Goal: Task Accomplishment & Management: Use online tool/utility

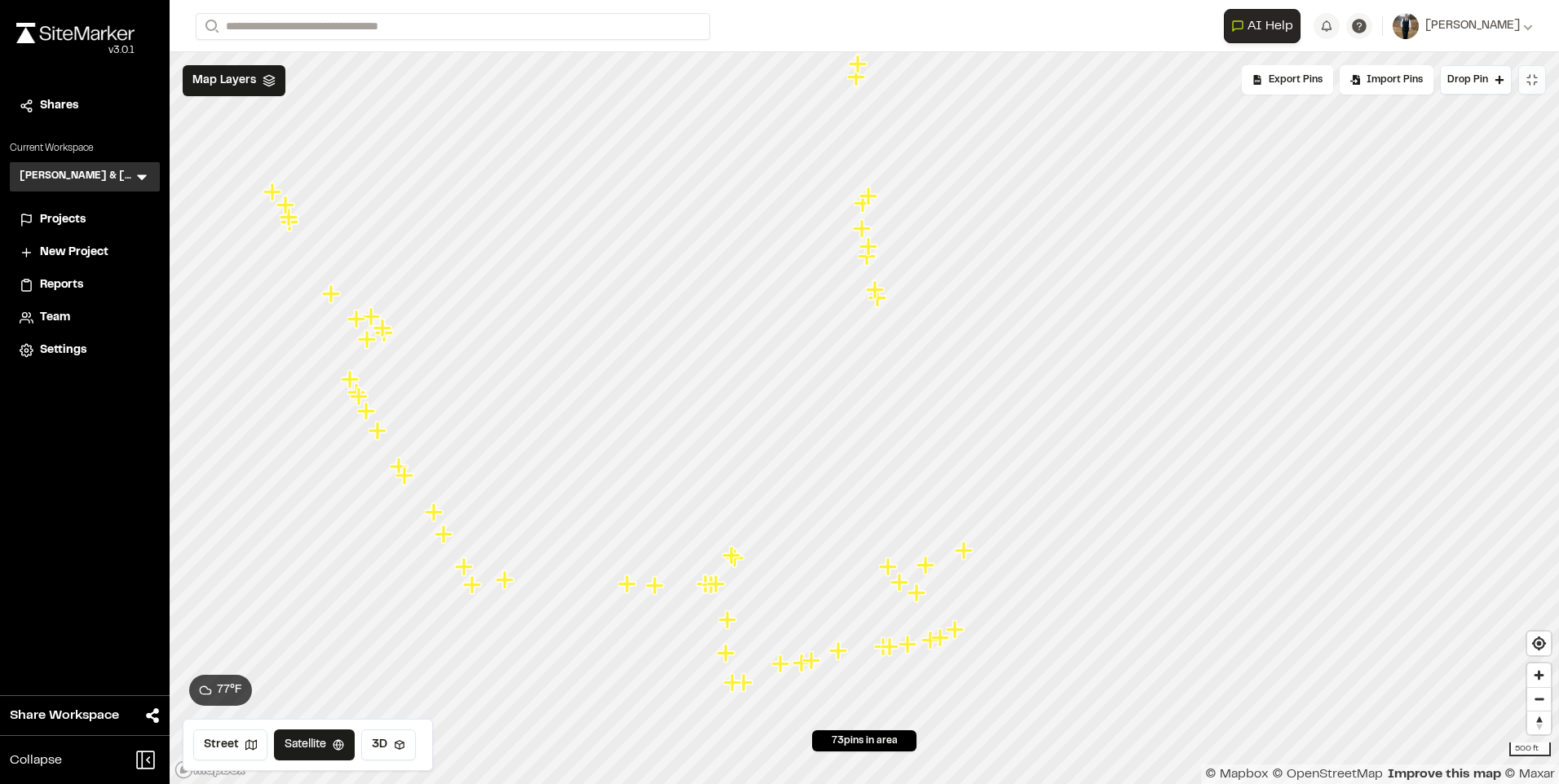
click at [1531, 84] on icon at bounding box center [1531, 80] width 13 height 13
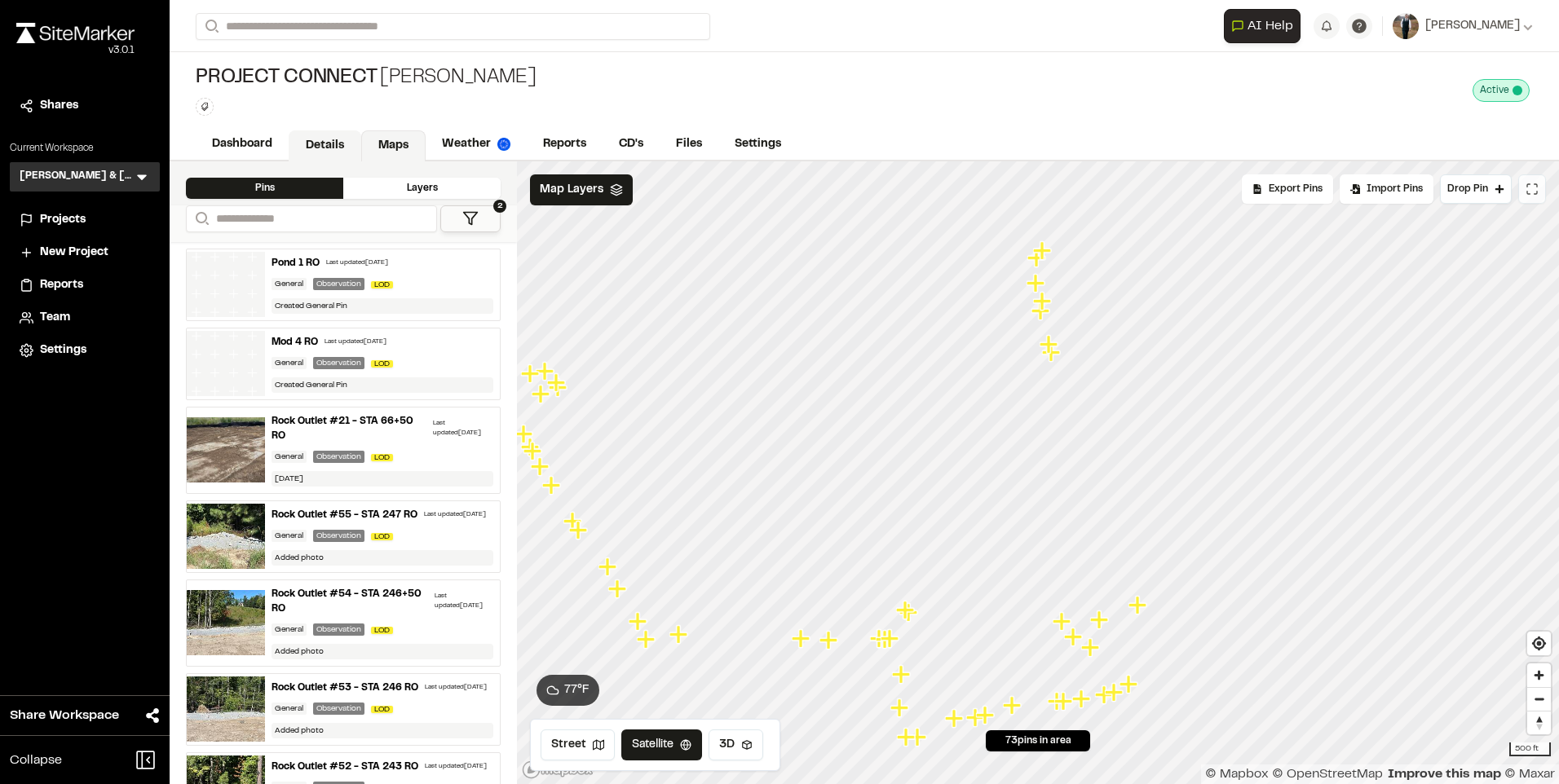
click at [308, 136] on link "Details" at bounding box center [325, 145] width 73 height 31
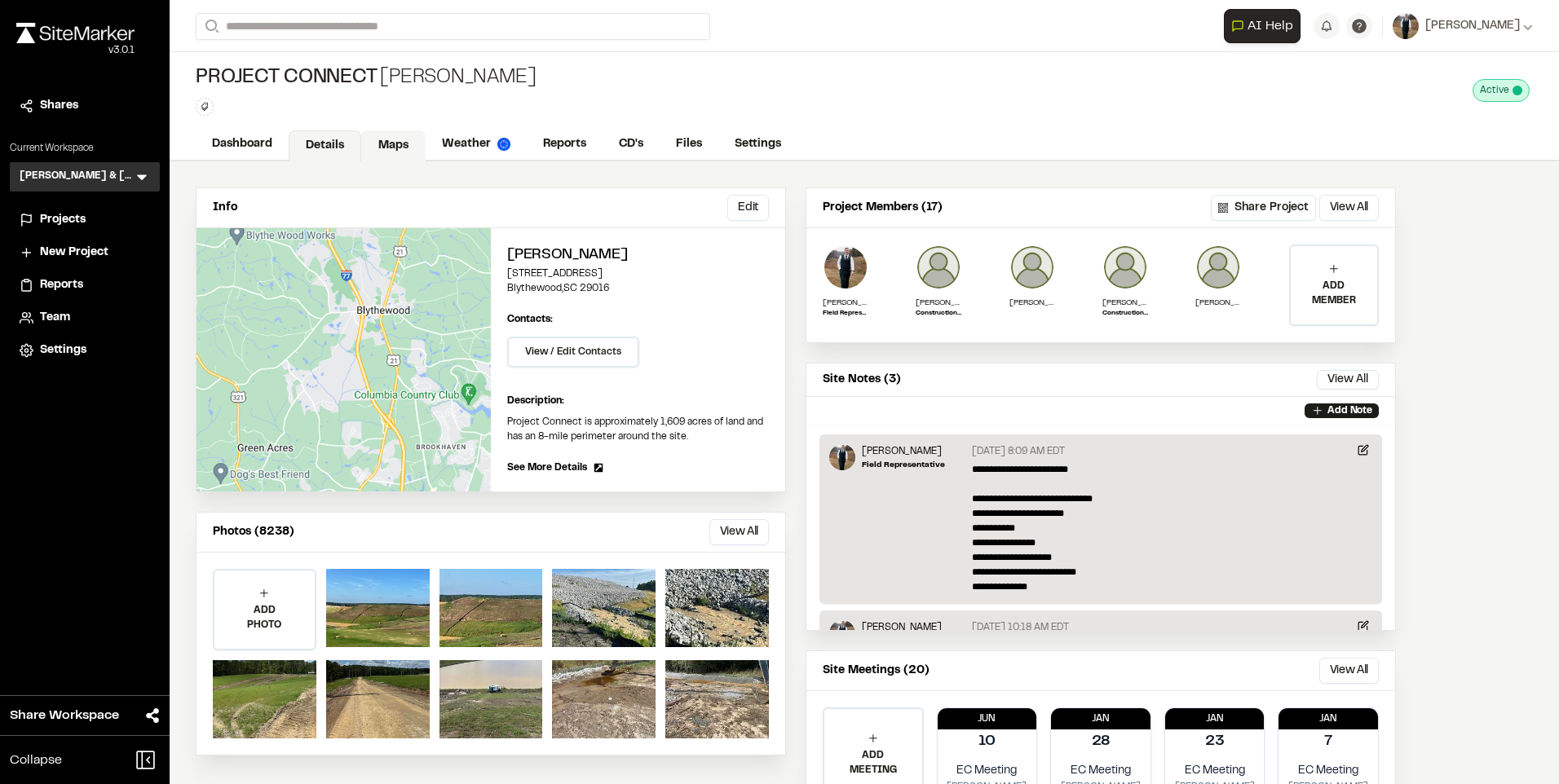
click at [388, 147] on link "Maps" at bounding box center [393, 145] width 65 height 31
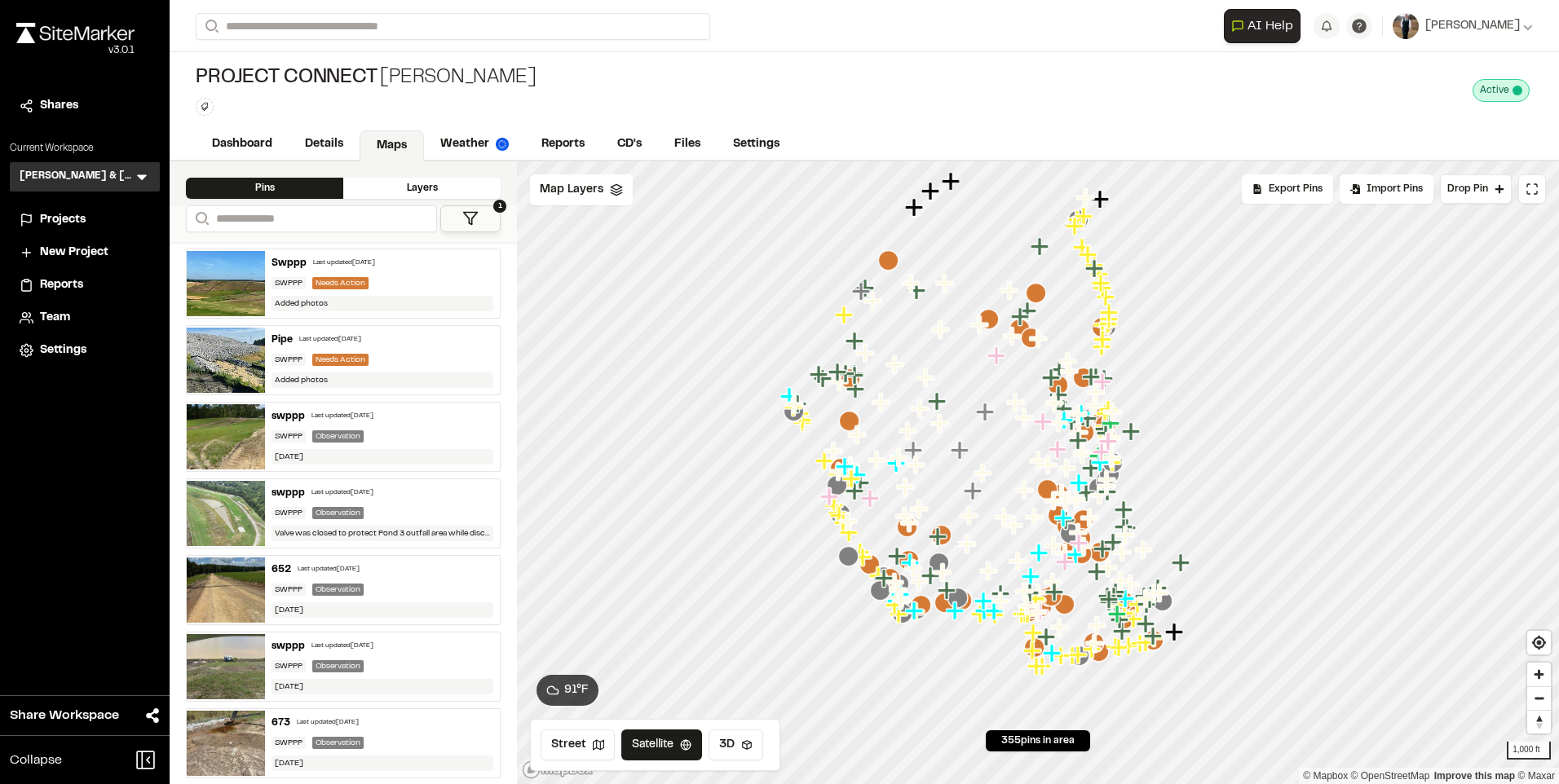
click at [353, 415] on div "Last updated [DATE]" at bounding box center [342, 416] width 62 height 10
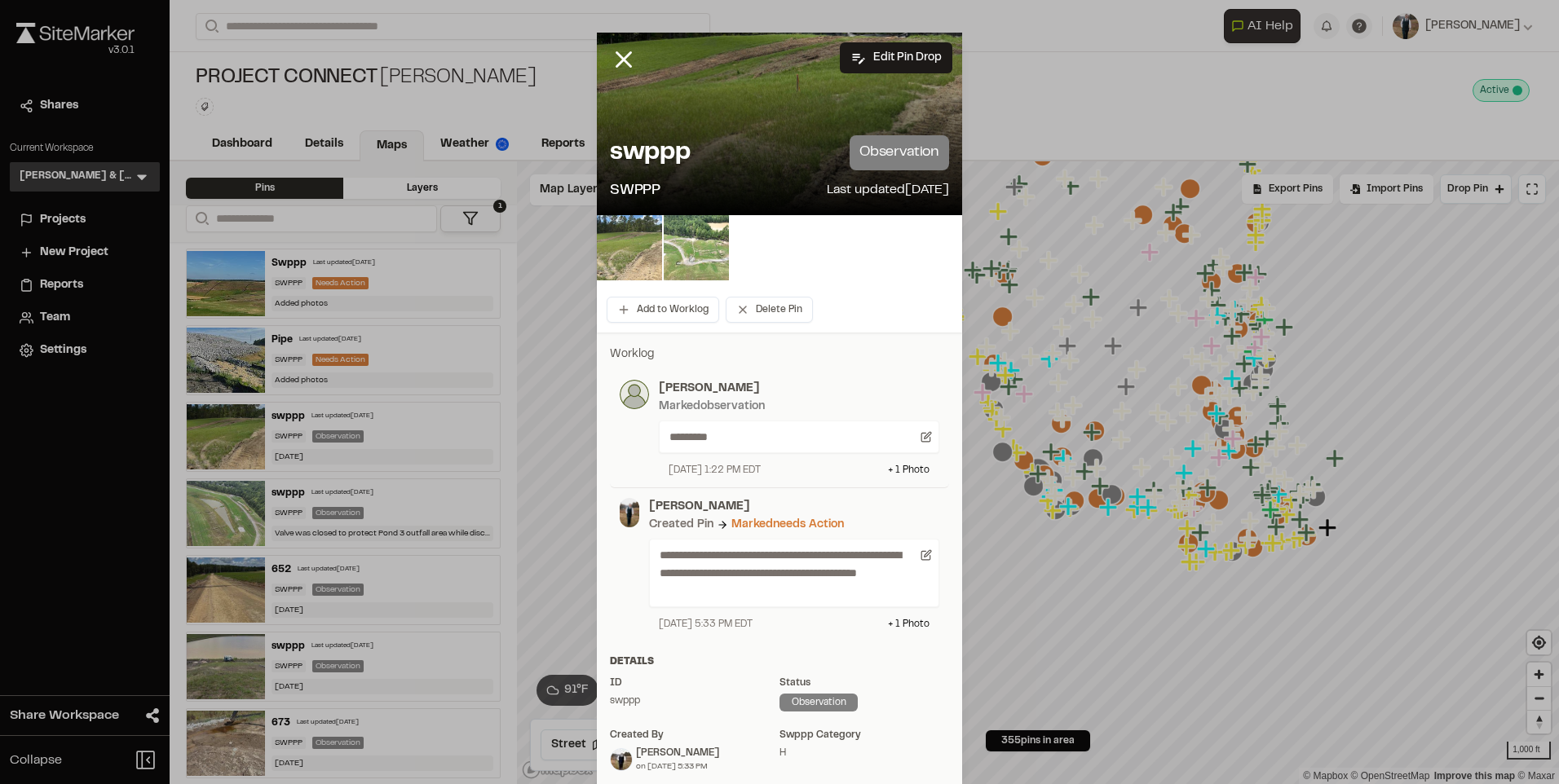
click at [623, 257] on img at bounding box center [629, 248] width 66 height 66
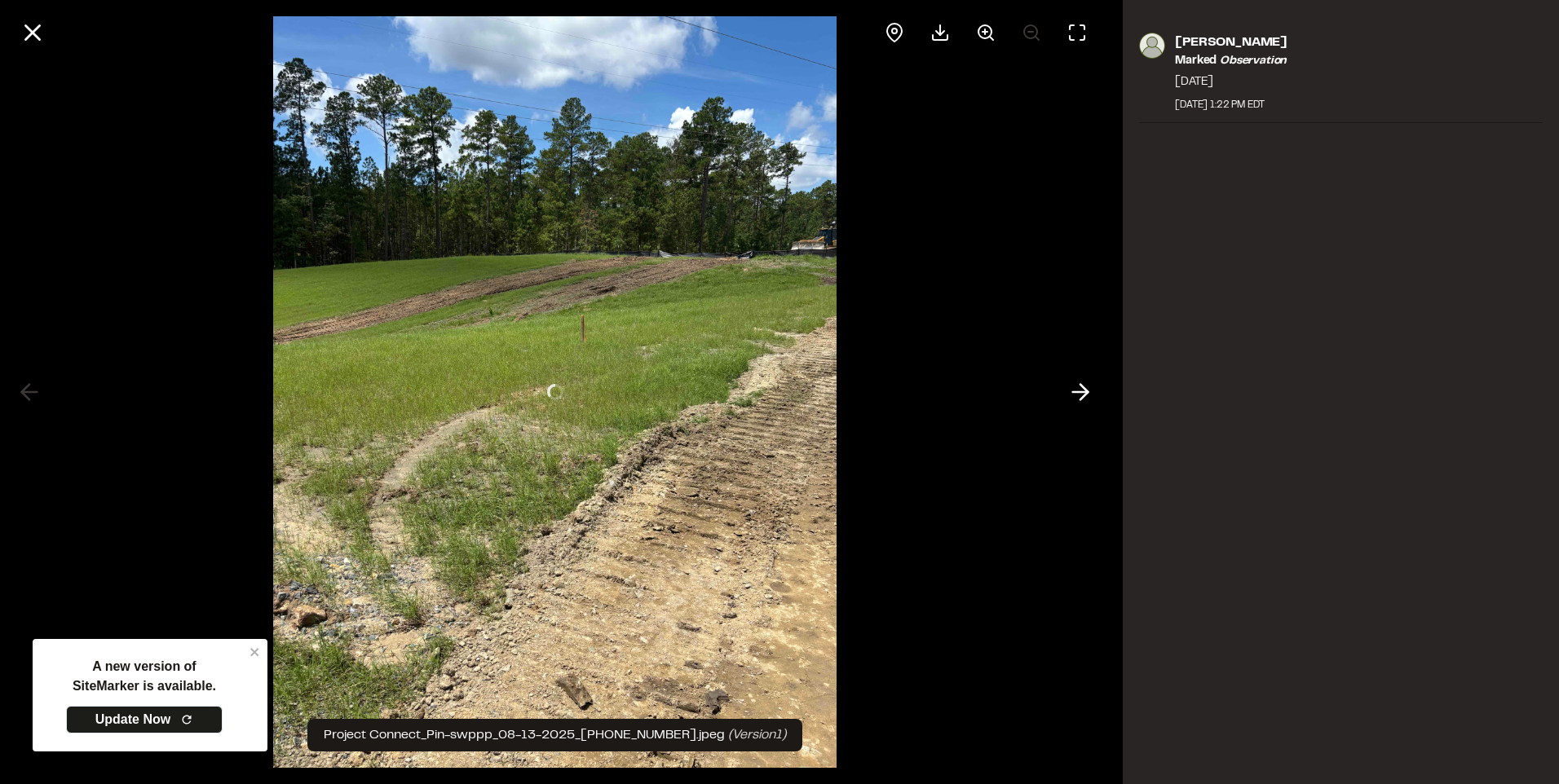
click at [139, 717] on div at bounding box center [555, 392] width 1109 height 784
click at [39, 32] on icon at bounding box center [33, 33] width 28 height 28
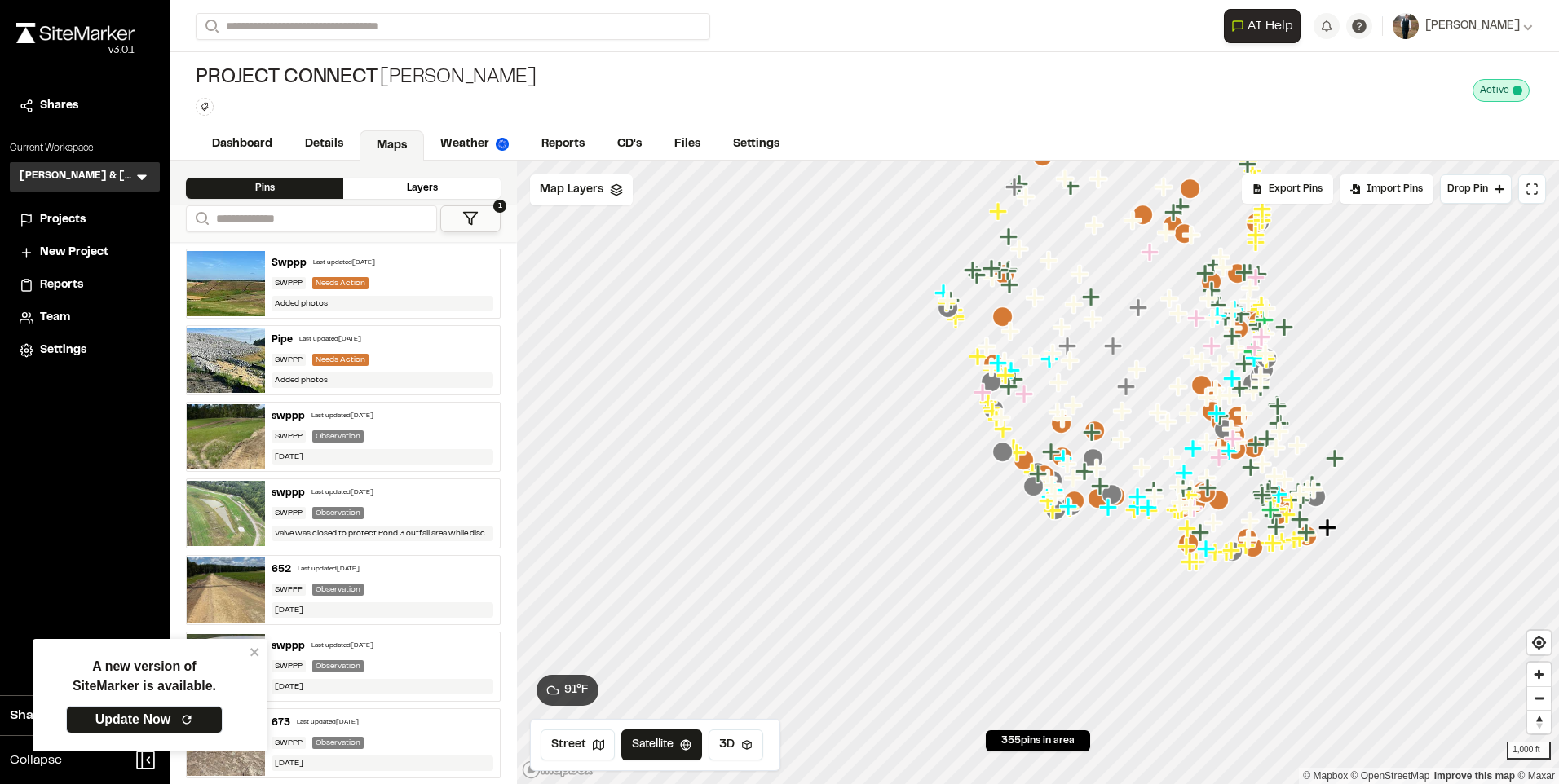
click at [392, 499] on div "swppp Last updated [DATE] SWPPP Observation Valve was closed to protect Pond 3 …" at bounding box center [382, 512] width 235 height 69
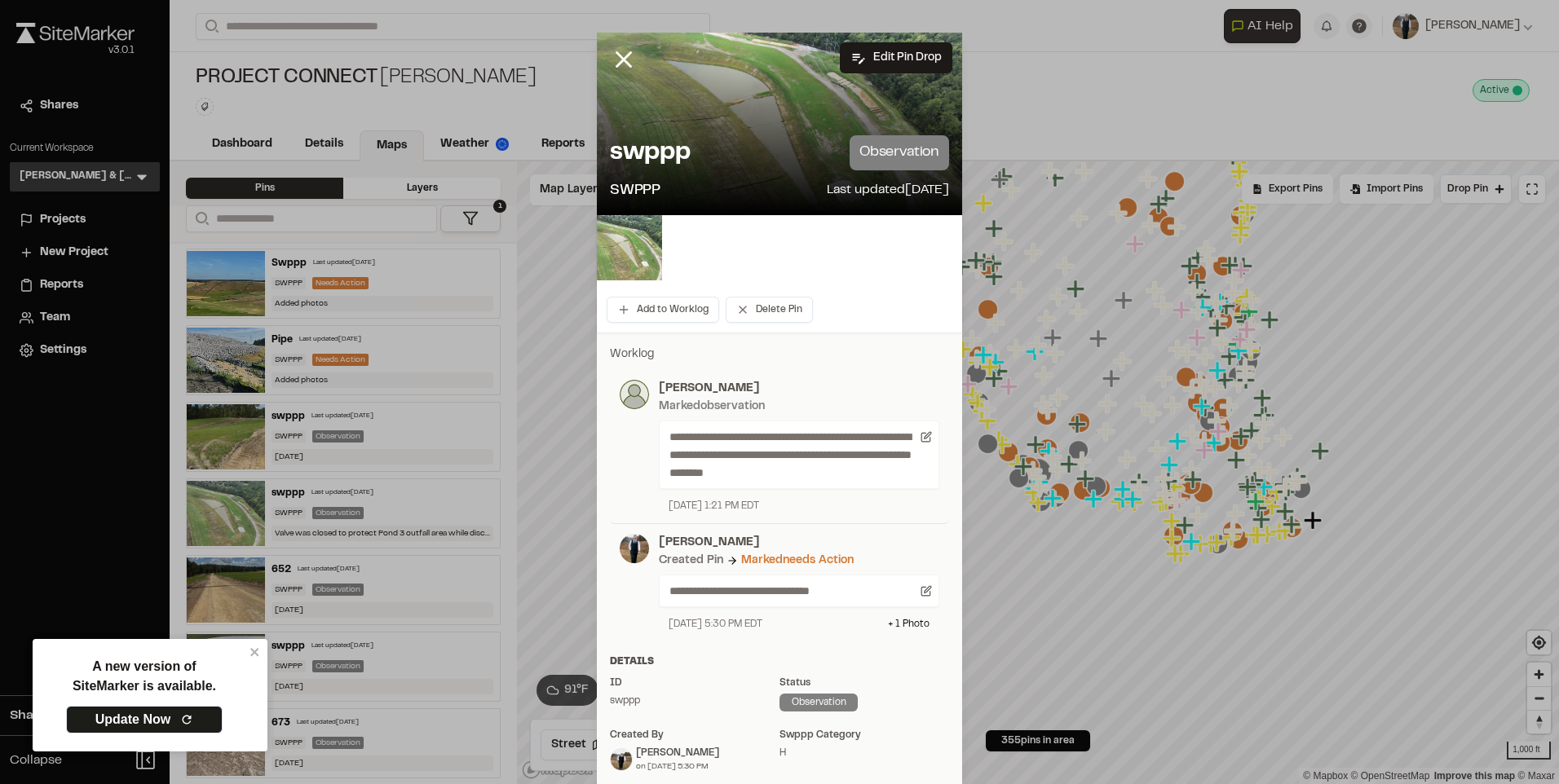
click at [384, 592] on div "SWPPP Observation" at bounding box center [382, 589] width 222 height 12
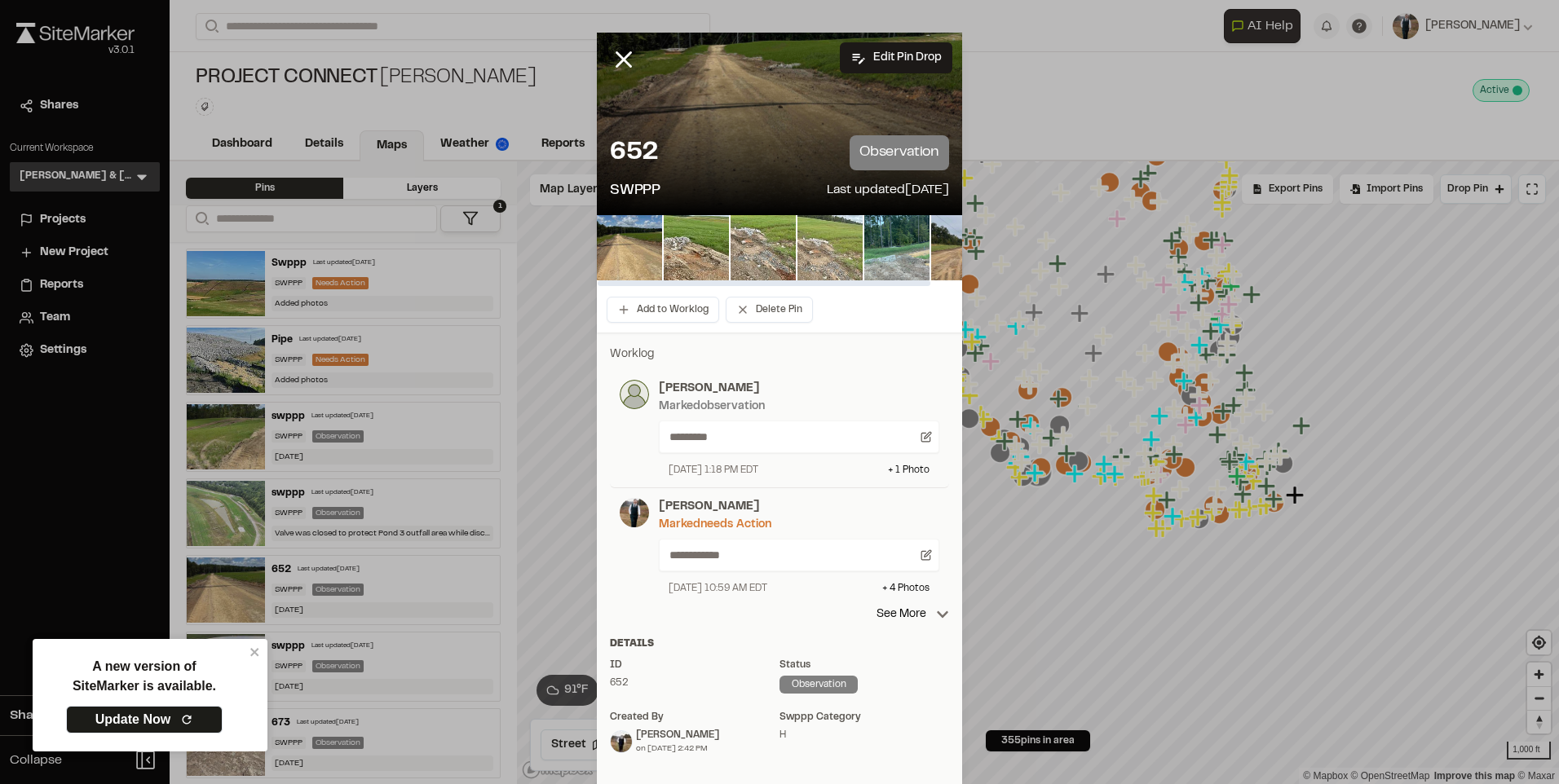
click at [844, 253] on img at bounding box center [830, 248] width 66 height 66
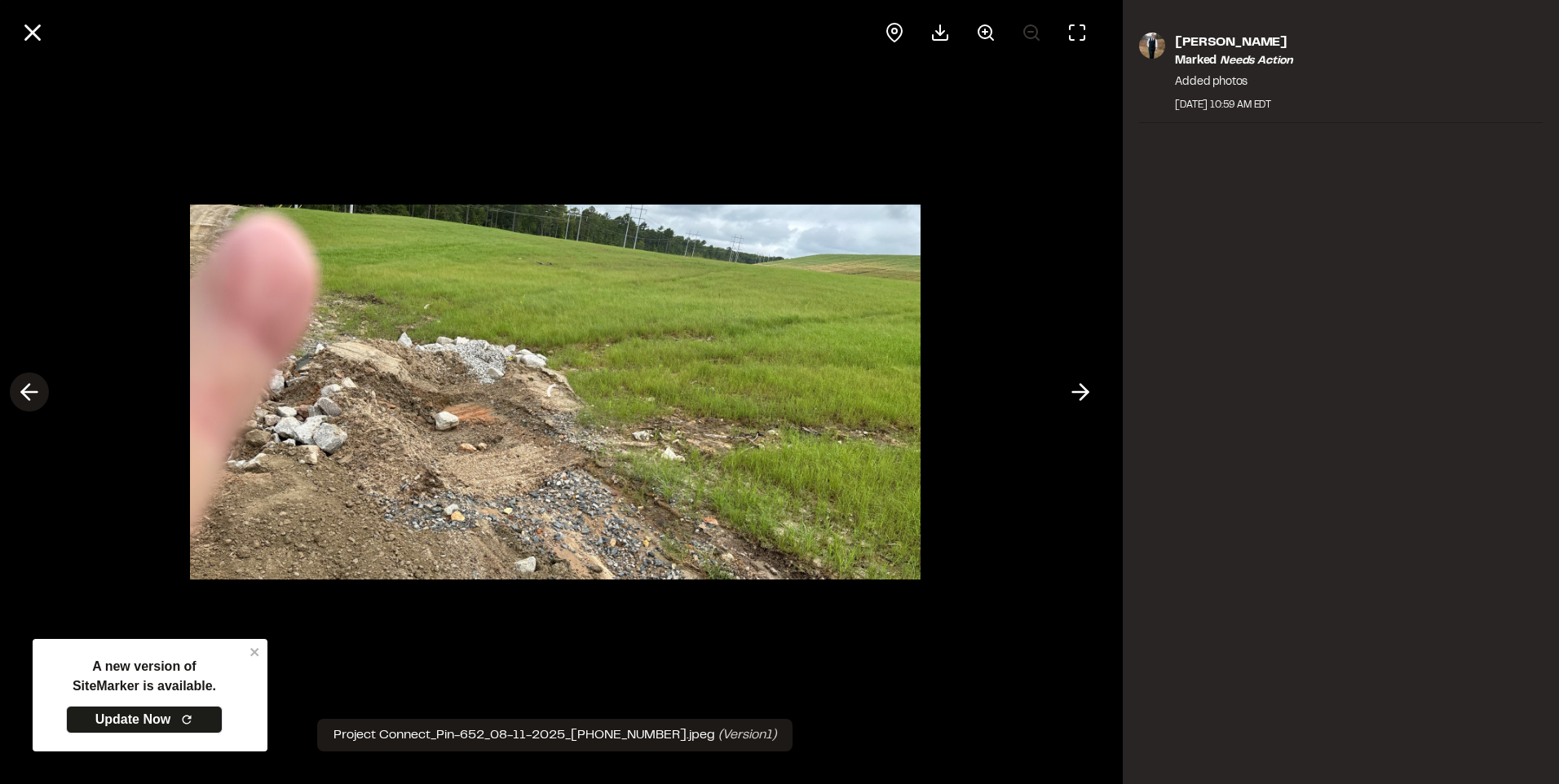
click at [27, 378] on icon at bounding box center [29, 392] width 26 height 28
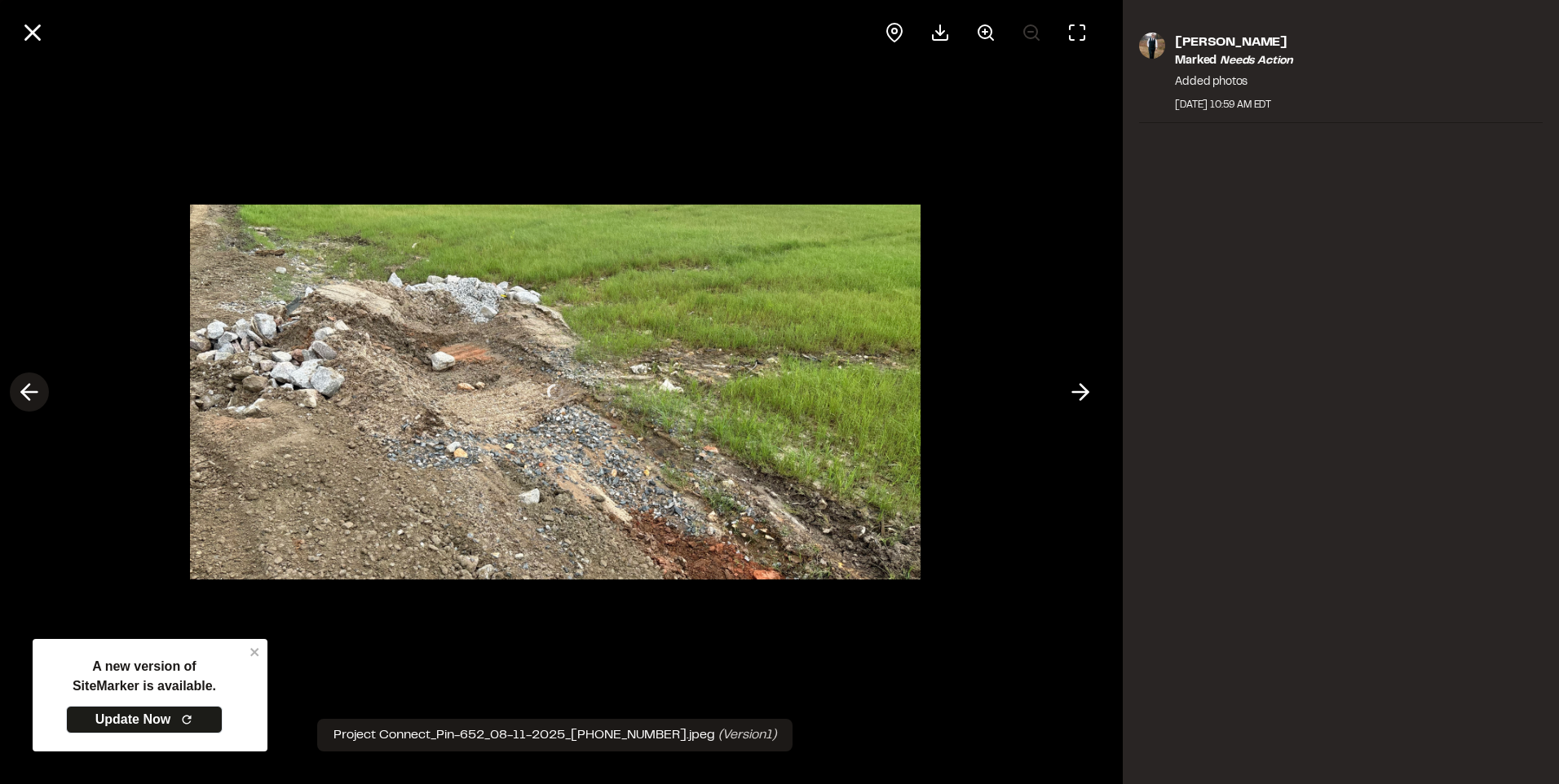
click at [18, 396] on icon at bounding box center [29, 392] width 26 height 28
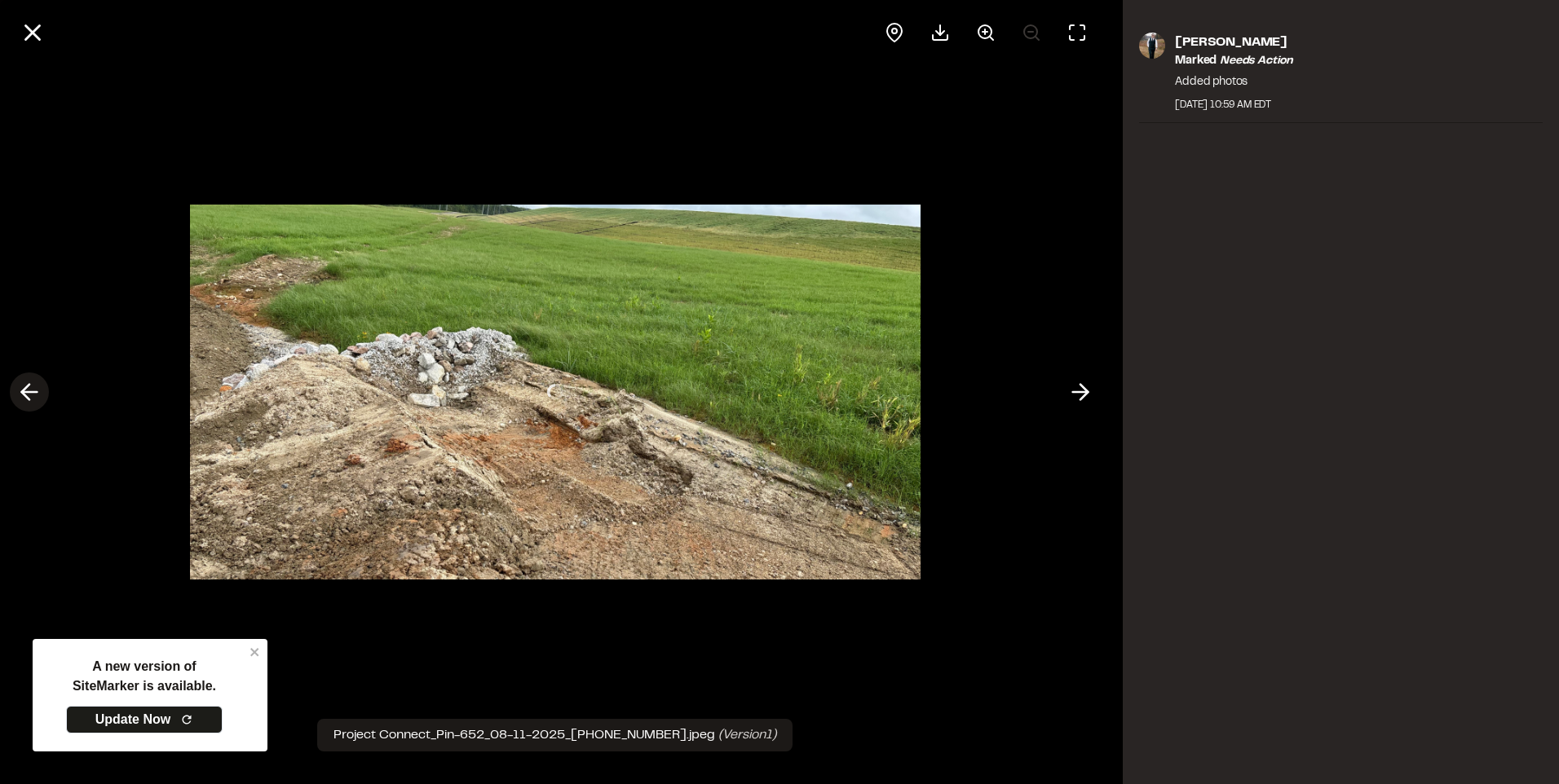
click at [18, 396] on icon at bounding box center [29, 392] width 26 height 28
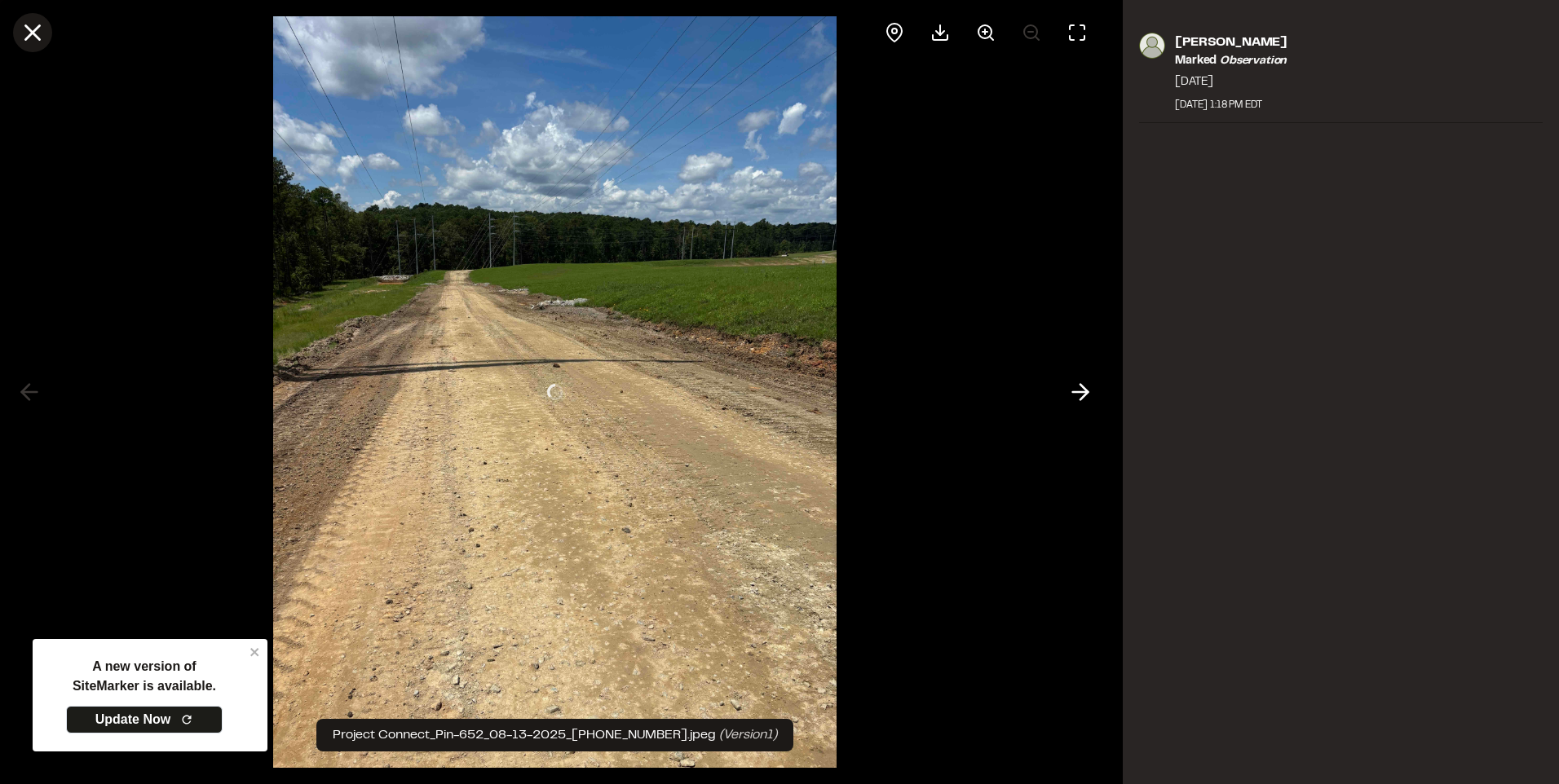
click at [22, 22] on icon at bounding box center [33, 33] width 28 height 28
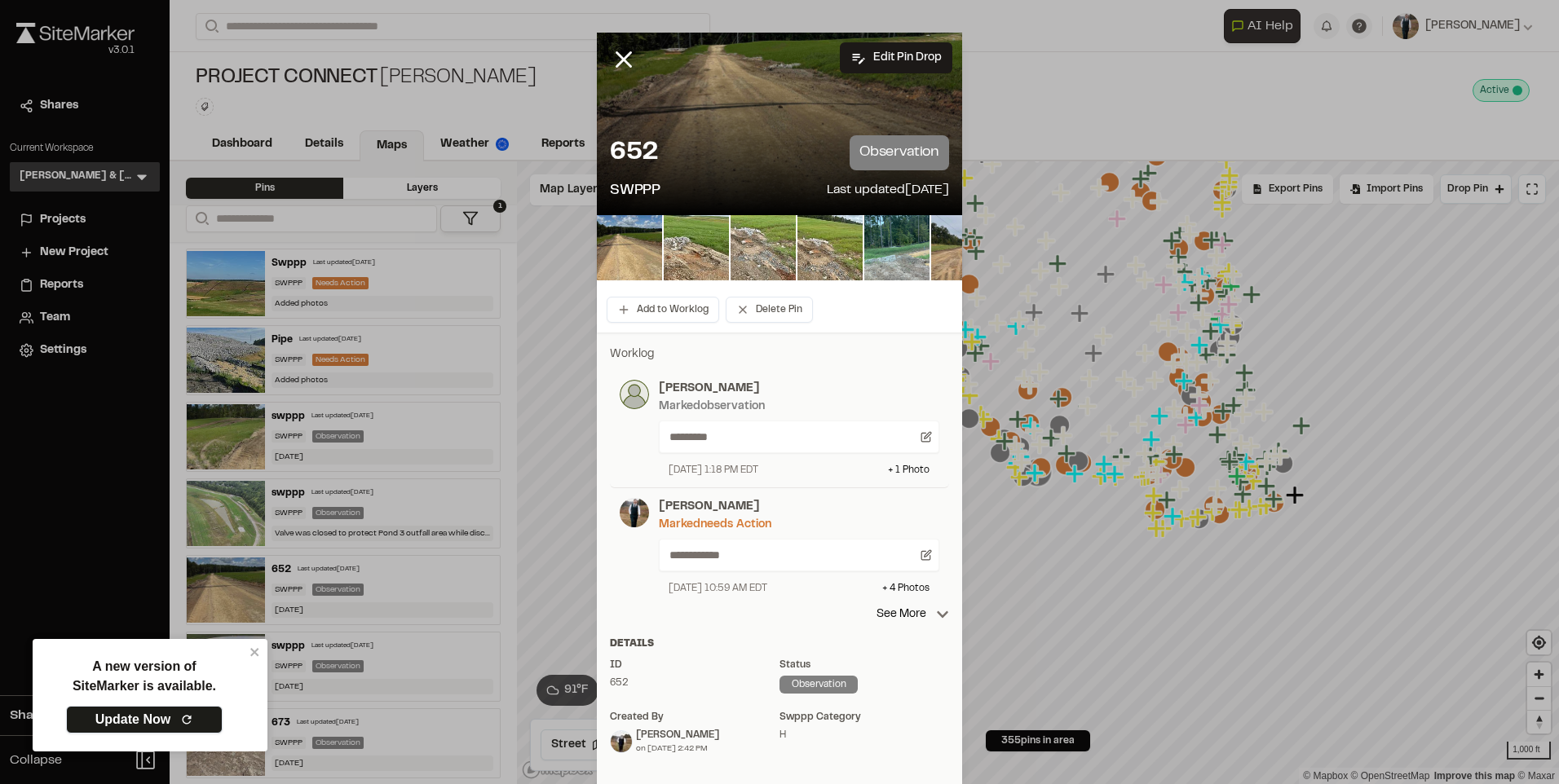
click at [141, 712] on link "Update Now" at bounding box center [143, 719] width 156 height 28
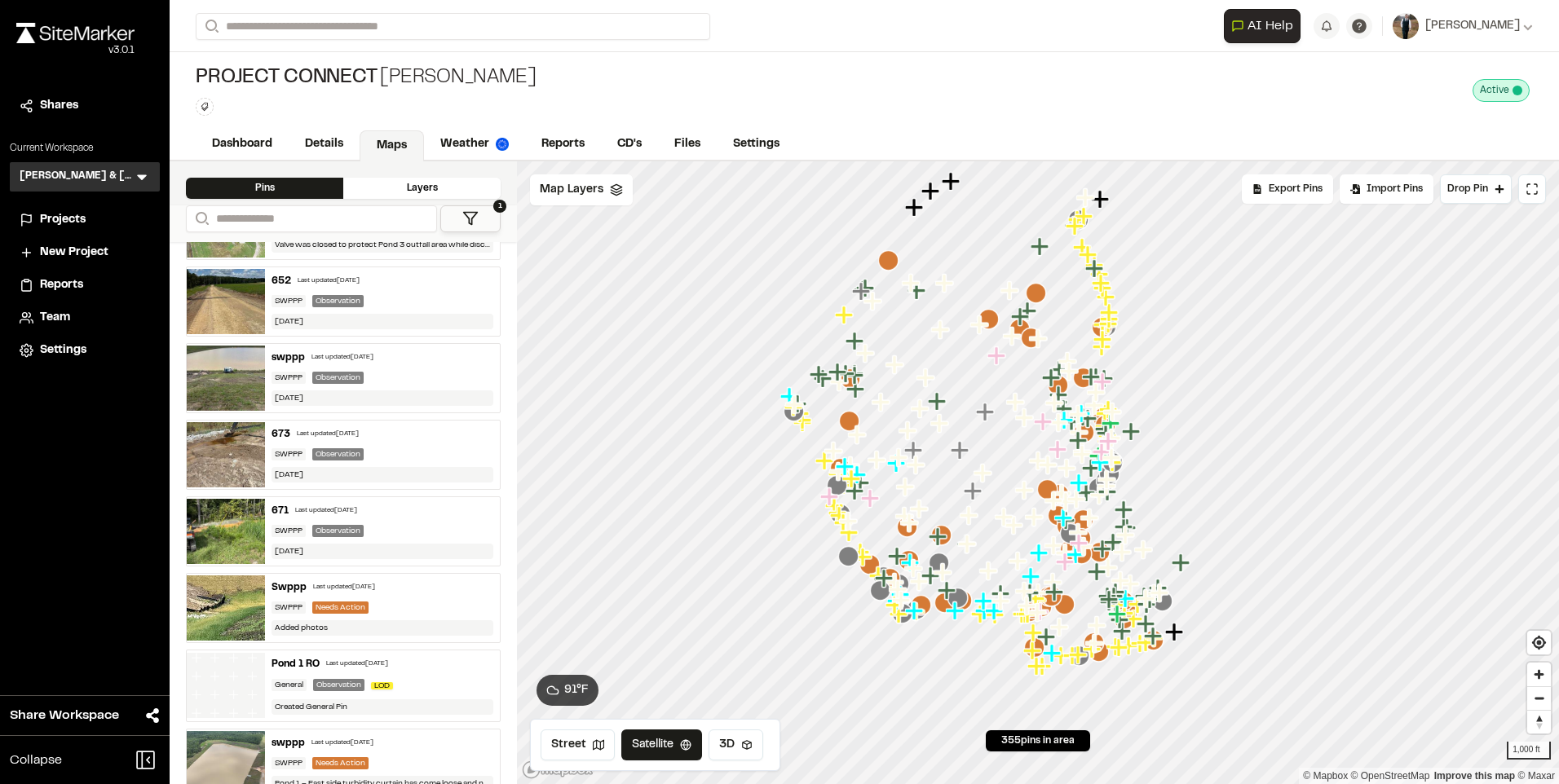
scroll to position [326, 0]
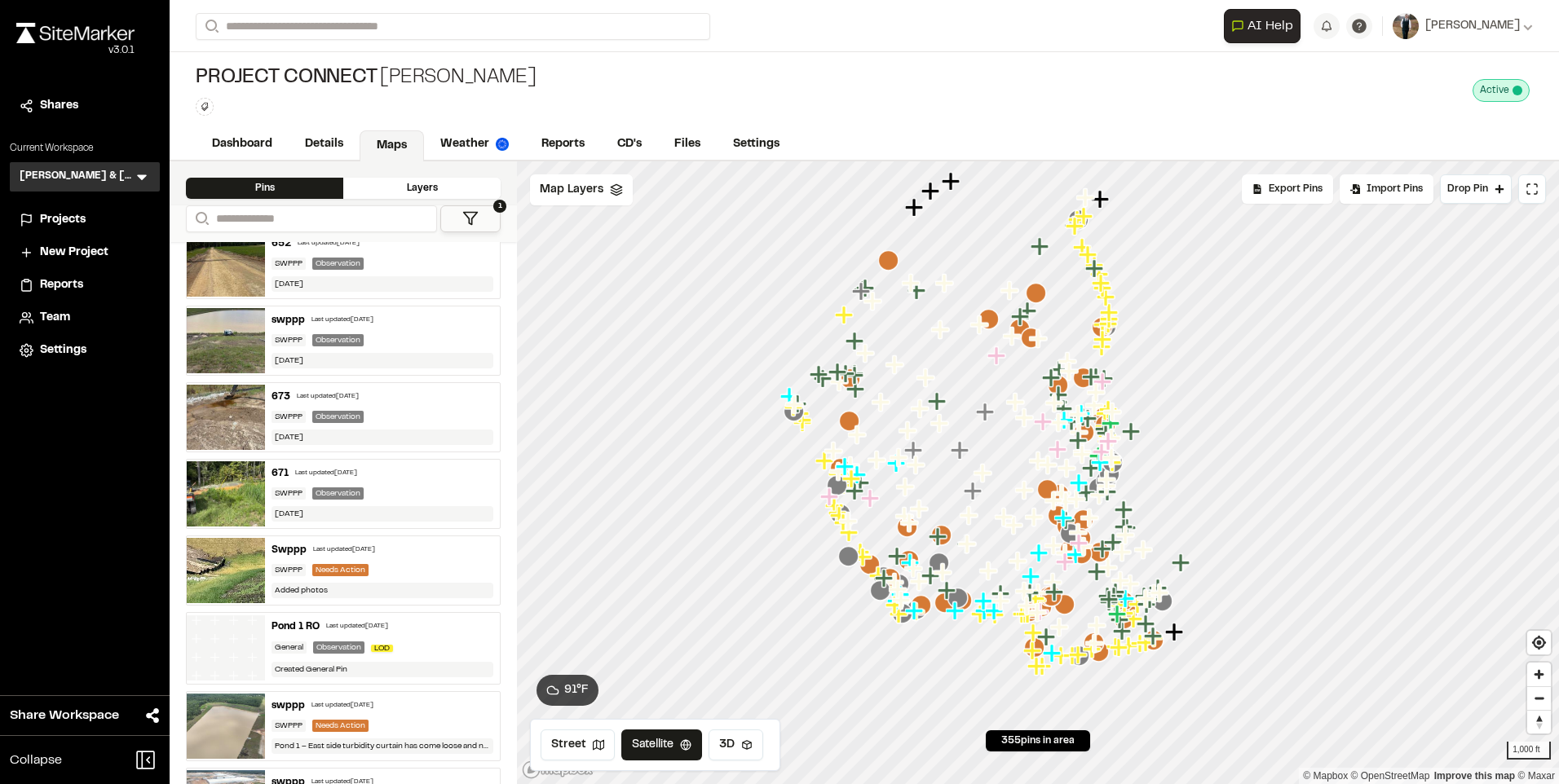
click at [365, 488] on div "SWPPP Observation" at bounding box center [382, 493] width 222 height 12
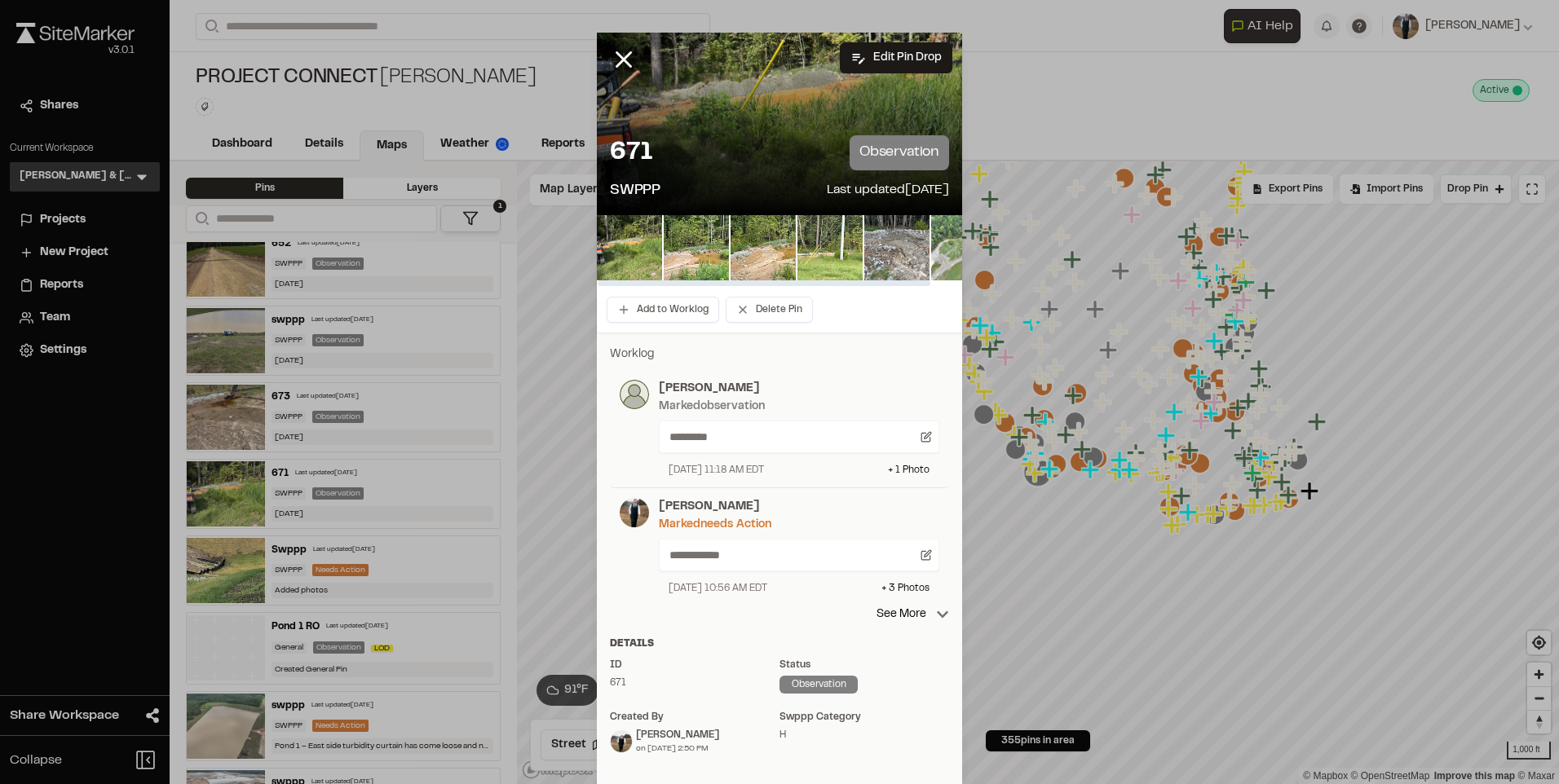
click at [809, 251] on img at bounding box center [830, 248] width 66 height 66
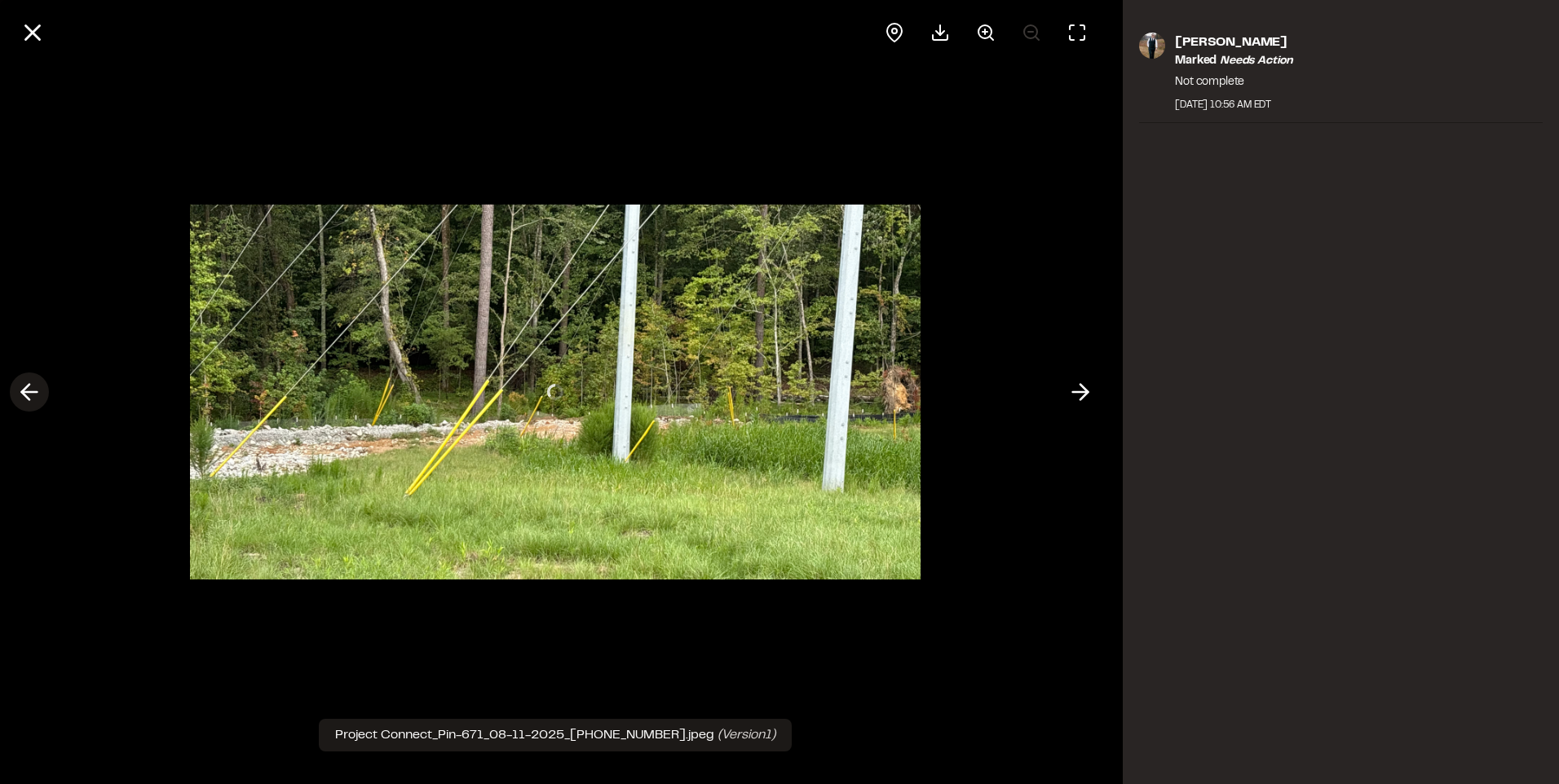
click at [35, 396] on icon at bounding box center [29, 392] width 26 height 28
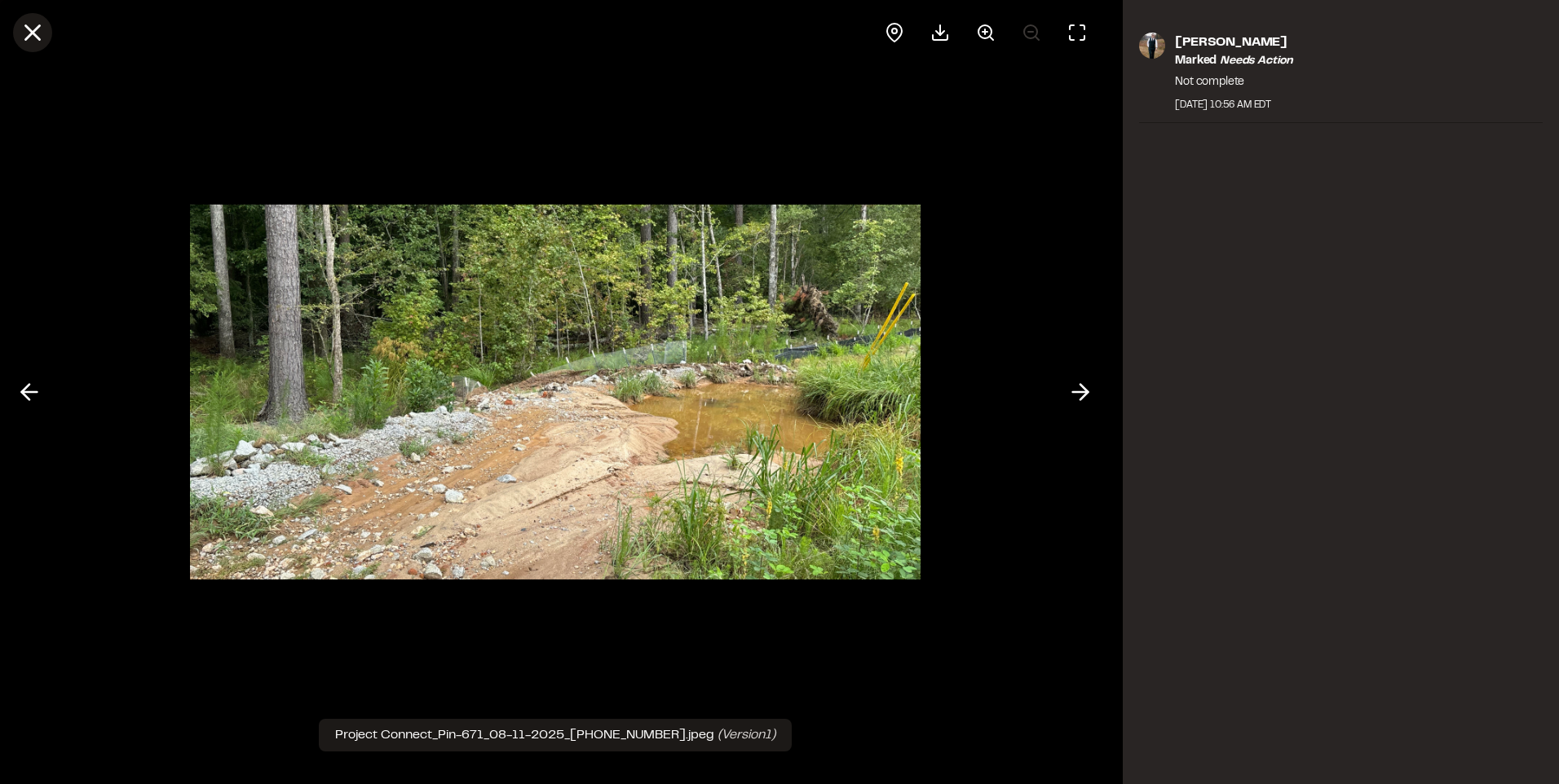
click at [43, 34] on icon at bounding box center [33, 33] width 28 height 28
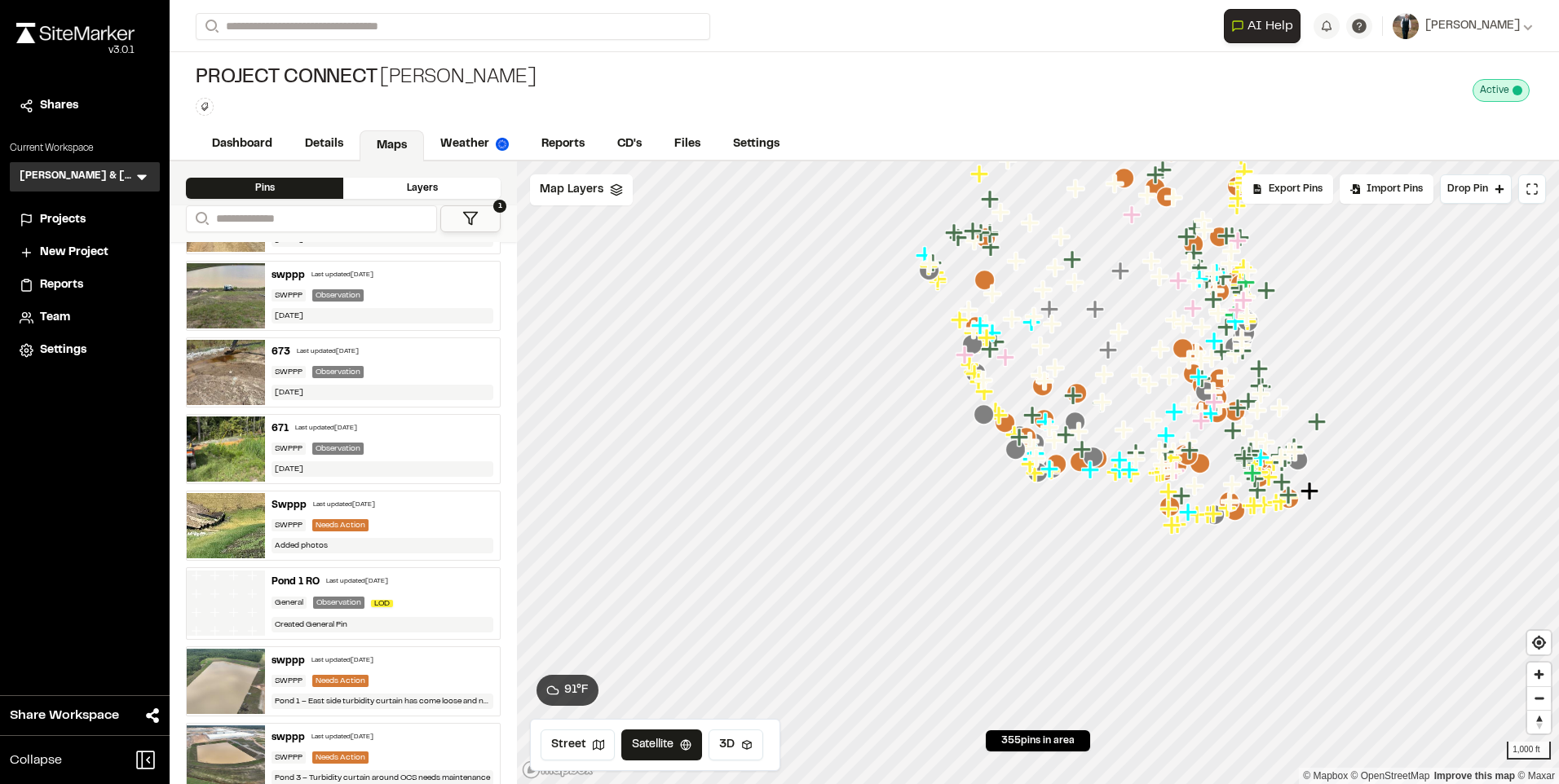
scroll to position [407, 0]
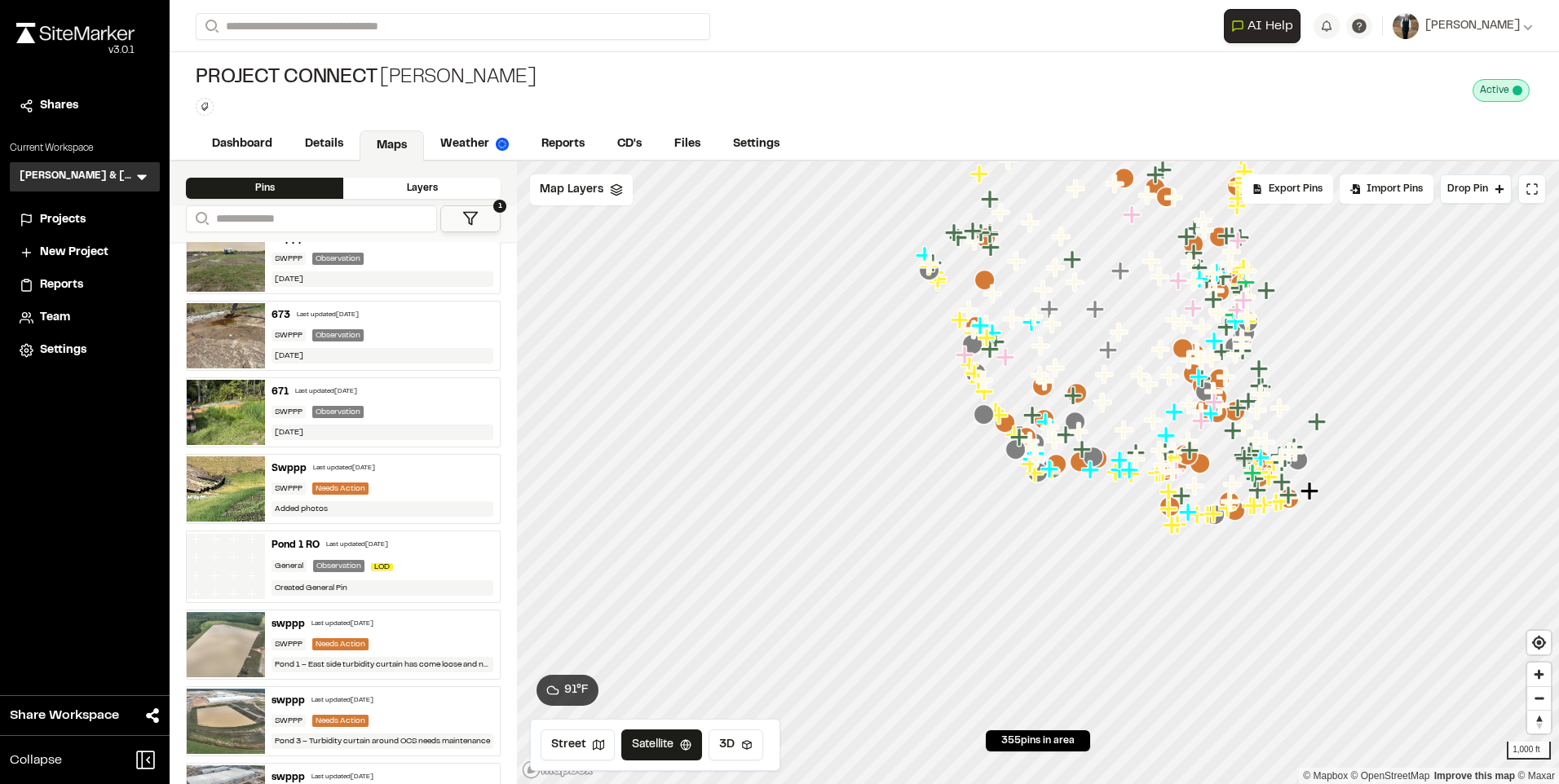
click at [327, 466] on div "Last updated [DATE]" at bounding box center [343, 469] width 62 height 10
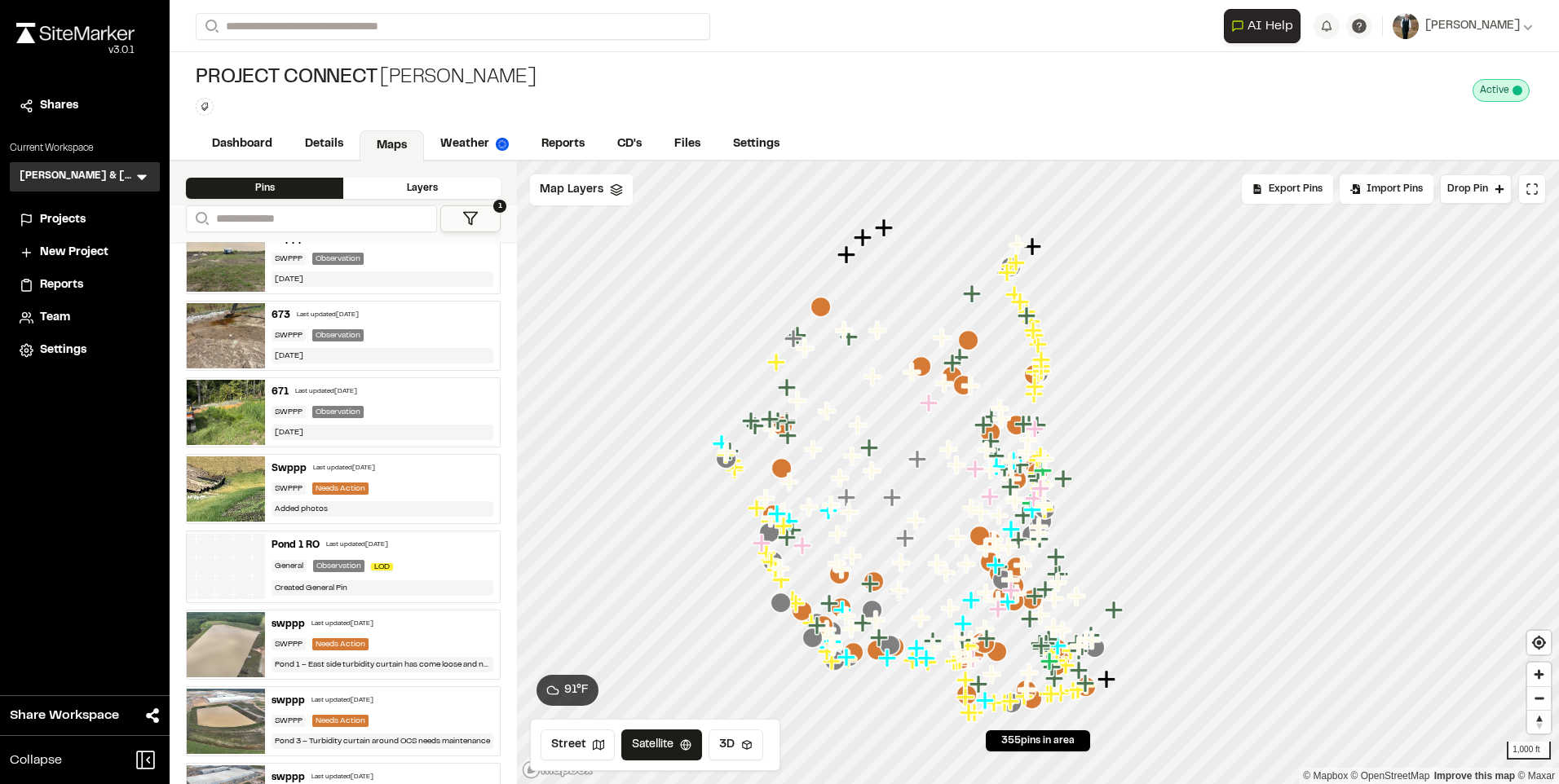
click at [338, 400] on div "671 Last updated [DATE] SWPPP Observation [DATE]" at bounding box center [382, 412] width 235 height 69
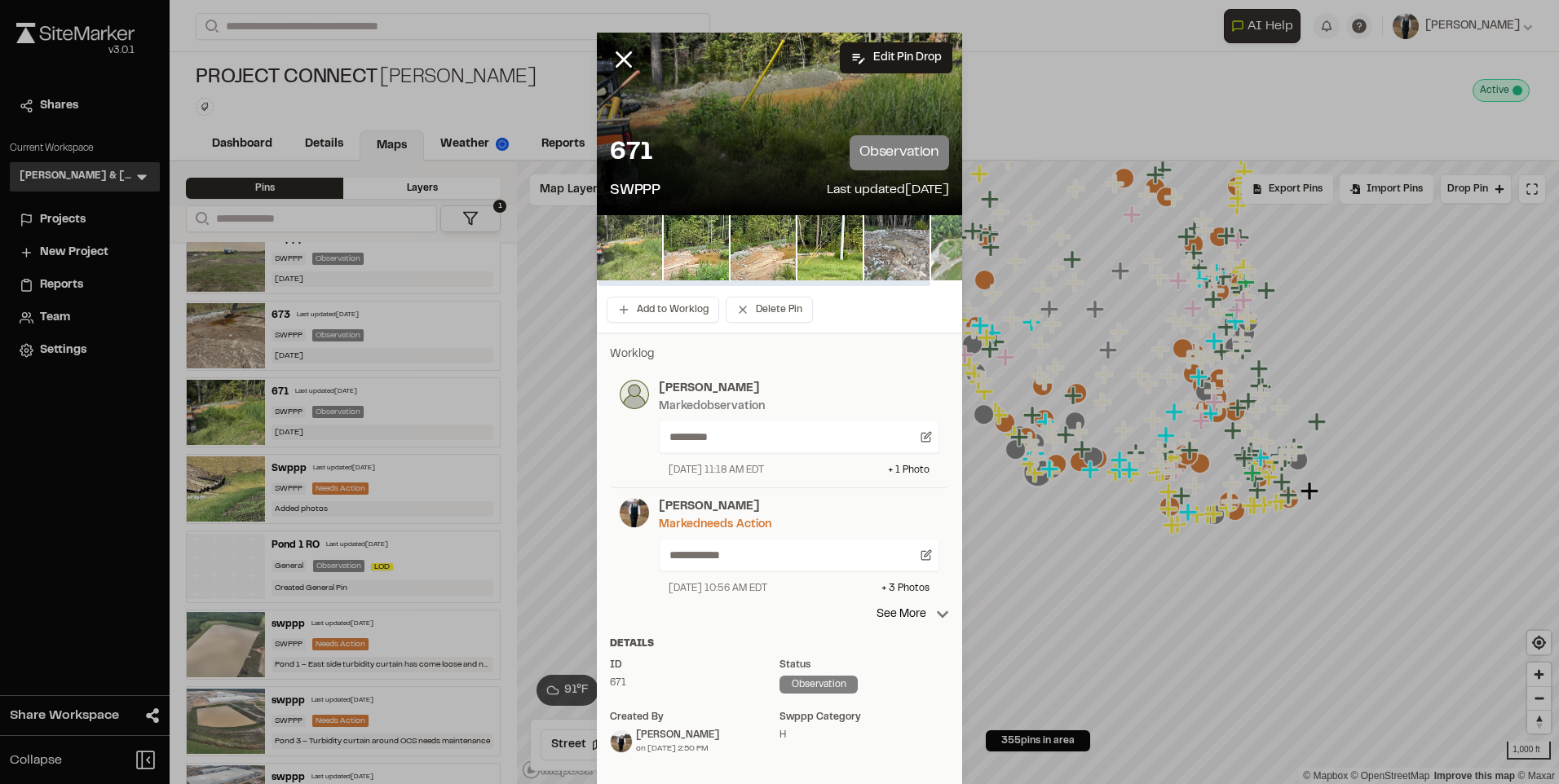
click at [624, 242] on img at bounding box center [629, 248] width 66 height 66
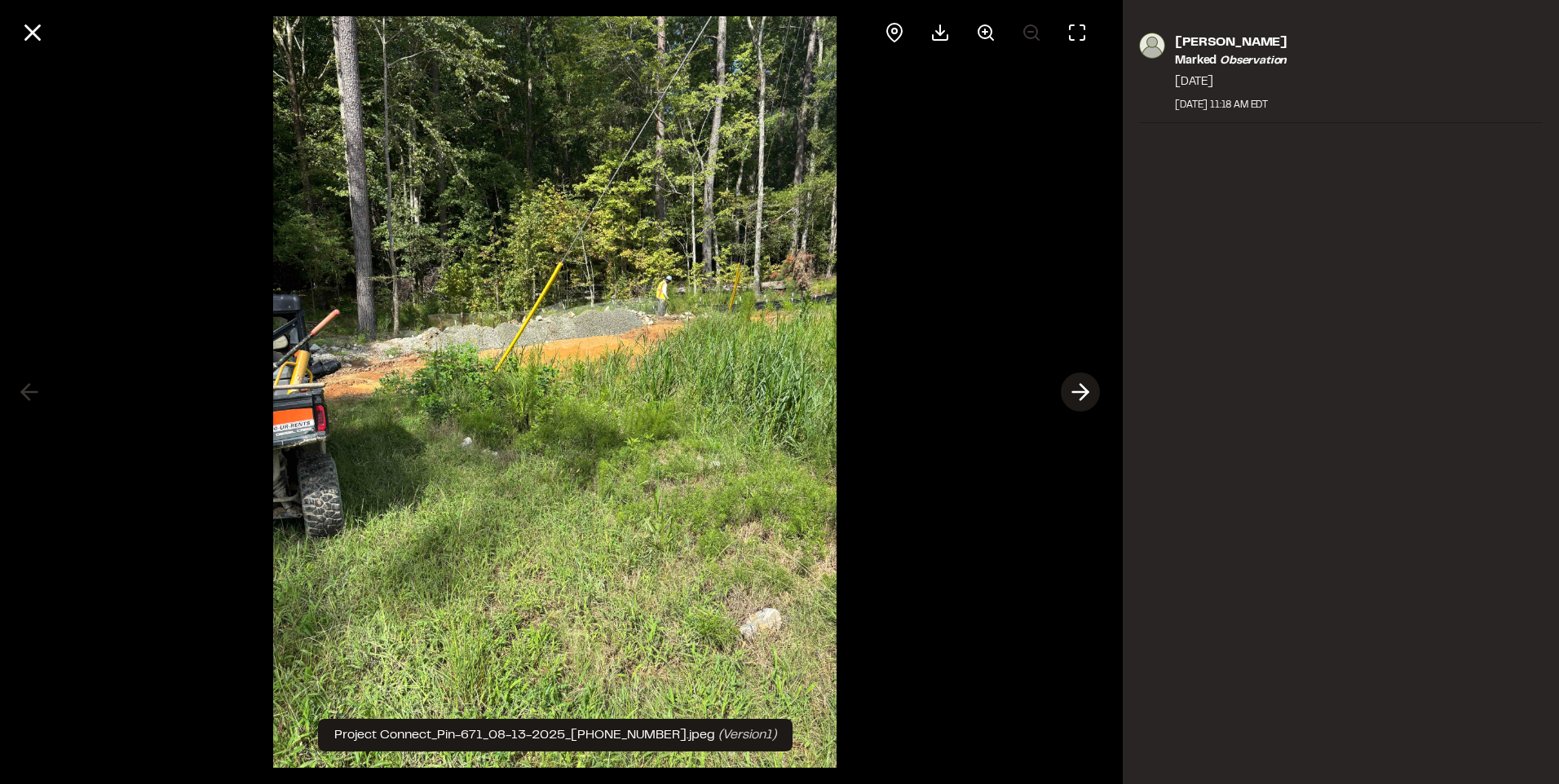
click at [1072, 389] on icon at bounding box center [1080, 392] width 26 height 28
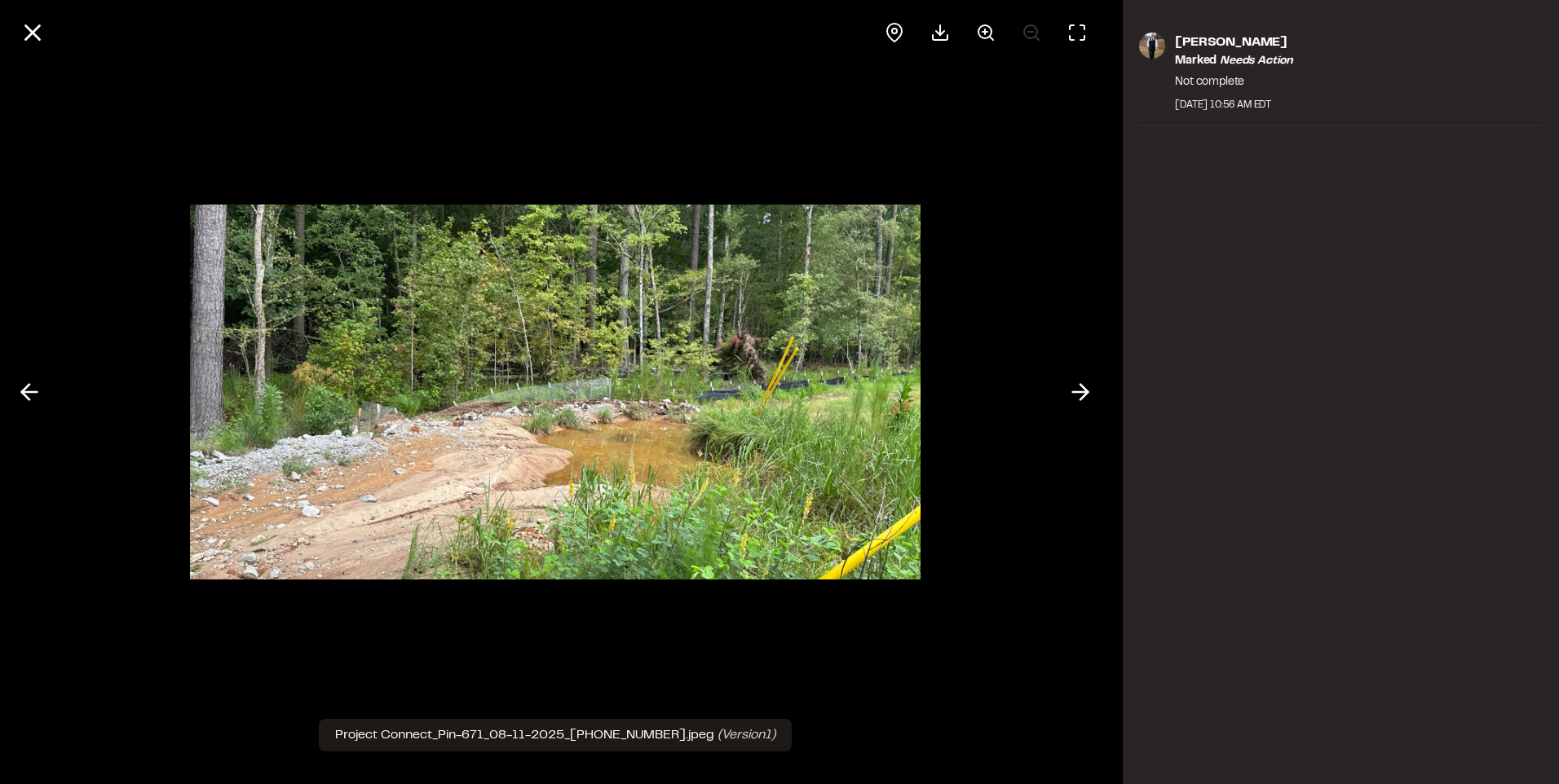
click at [98, 402] on div at bounding box center [555, 392] width 1109 height 784
click at [26, 396] on polyline at bounding box center [25, 392] width 7 height 16
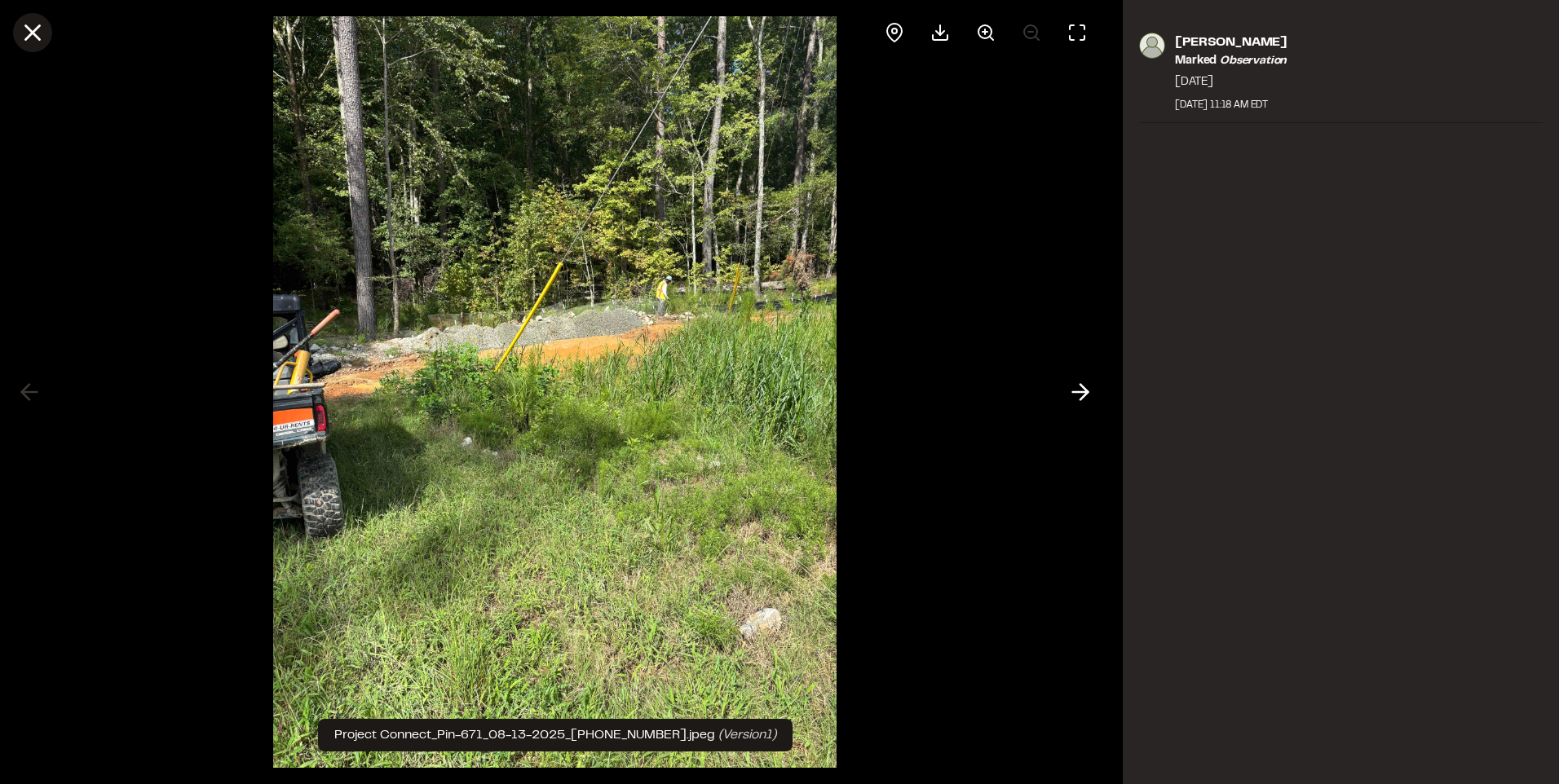
click at [46, 32] on icon at bounding box center [33, 33] width 28 height 28
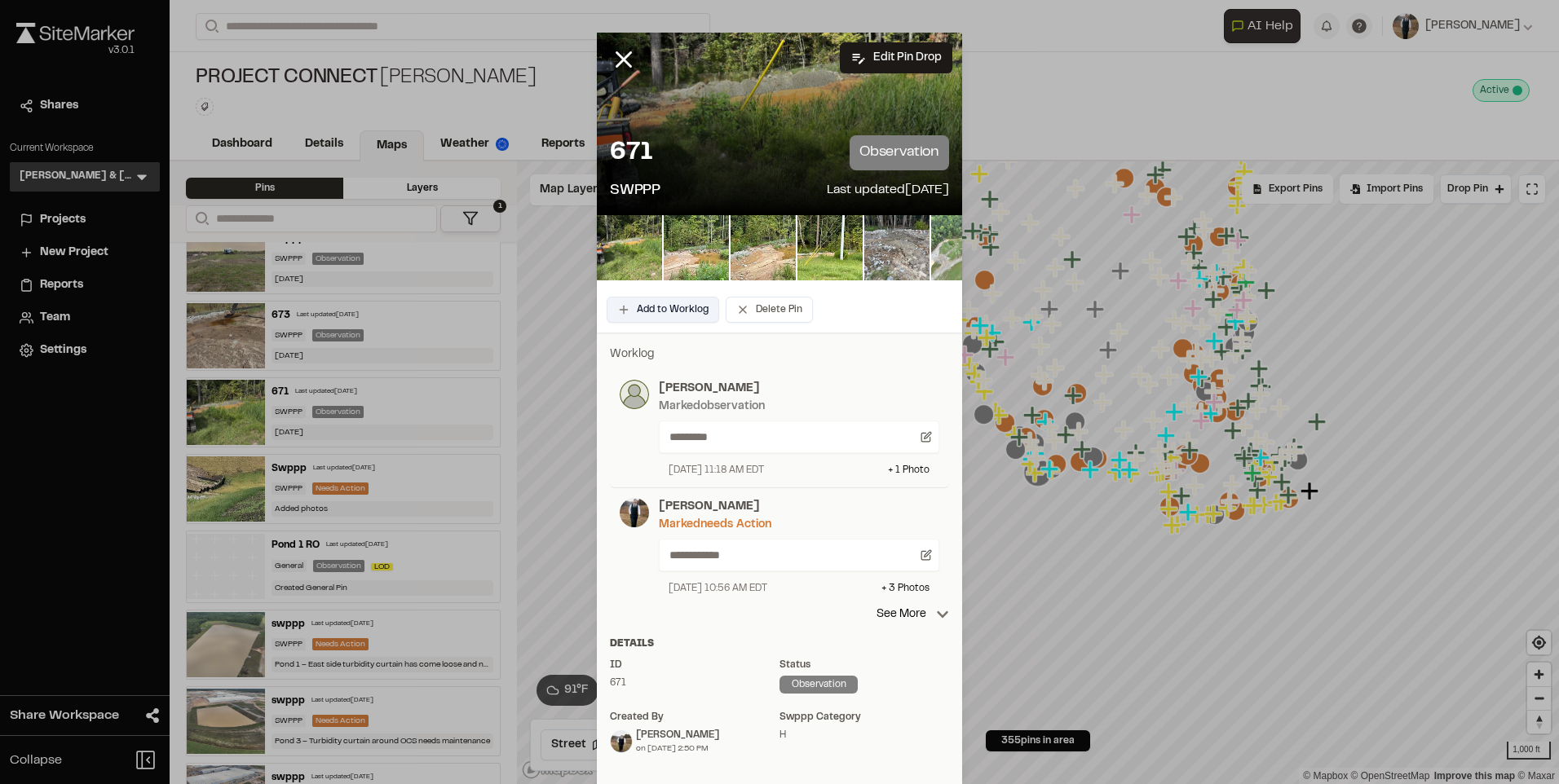
click at [656, 317] on button "Add to Worklog" at bounding box center [662, 309] width 112 height 26
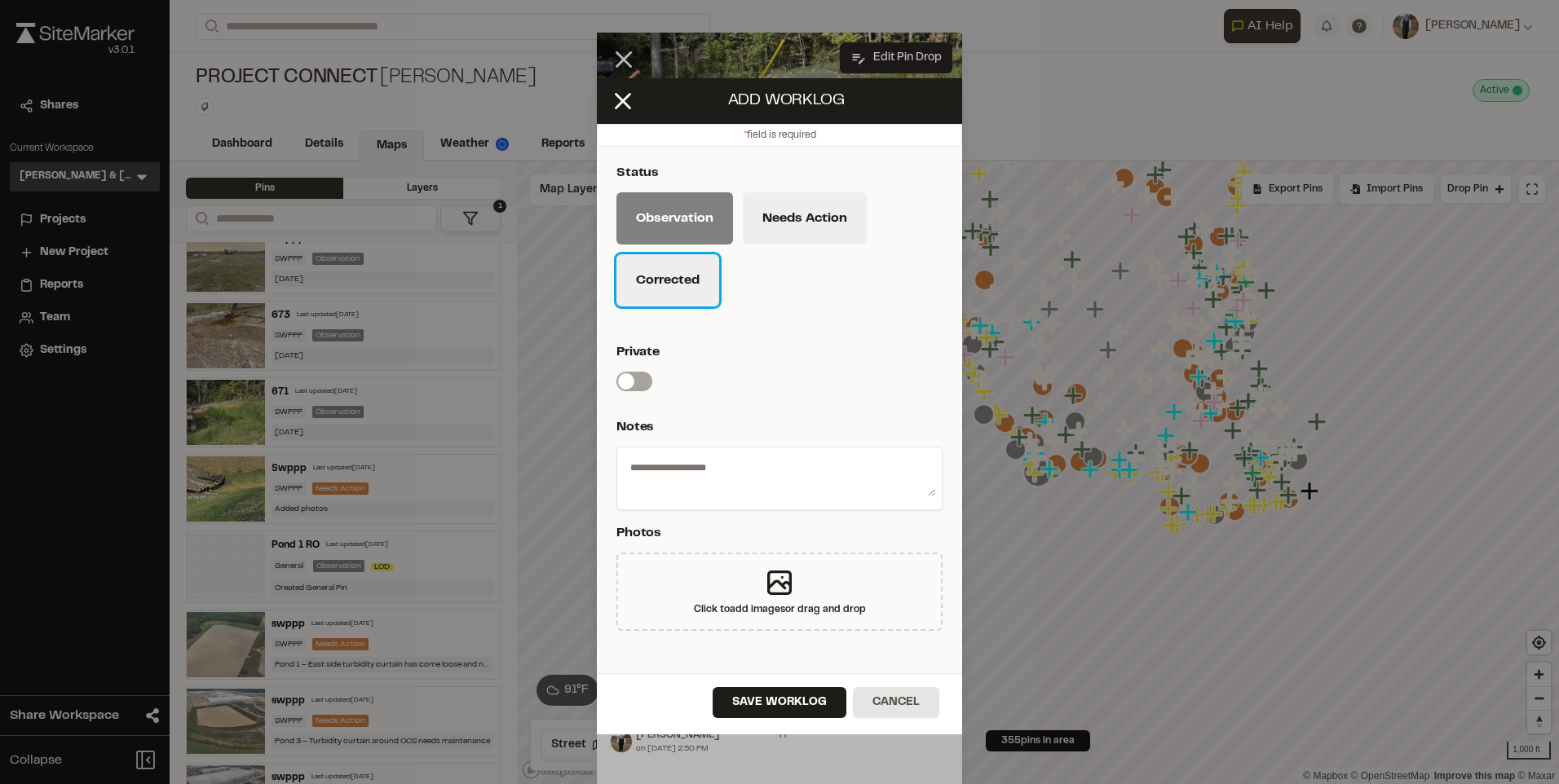
click at [666, 279] on button "Corrected" at bounding box center [667, 280] width 103 height 52
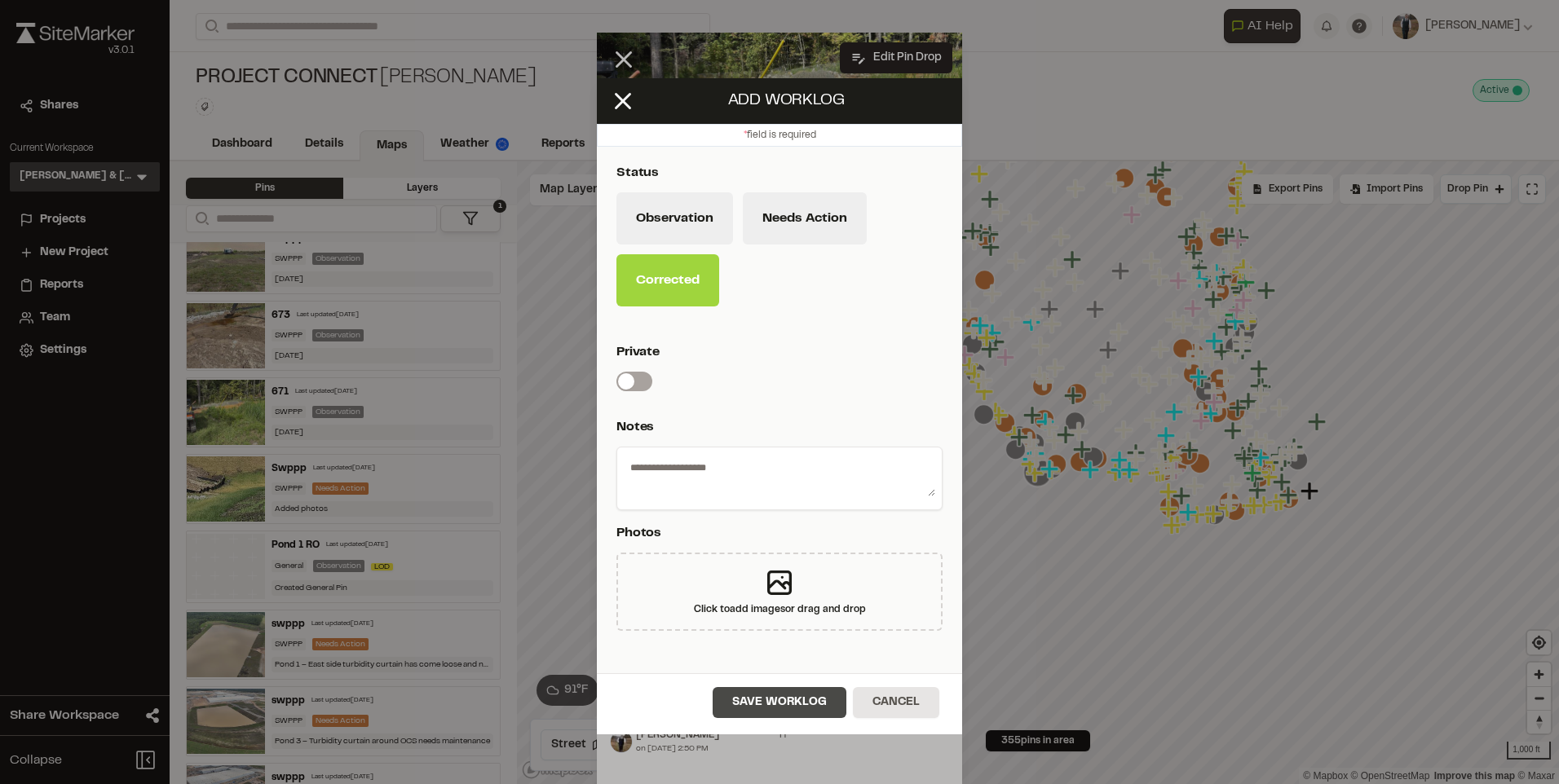
click at [772, 694] on button "Save Worklog" at bounding box center [780, 701] width 133 height 31
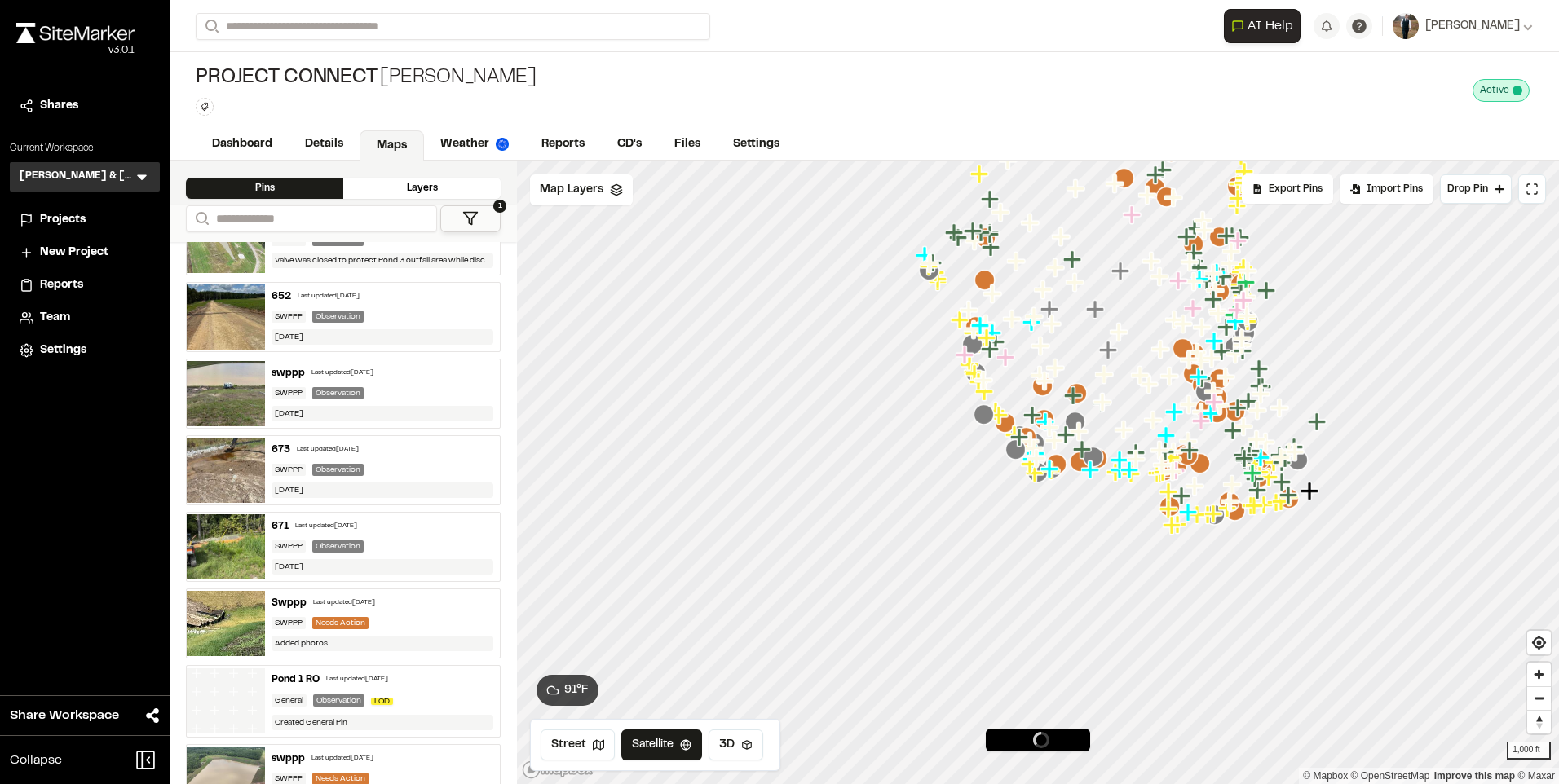
scroll to position [287, 0]
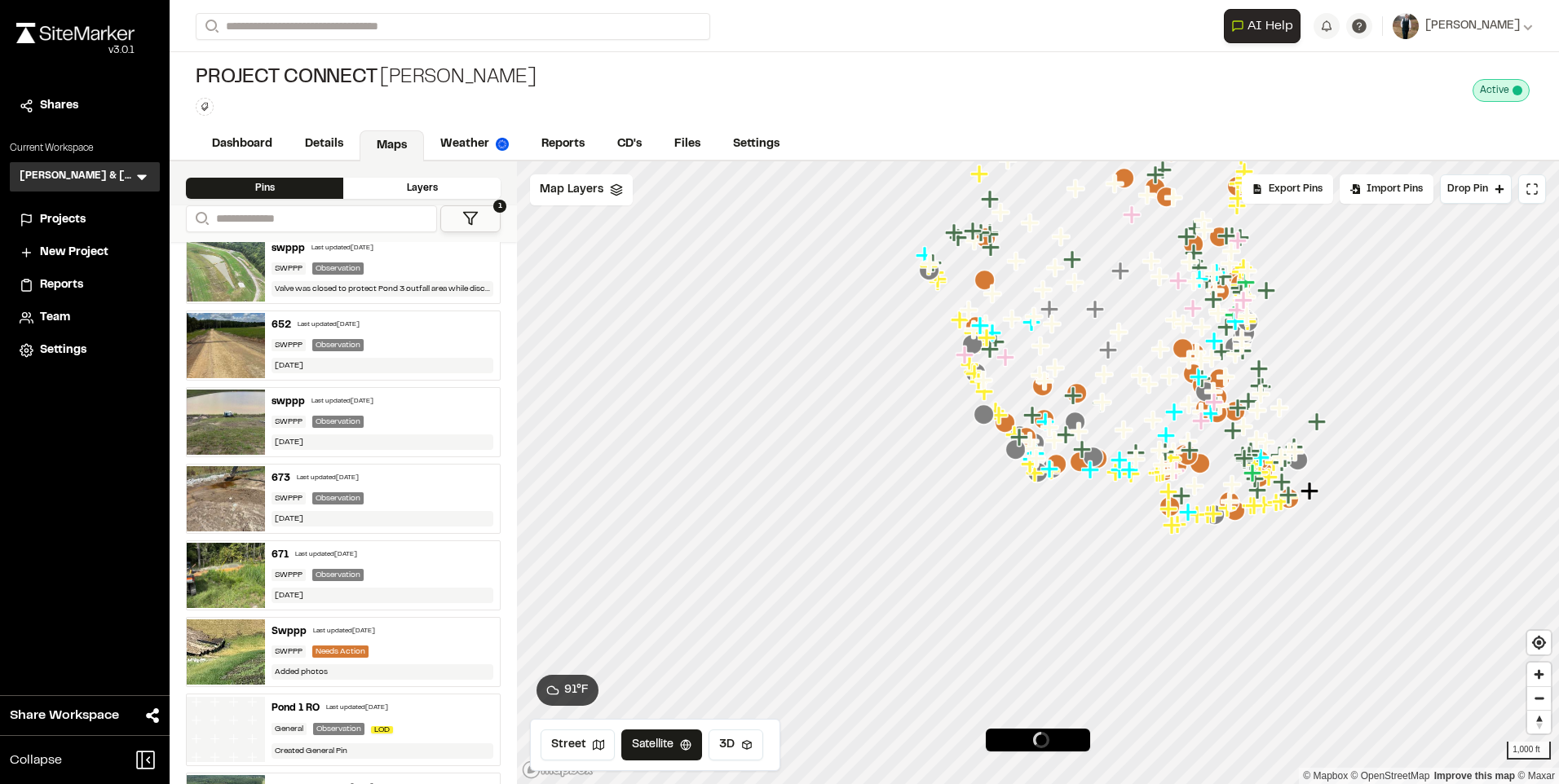
click at [330, 482] on div "673 Last updated [DATE]" at bounding box center [382, 478] width 222 height 15
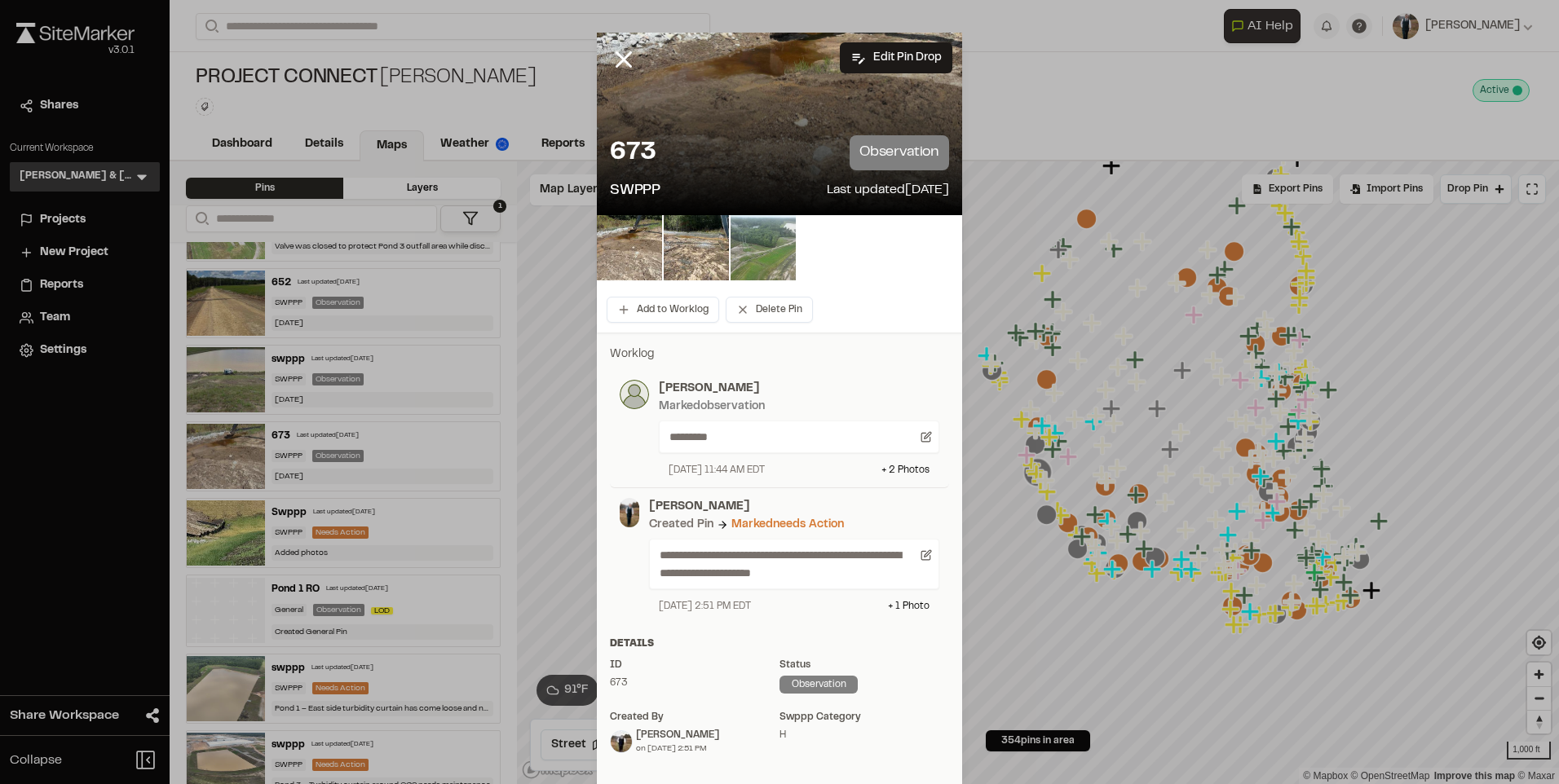
scroll to position [245, 0]
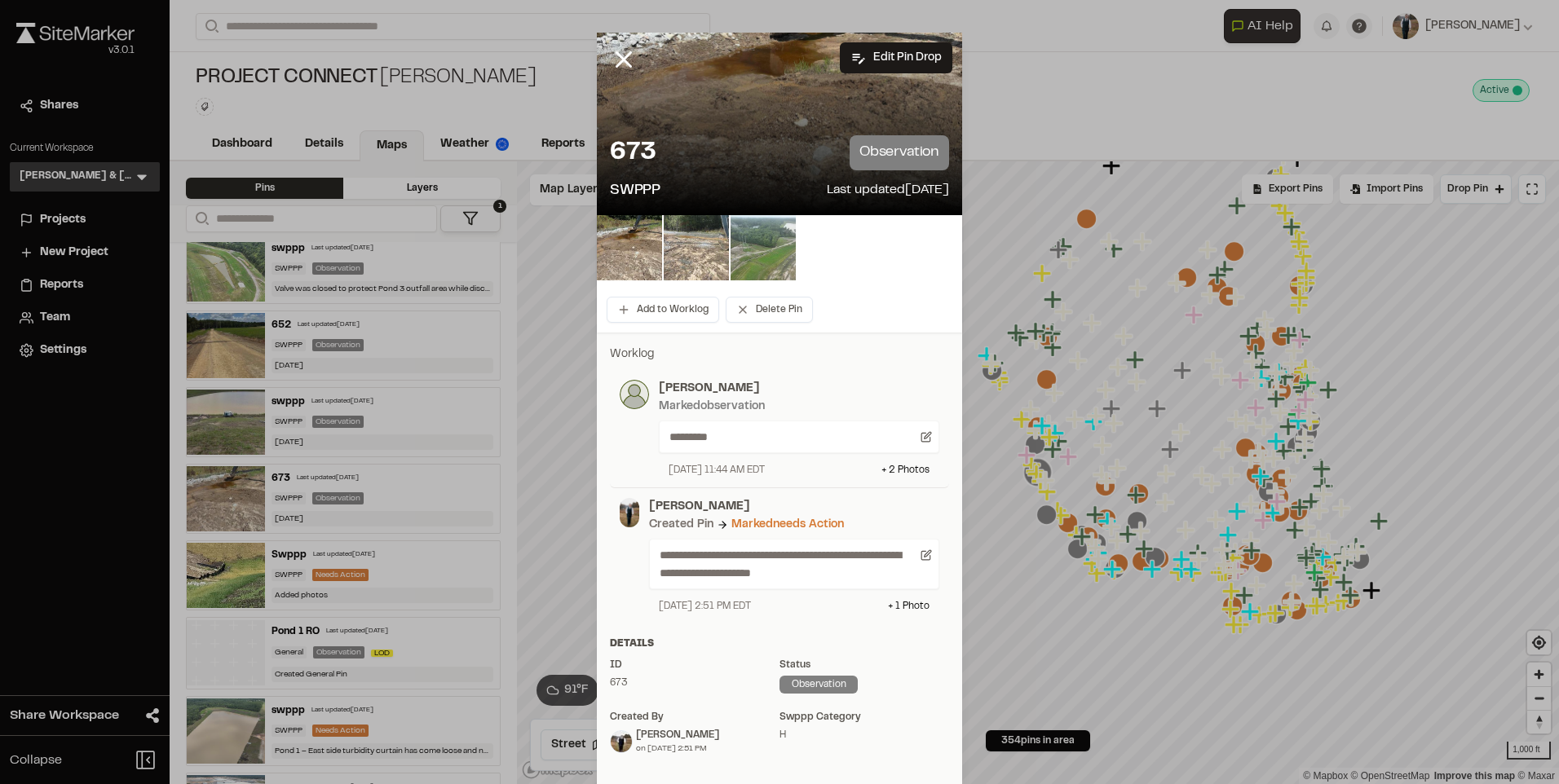
click at [675, 241] on img at bounding box center [696, 248] width 66 height 66
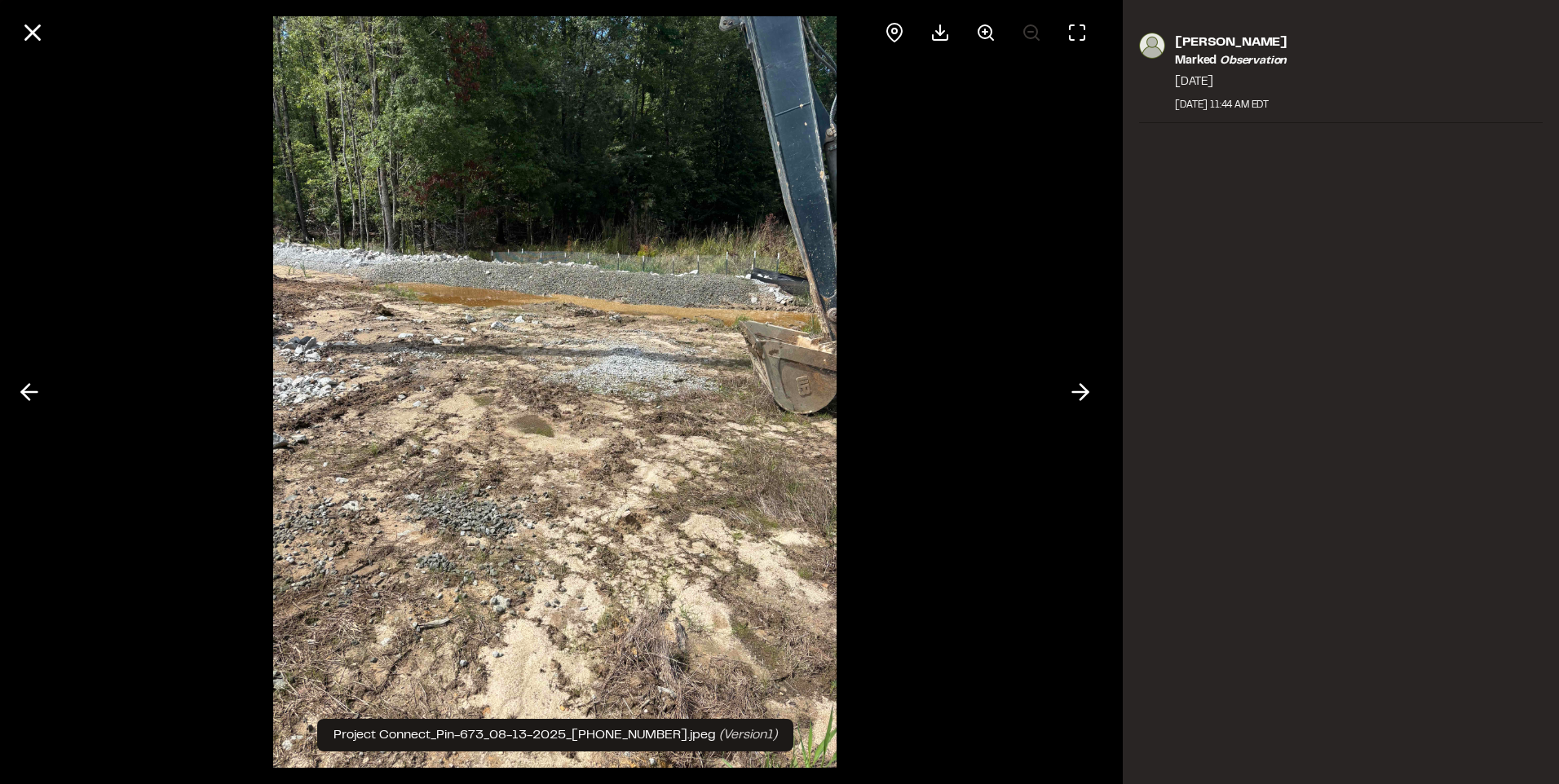
click at [28, 384] on polyline at bounding box center [25, 392] width 7 height 16
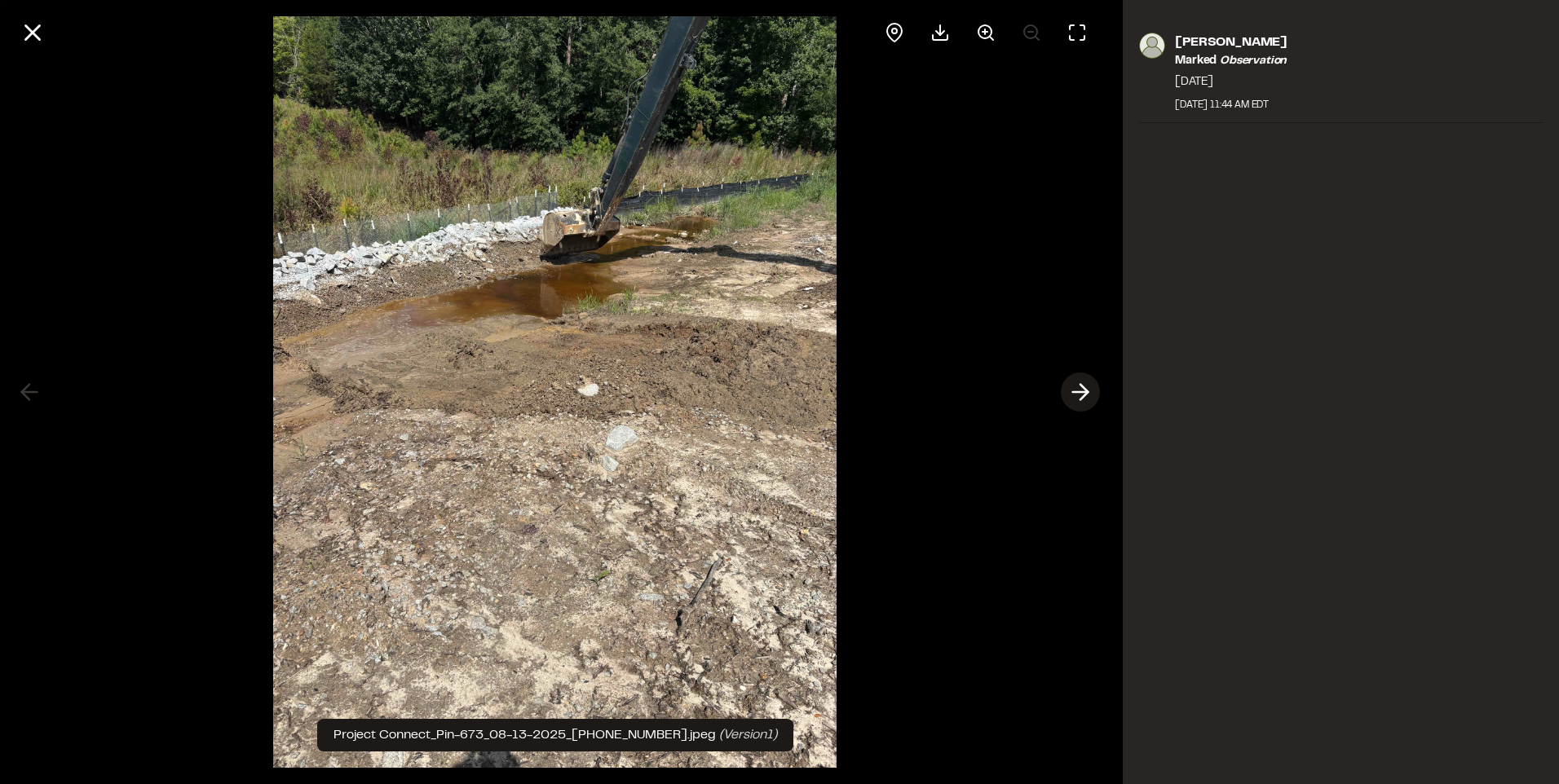
click at [1075, 384] on icon at bounding box center [1080, 392] width 26 height 28
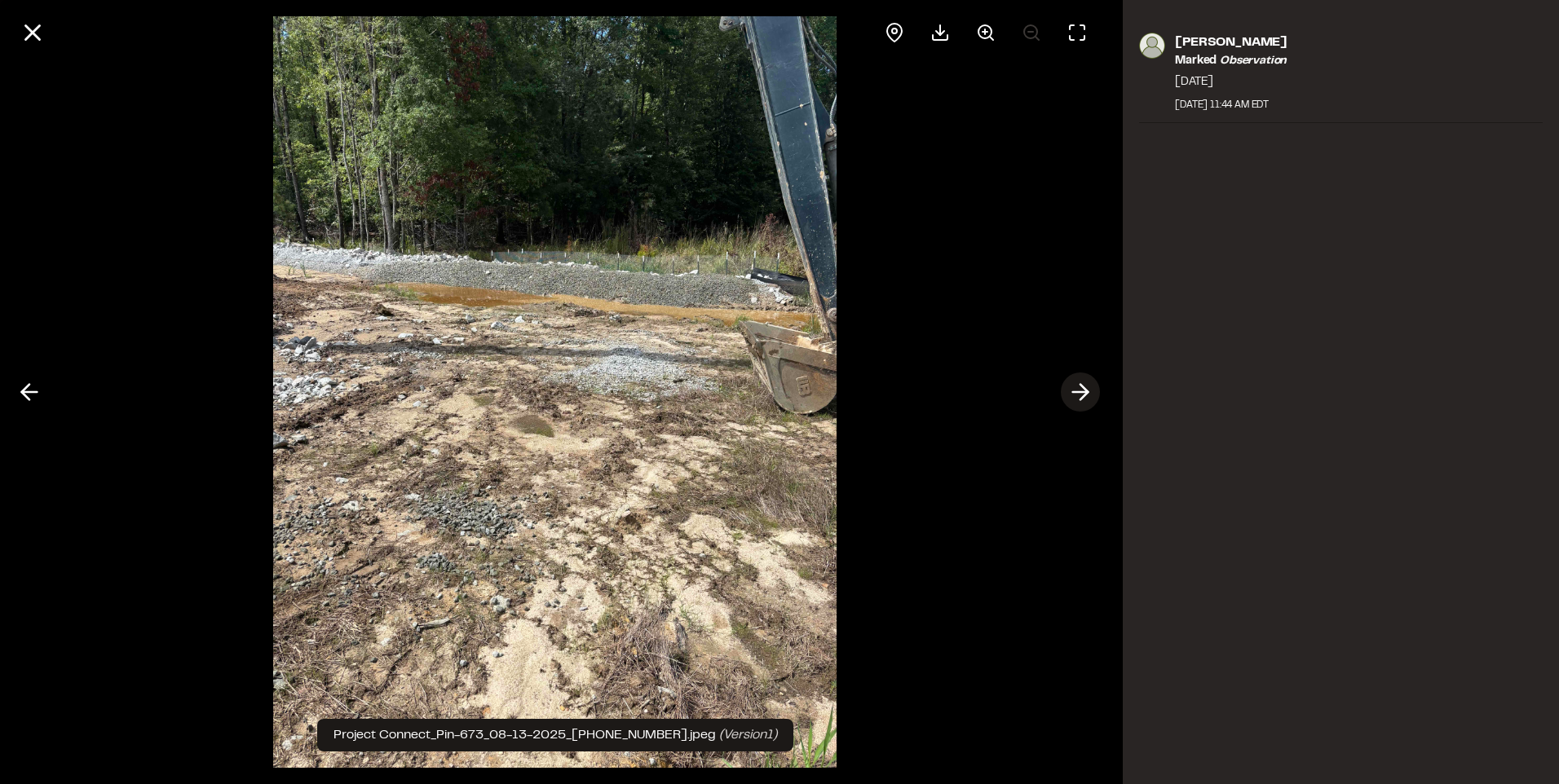
click at [1075, 384] on icon at bounding box center [1080, 392] width 26 height 28
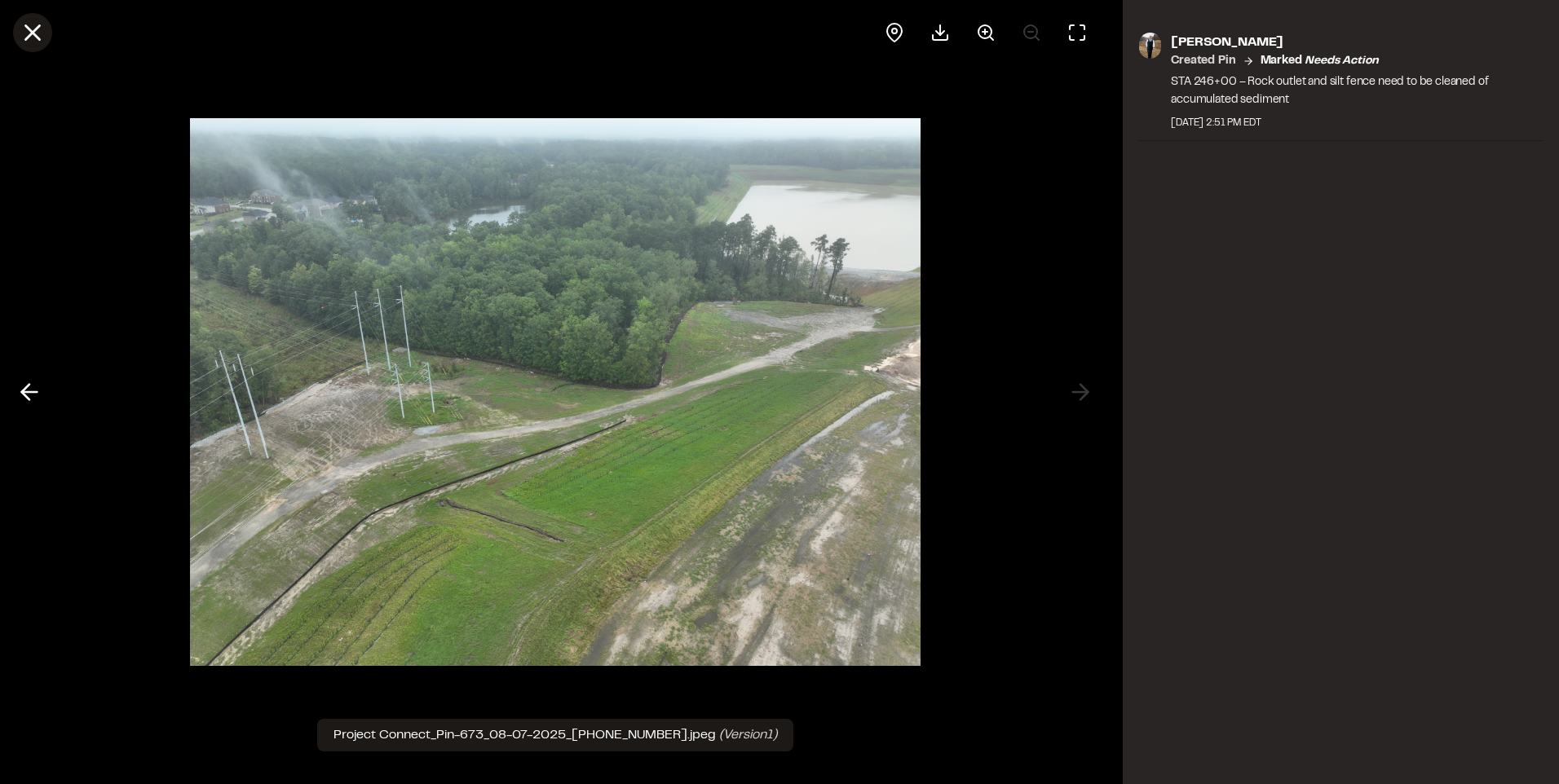
click at [35, 42] on icon at bounding box center [33, 33] width 28 height 28
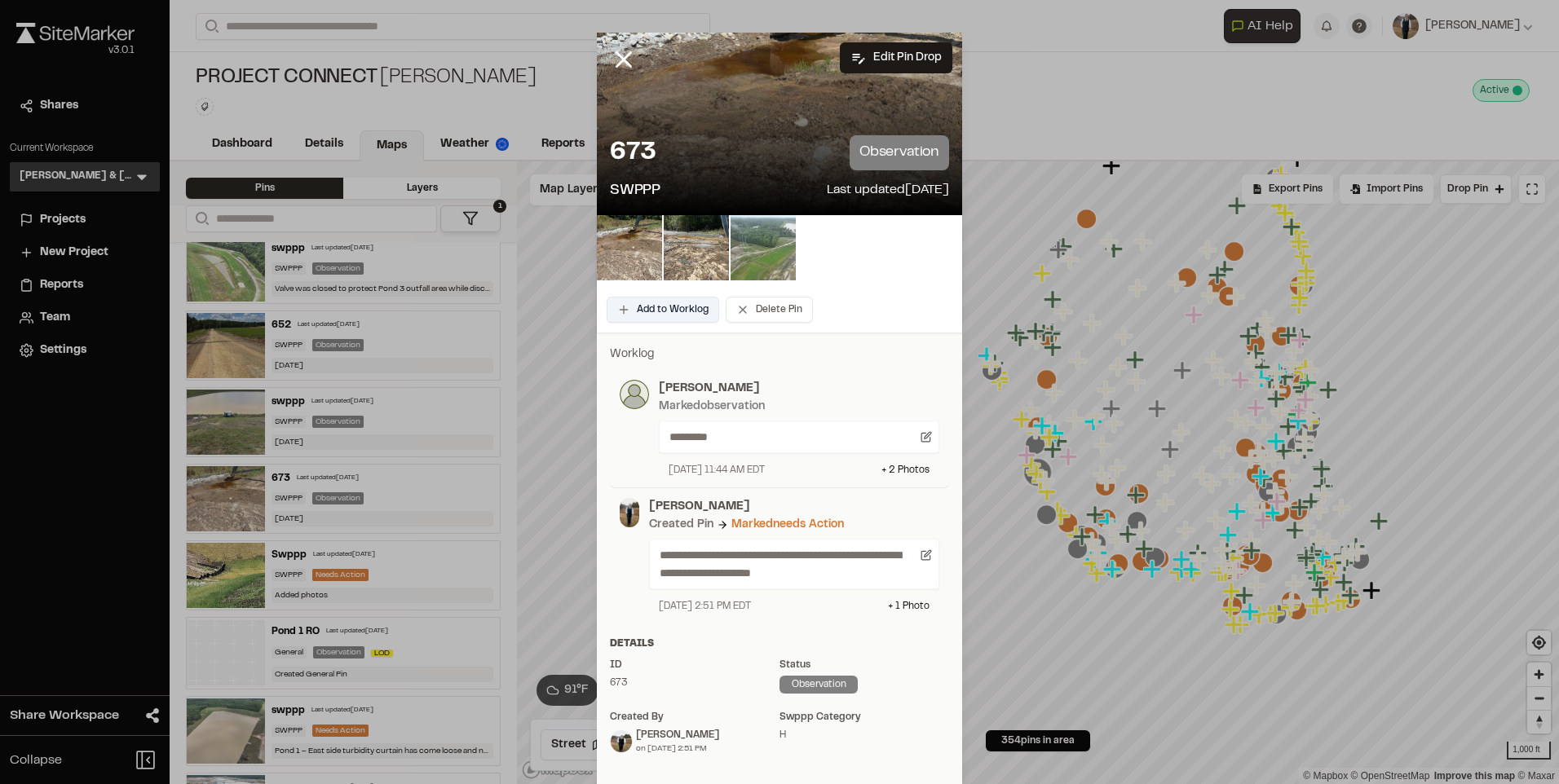
click at [654, 307] on button "Add to Worklog" at bounding box center [662, 309] width 112 height 26
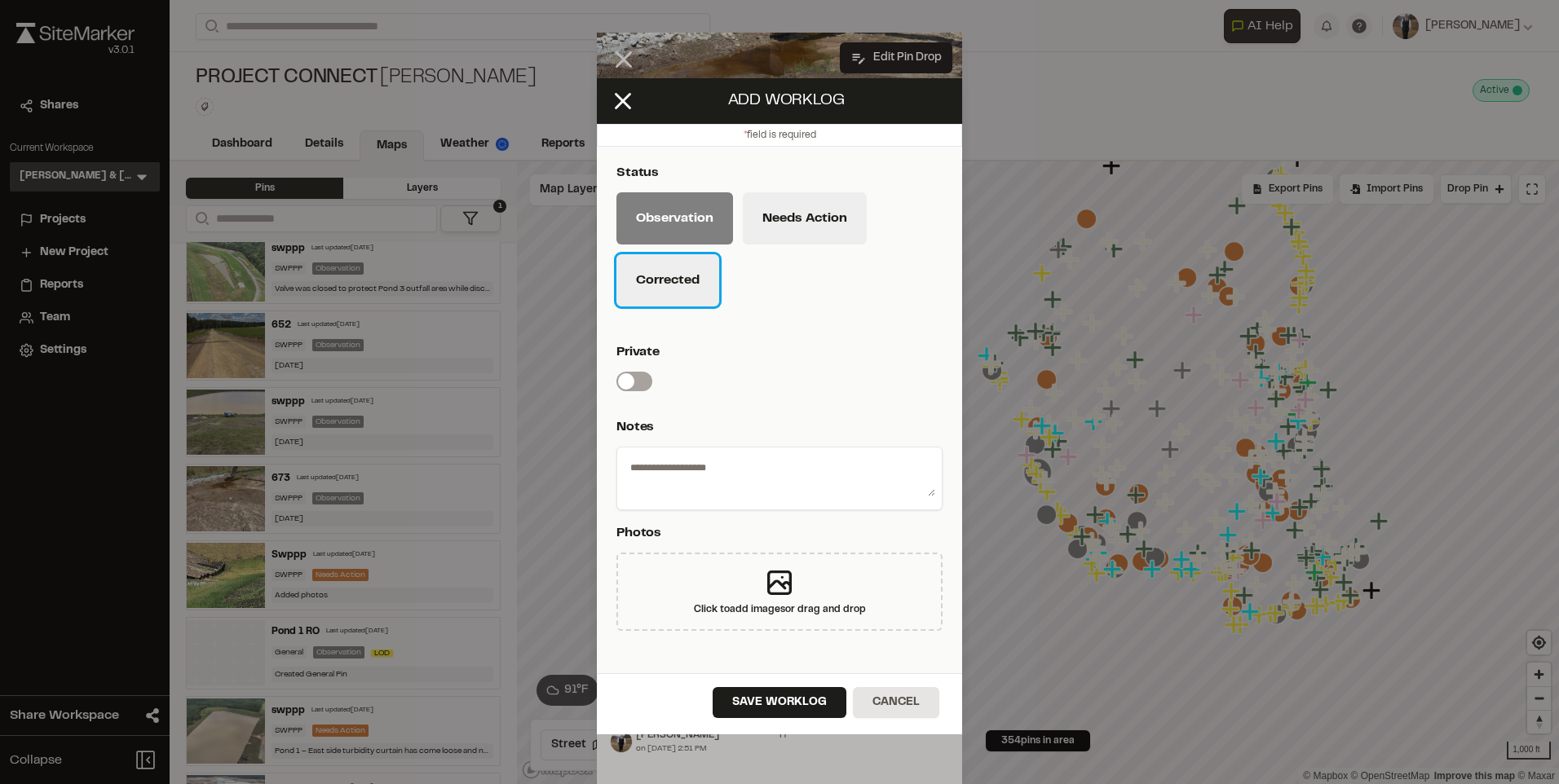
click at [677, 287] on button "Corrected" at bounding box center [667, 280] width 103 height 52
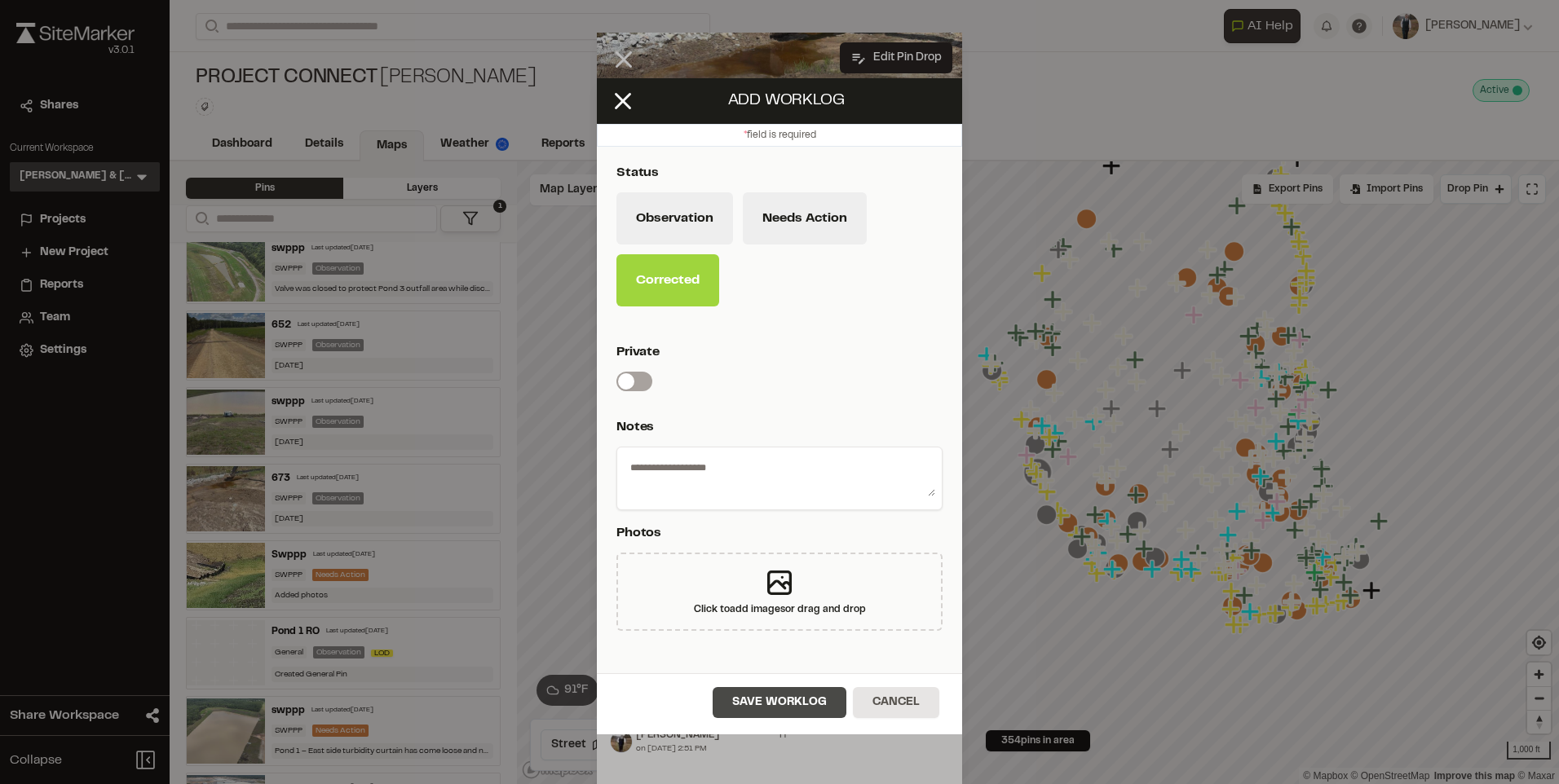
click at [793, 708] on button "Save Worklog" at bounding box center [780, 701] width 133 height 31
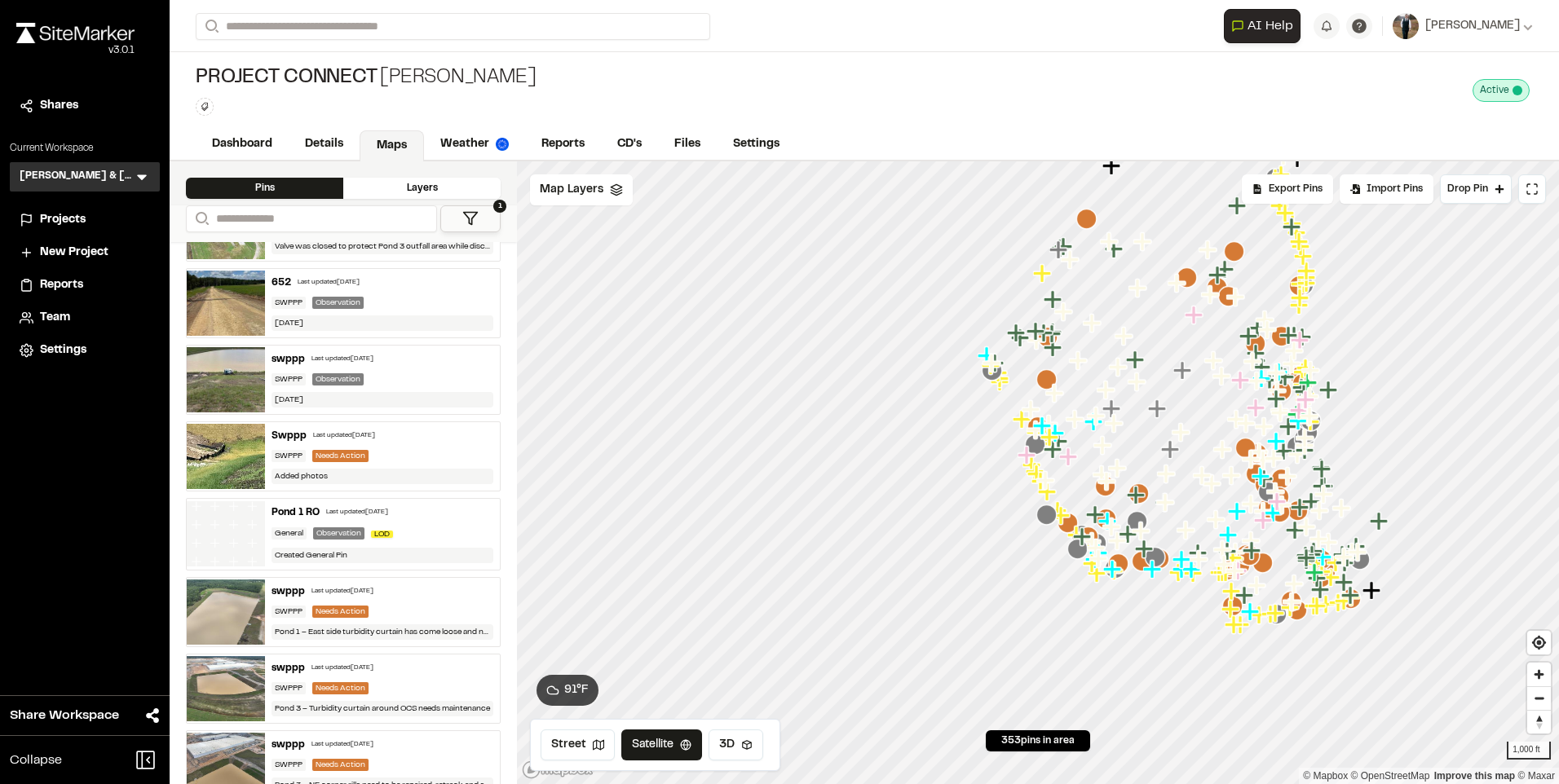
scroll to position [163, 0]
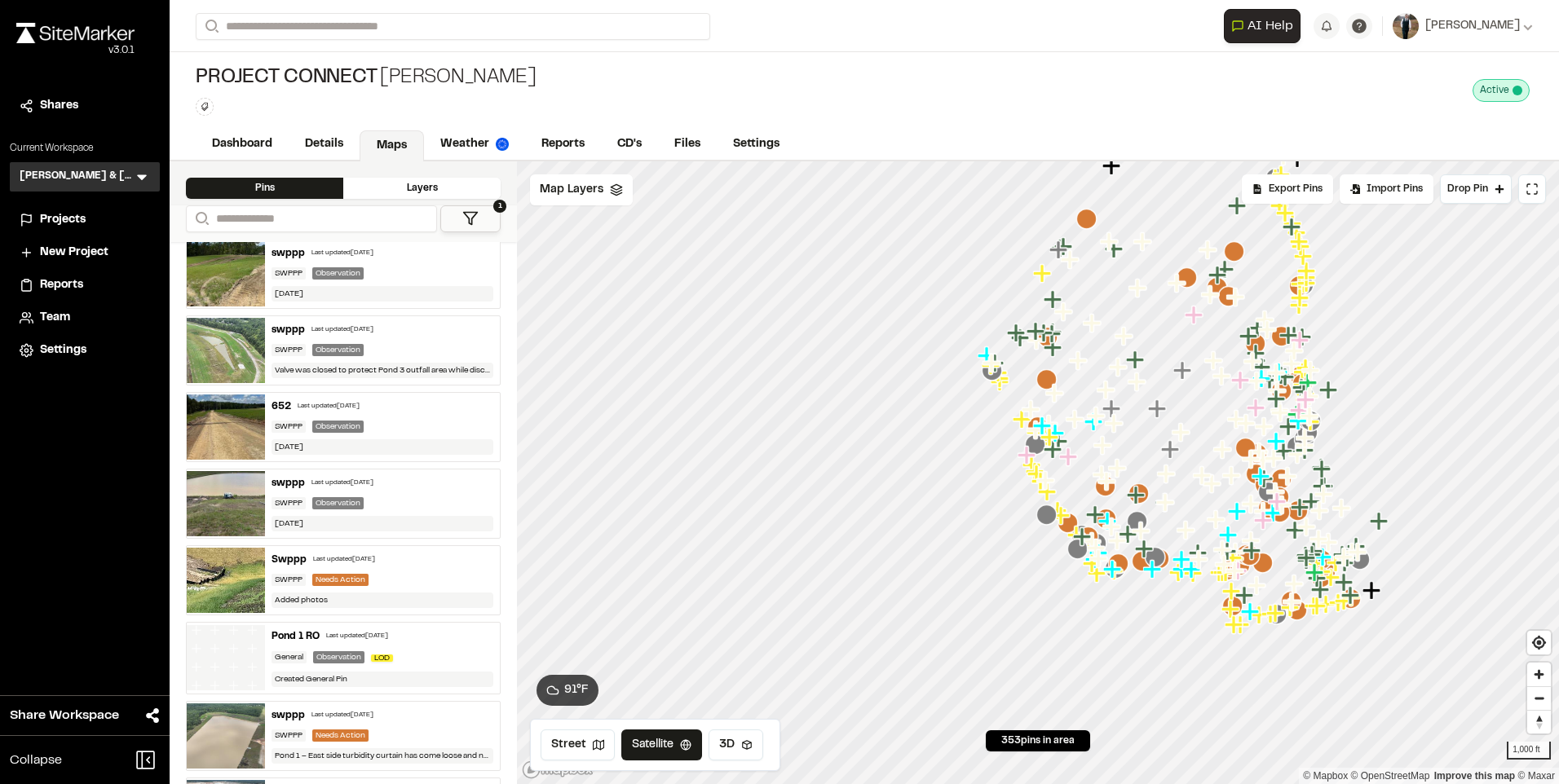
click at [366, 486] on div "Last updated [DATE]" at bounding box center [342, 484] width 62 height 10
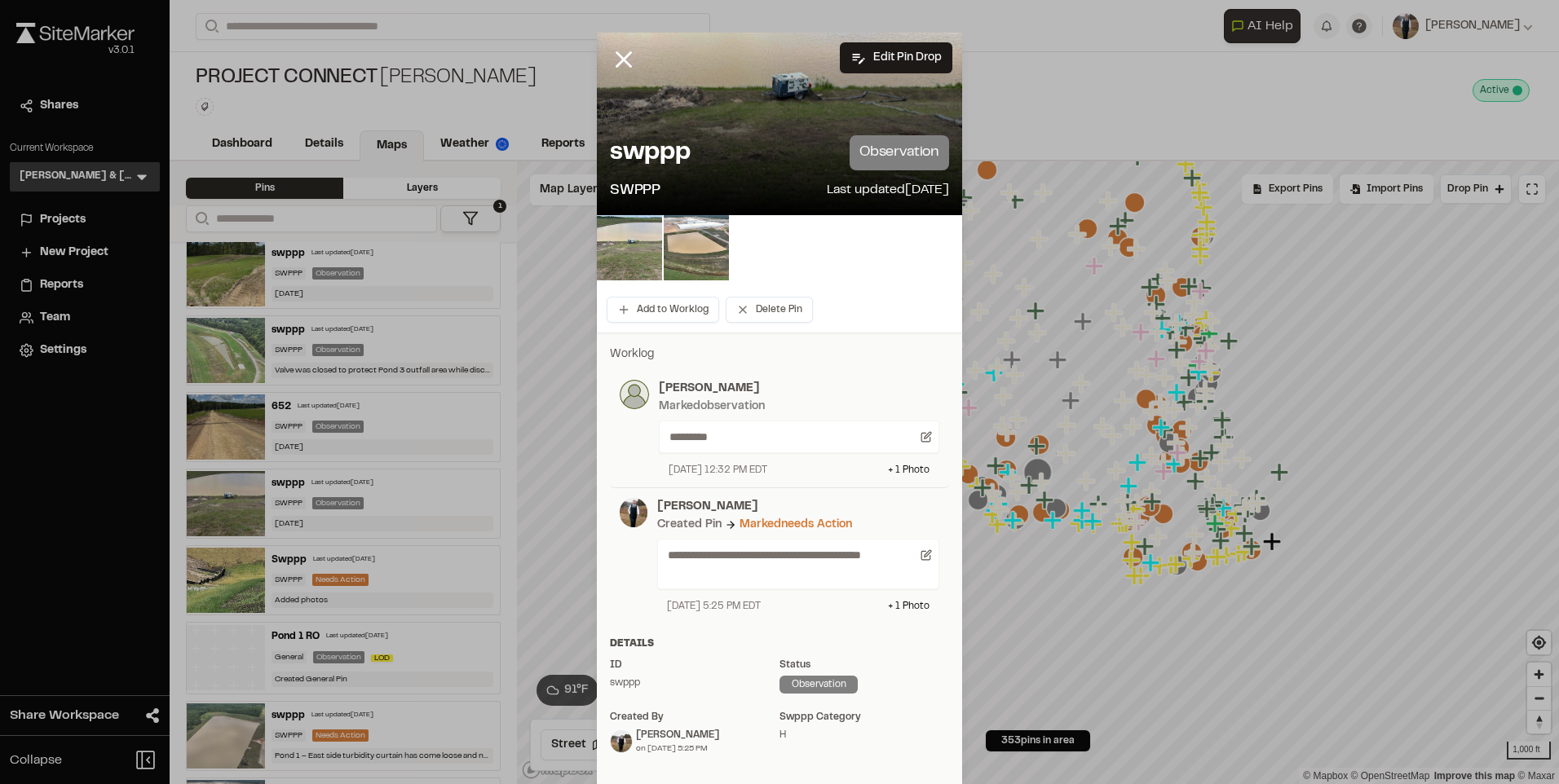
click at [623, 249] on img at bounding box center [629, 248] width 66 height 66
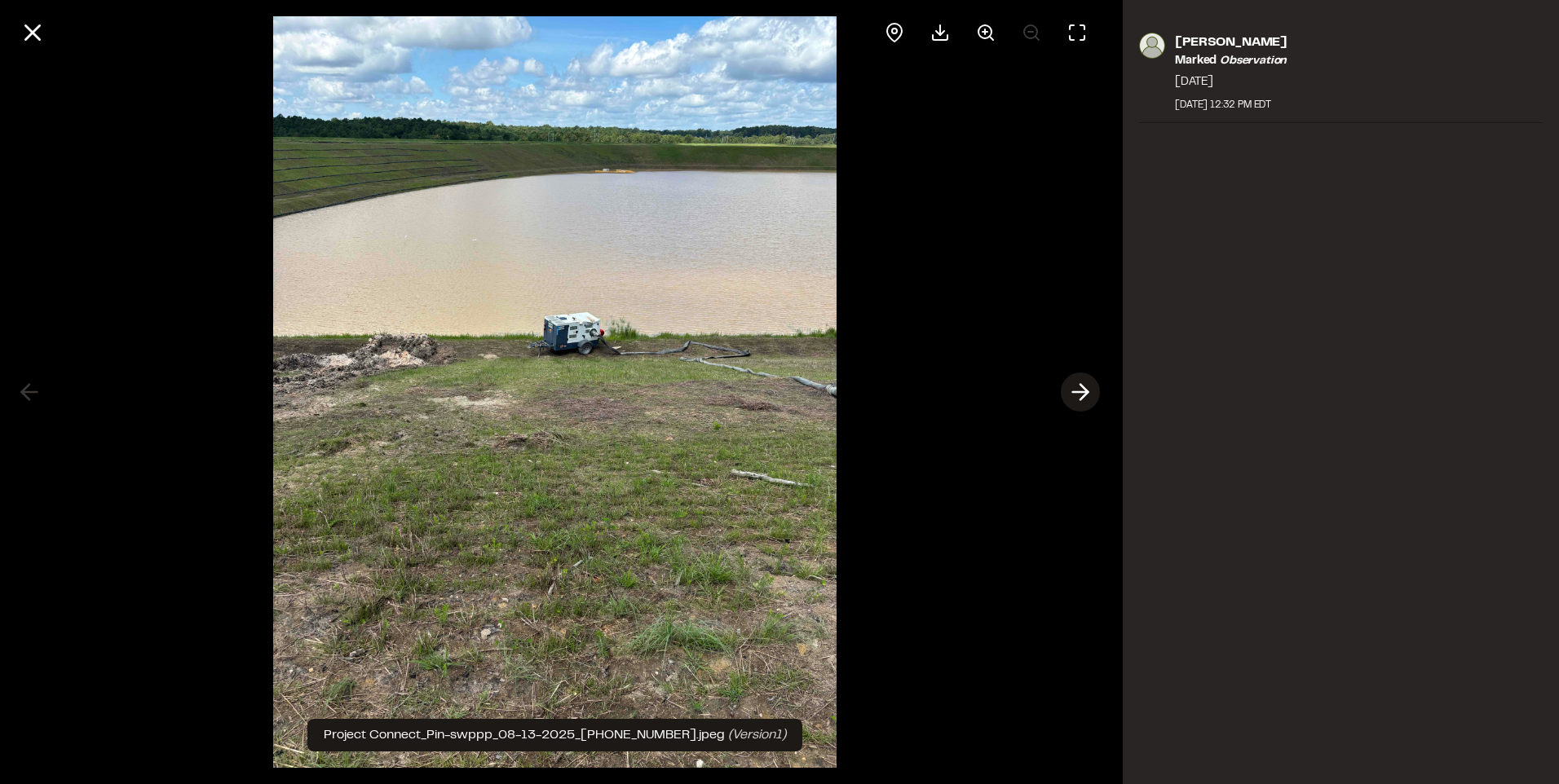
click at [1086, 393] on polyline at bounding box center [1083, 392] width 7 height 16
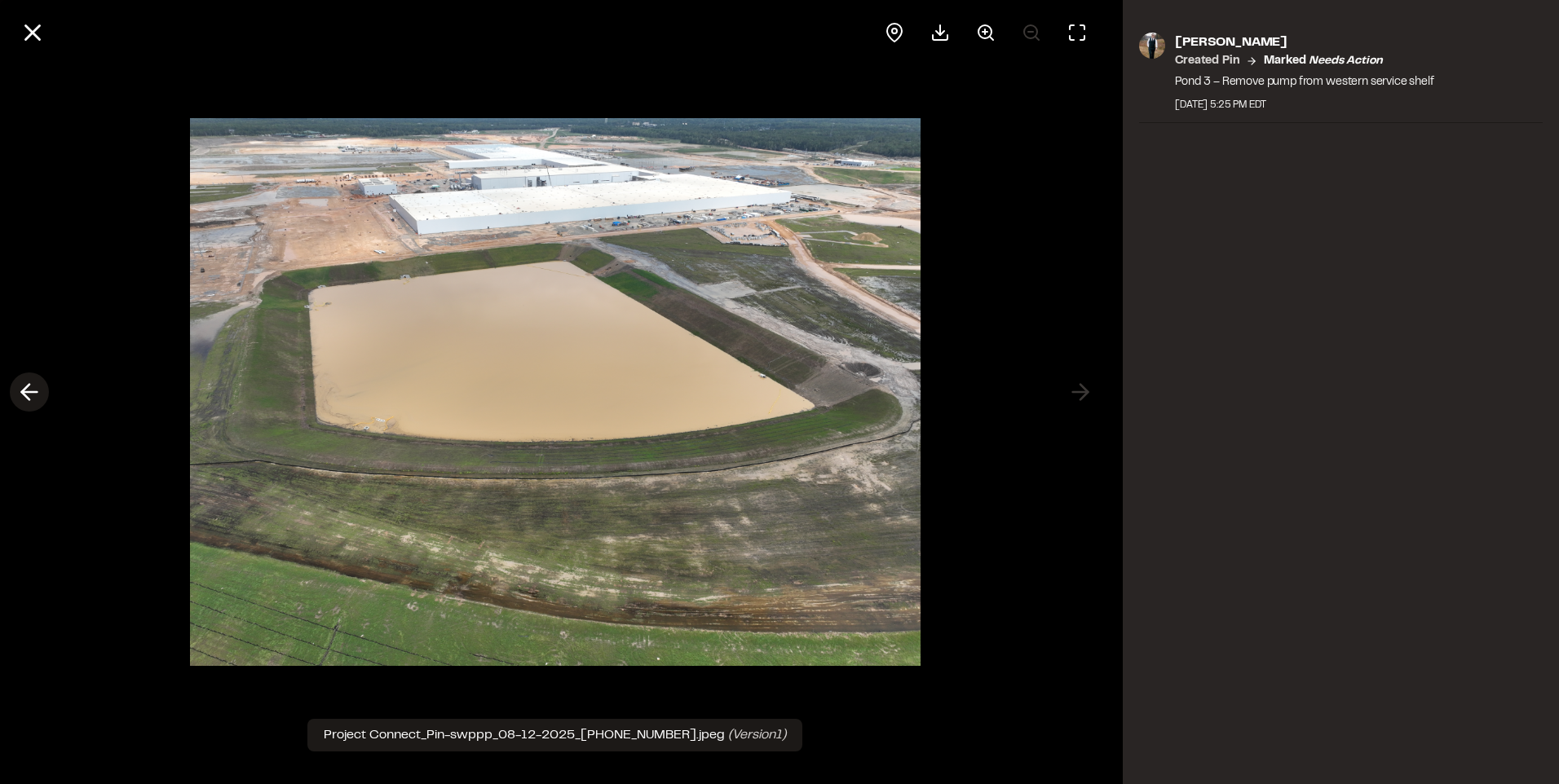
click at [26, 396] on polyline at bounding box center [25, 392] width 7 height 16
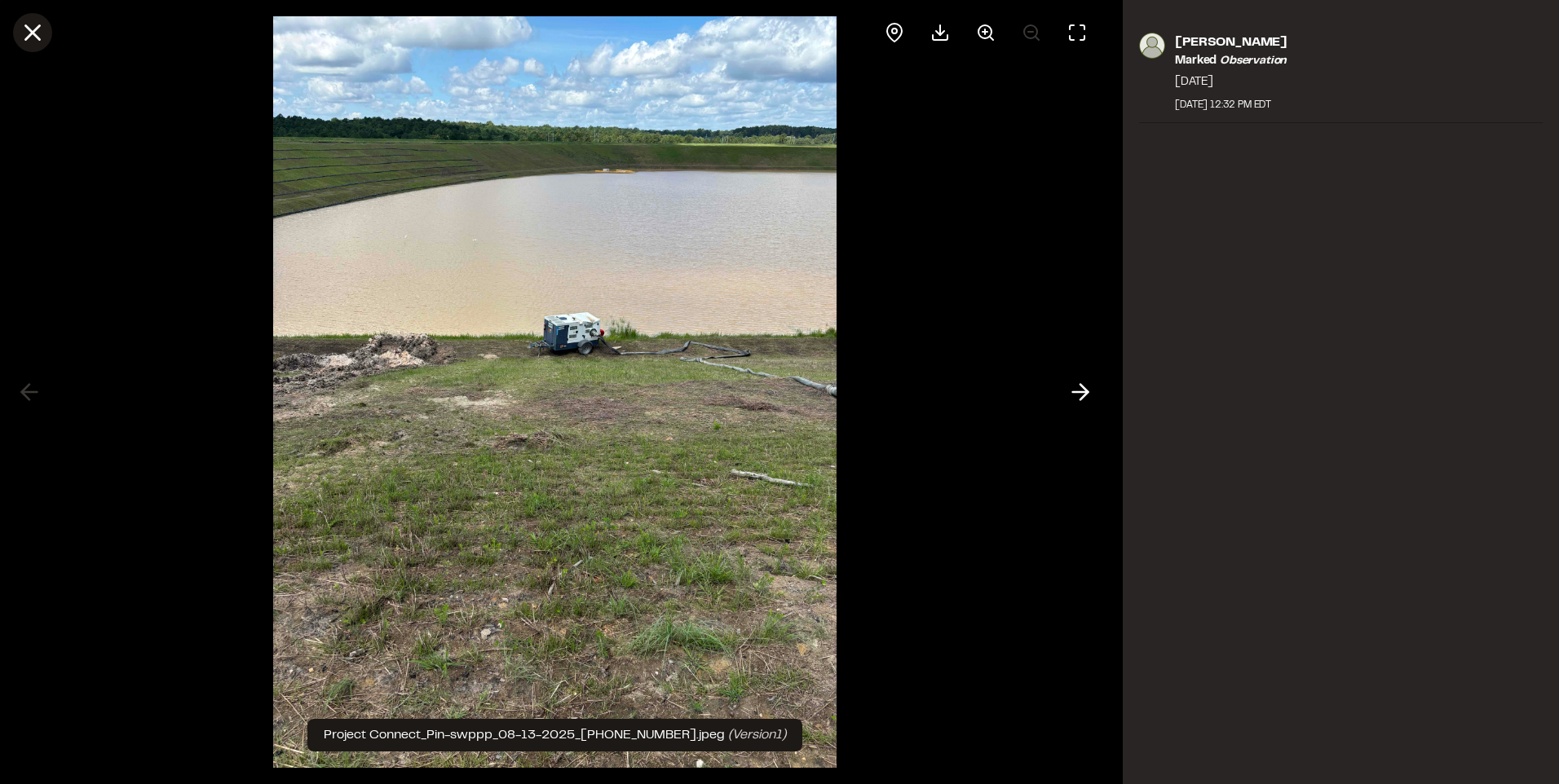
click at [36, 30] on line at bounding box center [33, 33] width 14 height 14
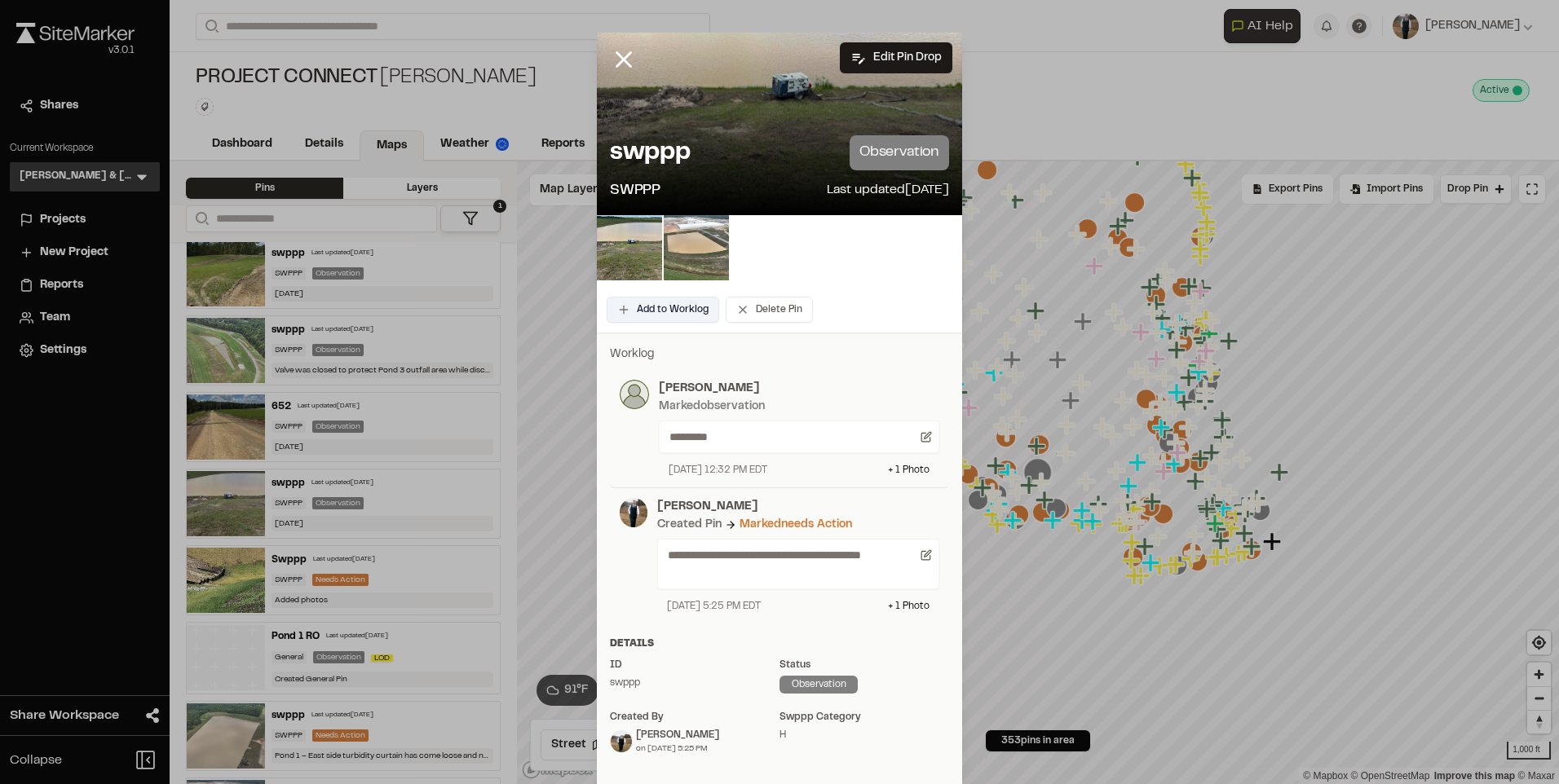
click at [658, 303] on button "Add to Worklog" at bounding box center [662, 309] width 112 height 26
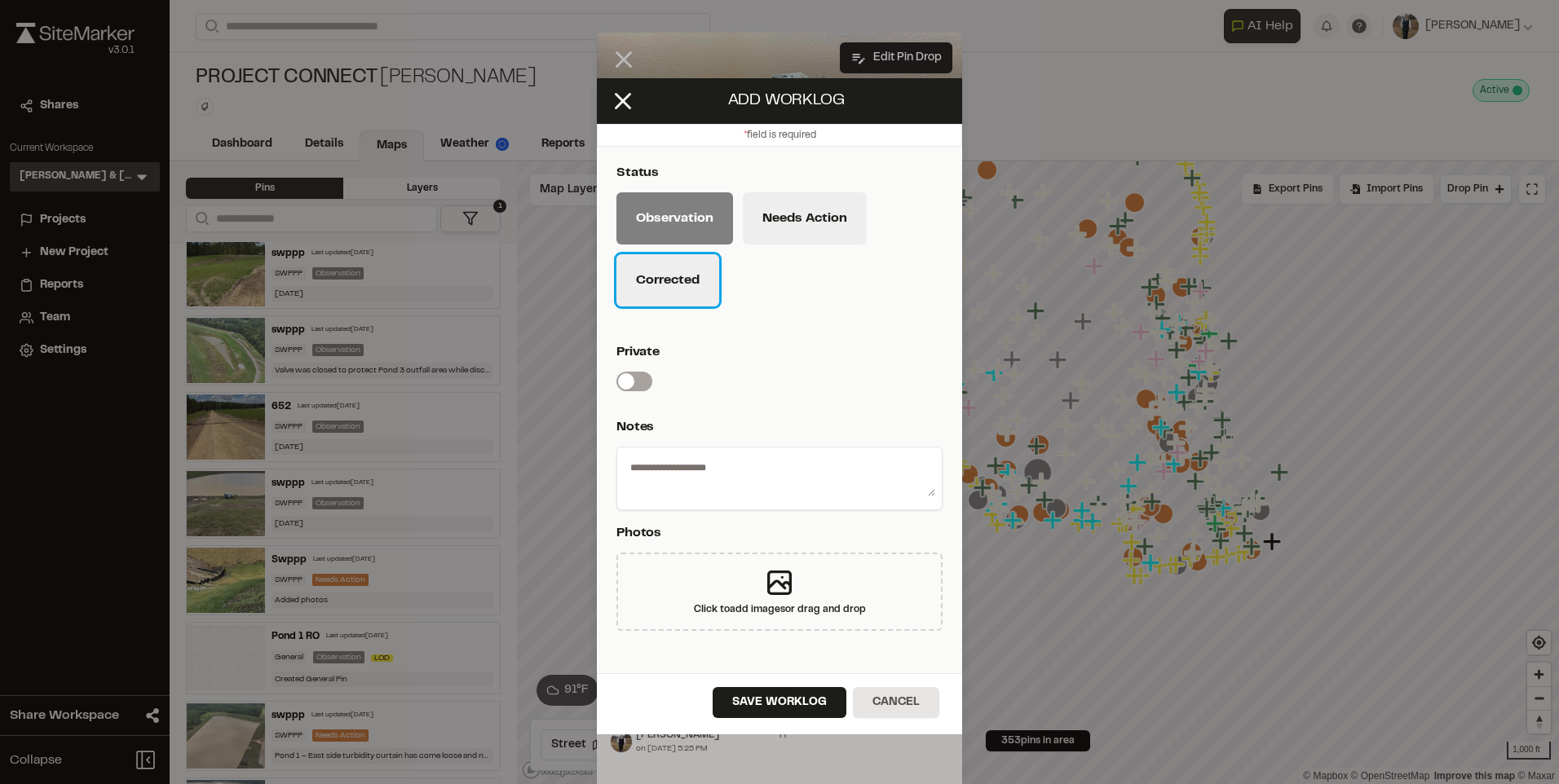
click at [661, 274] on button "Corrected" at bounding box center [667, 280] width 103 height 52
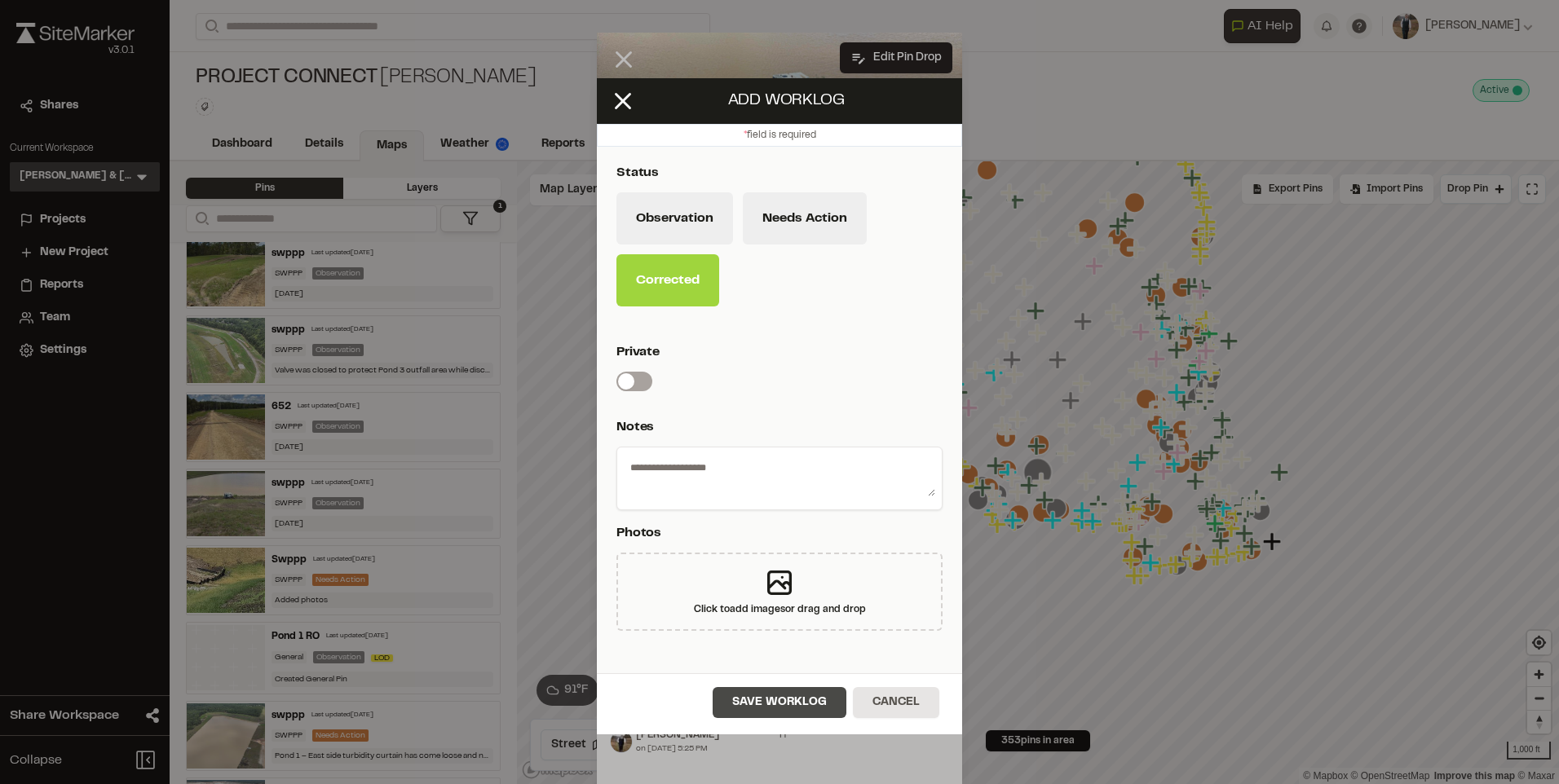
click at [762, 717] on button "Save Worklog" at bounding box center [780, 701] width 133 height 31
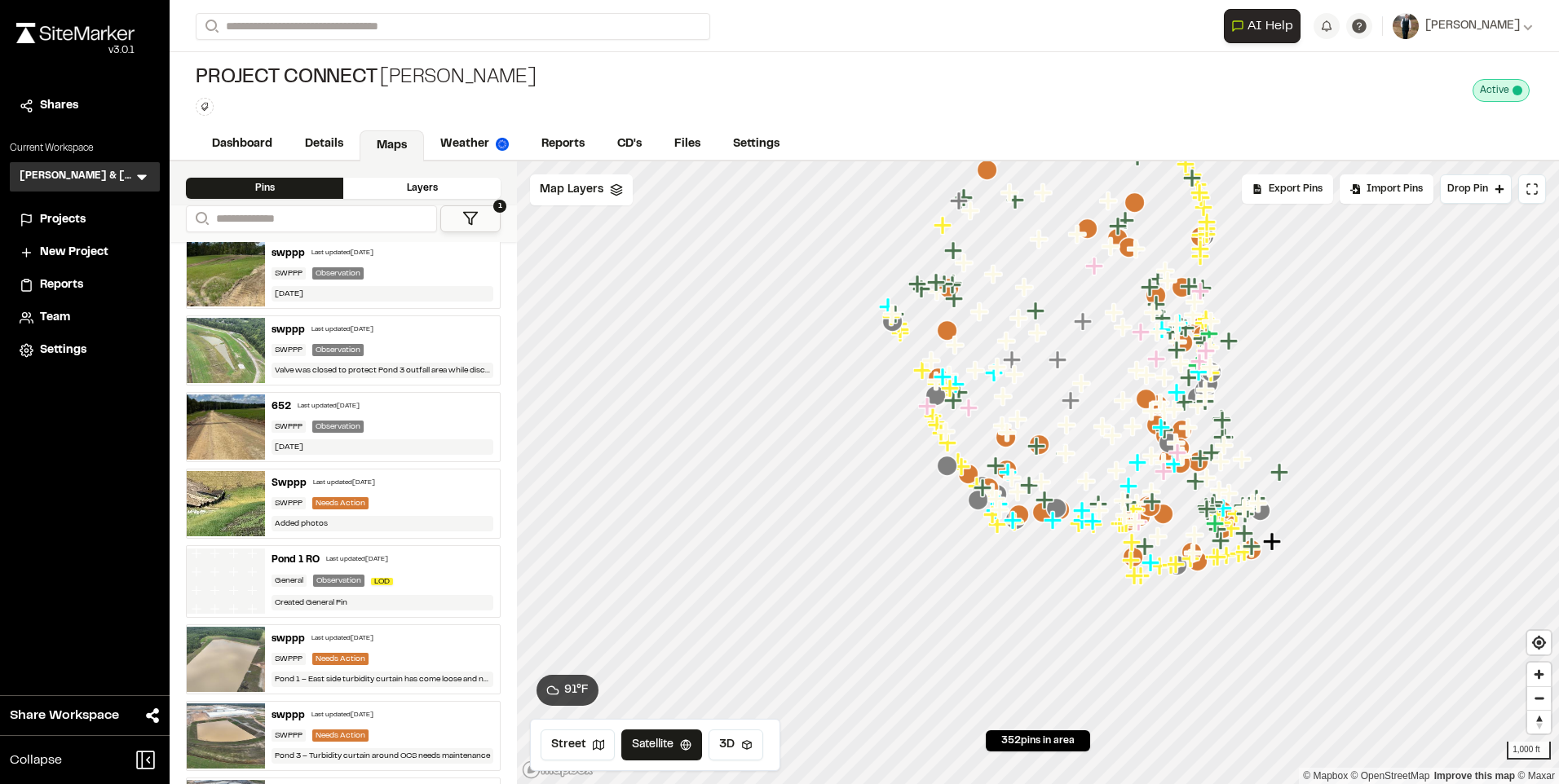
click at [396, 335] on div "swppp Last updated [DATE] SWPPP Observation Valve was closed to protect Pond 3 …" at bounding box center [382, 350] width 235 height 69
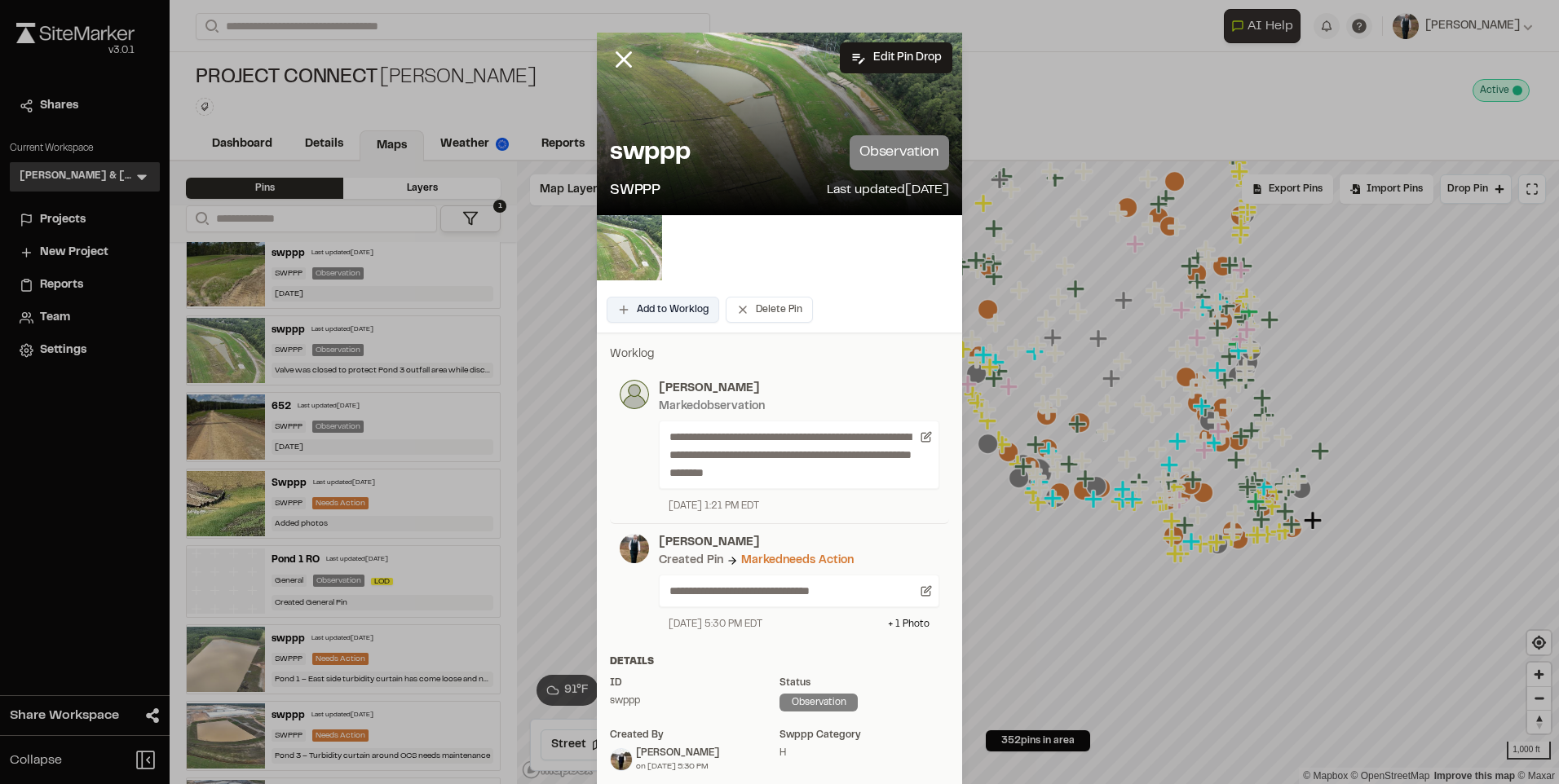
click at [648, 307] on button "Add to Worklog" at bounding box center [662, 309] width 112 height 26
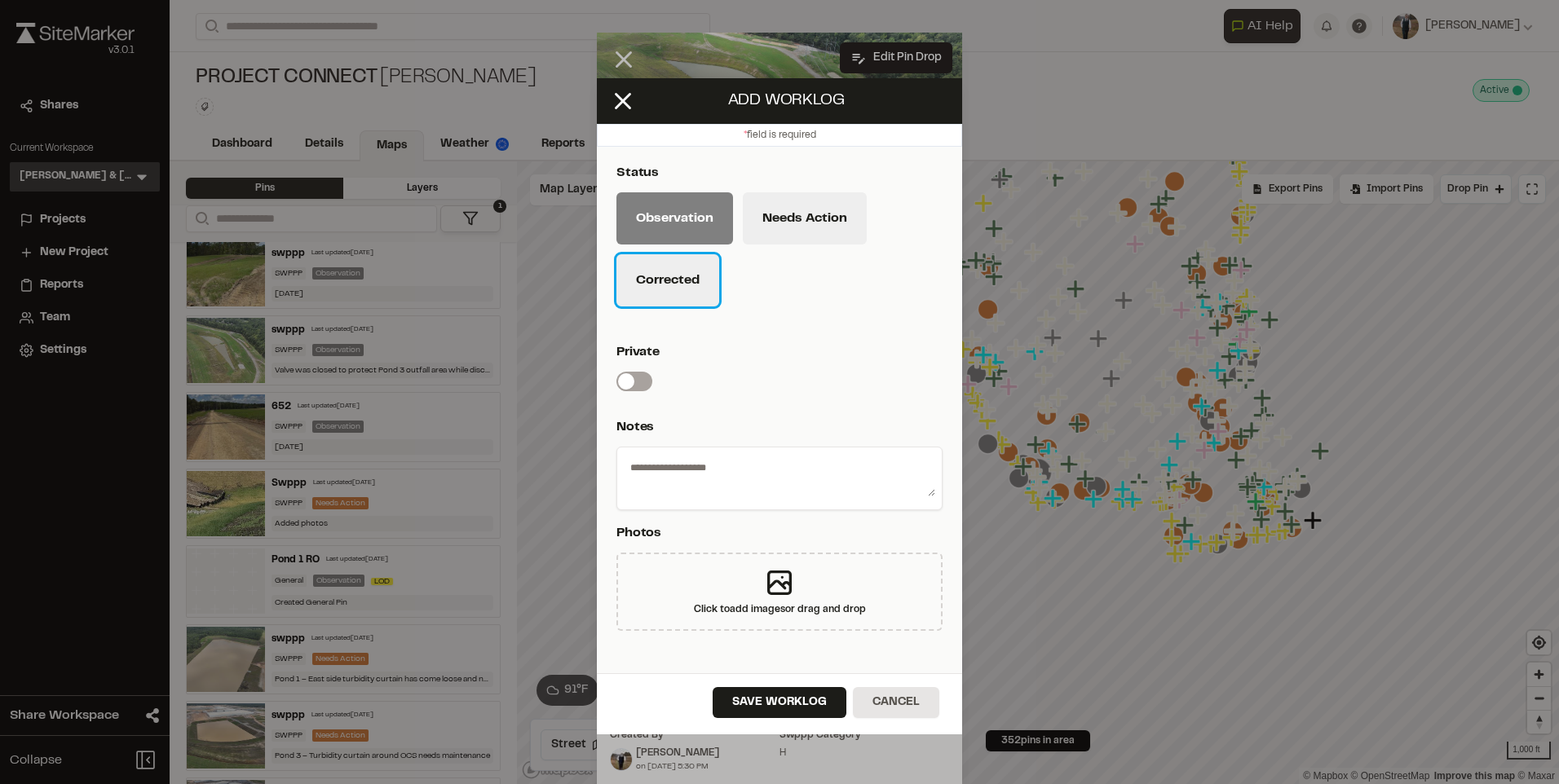
click at [664, 294] on button "Corrected" at bounding box center [667, 280] width 103 height 52
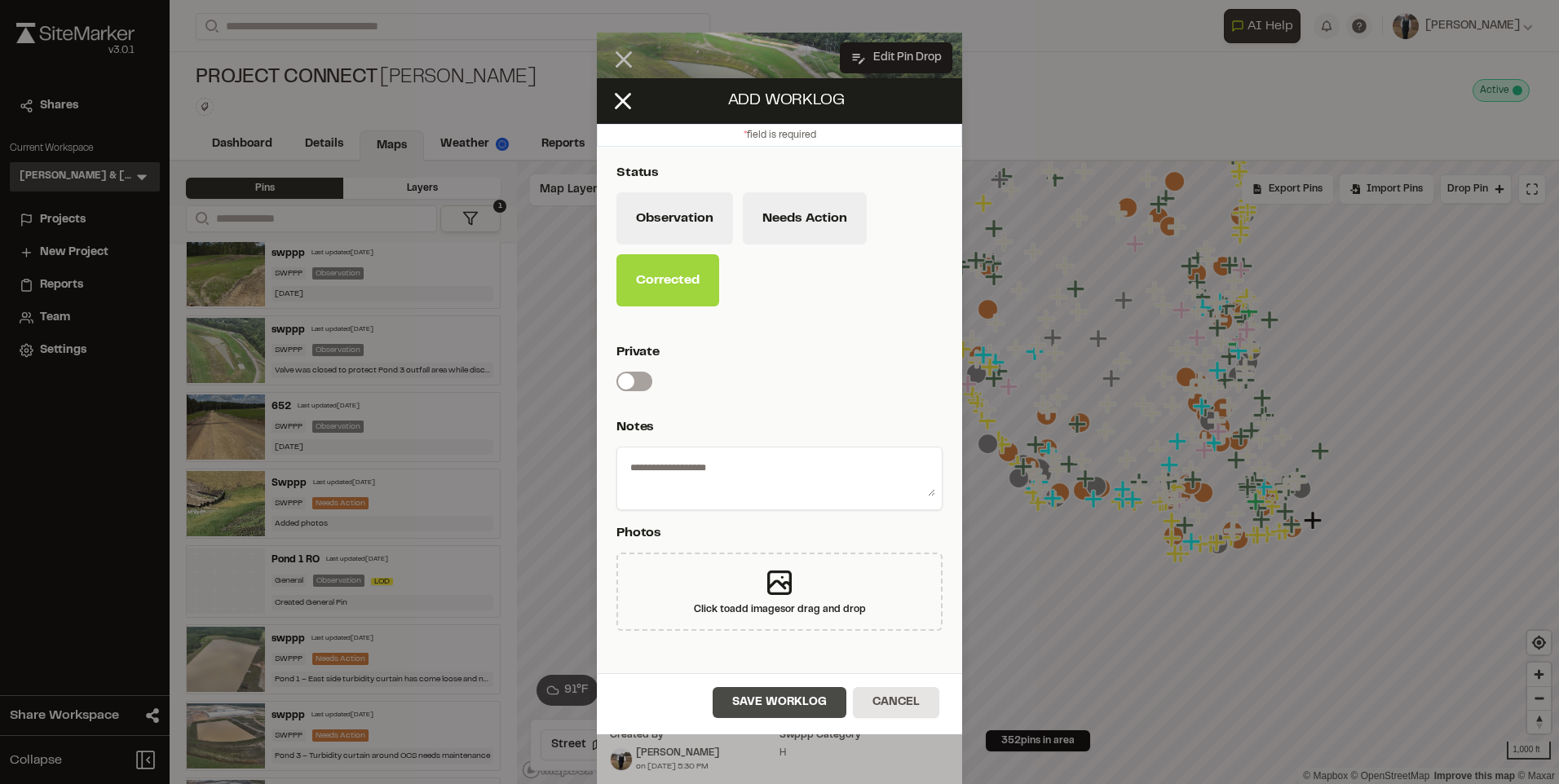
click at [768, 700] on button "Save Worklog" at bounding box center [780, 701] width 133 height 31
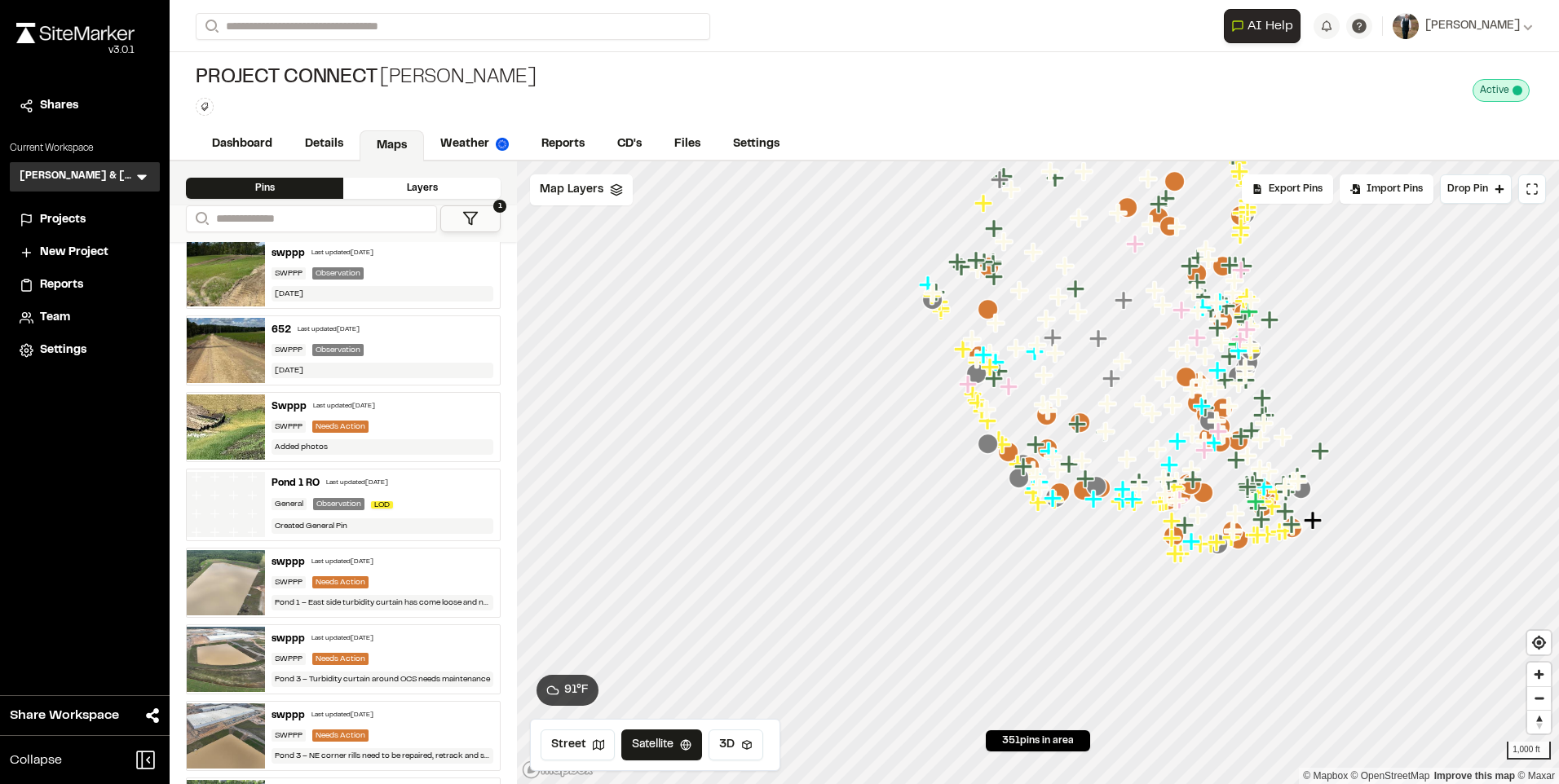
click at [347, 404] on div "Last updated [DATE]" at bounding box center [343, 407] width 62 height 10
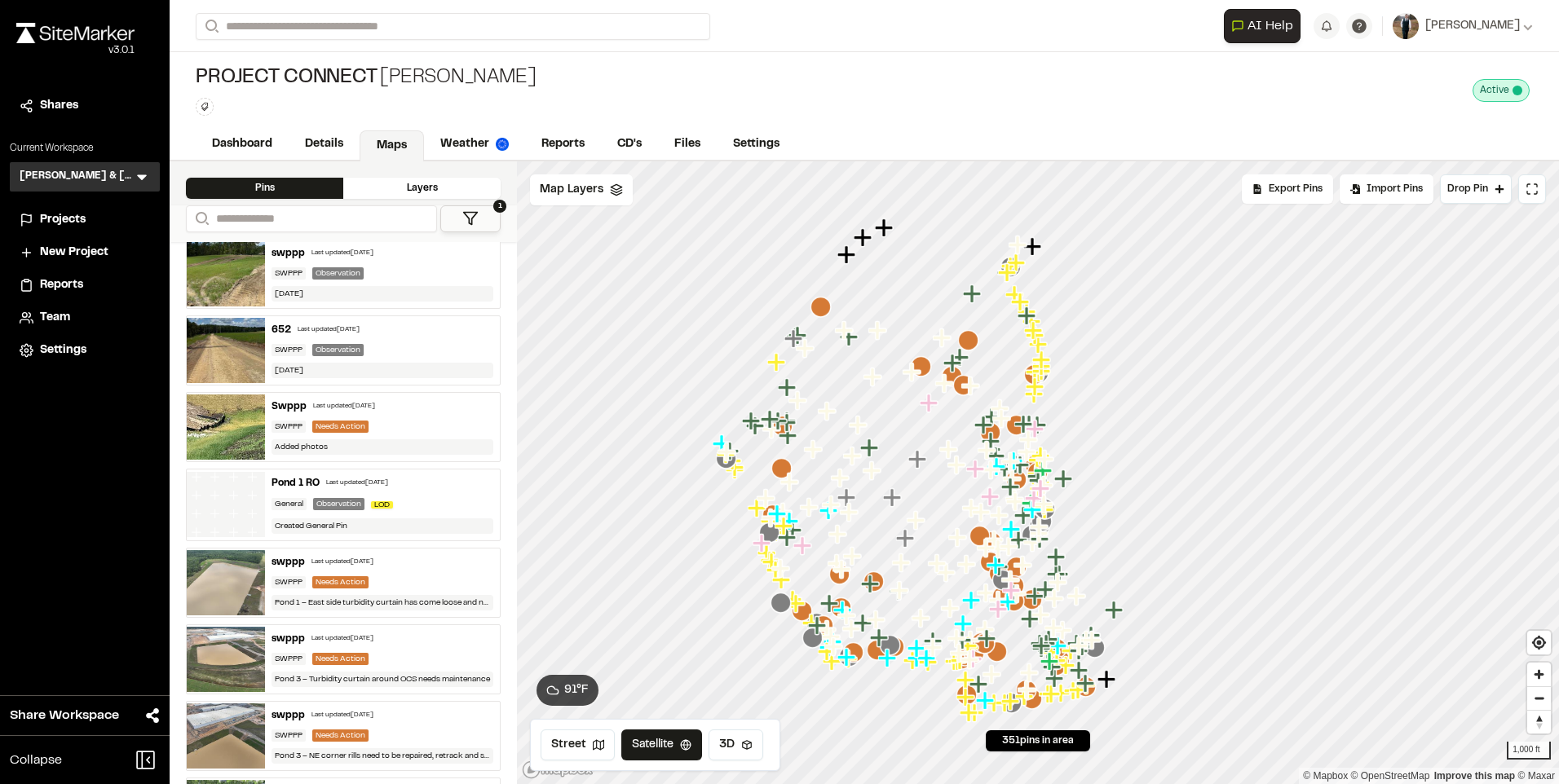
click at [337, 322] on div "652 Last updated [DATE]" at bounding box center [382, 329] width 222 height 15
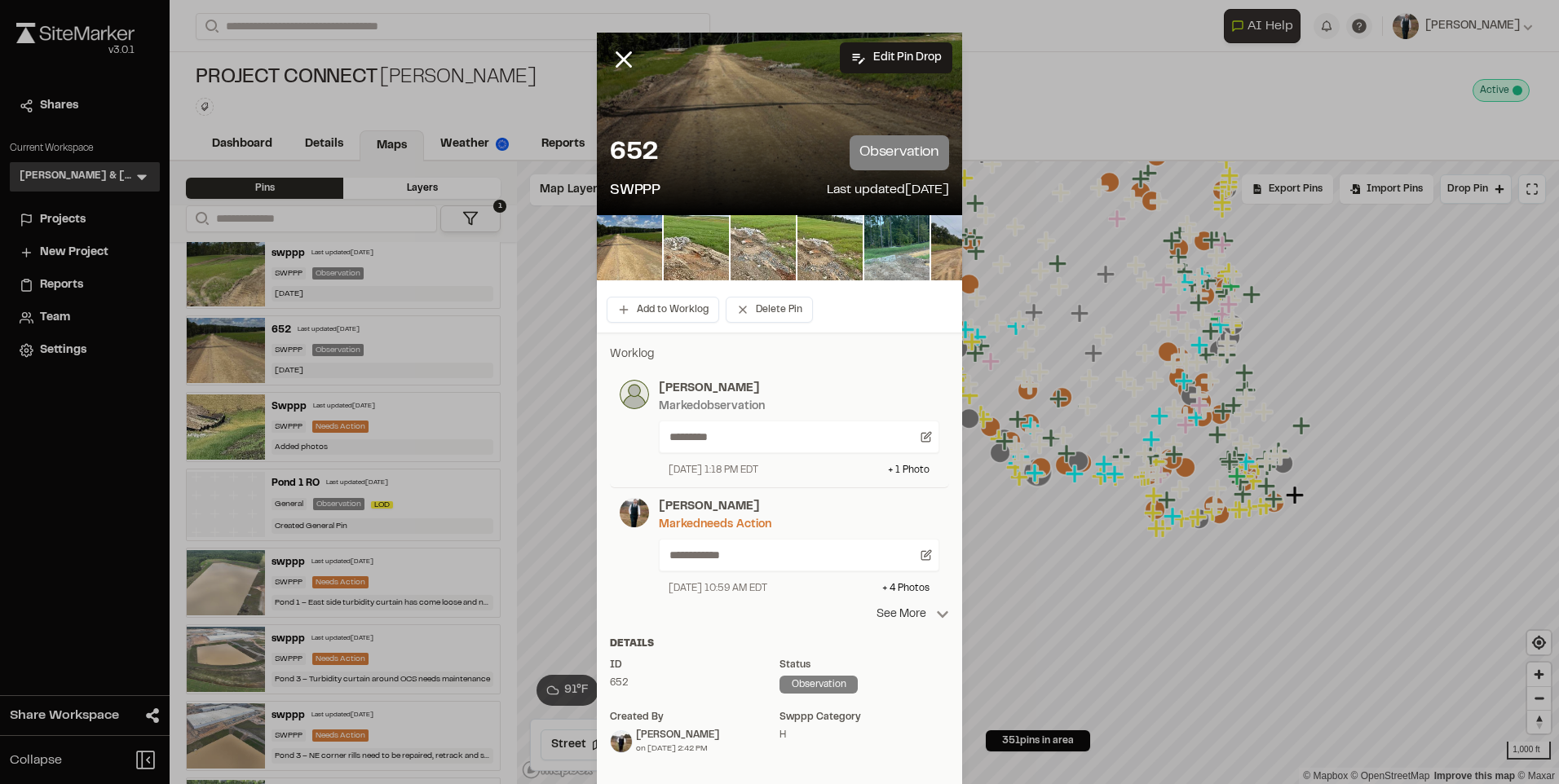
click at [936, 617] on icon at bounding box center [942, 614] width 13 height 13
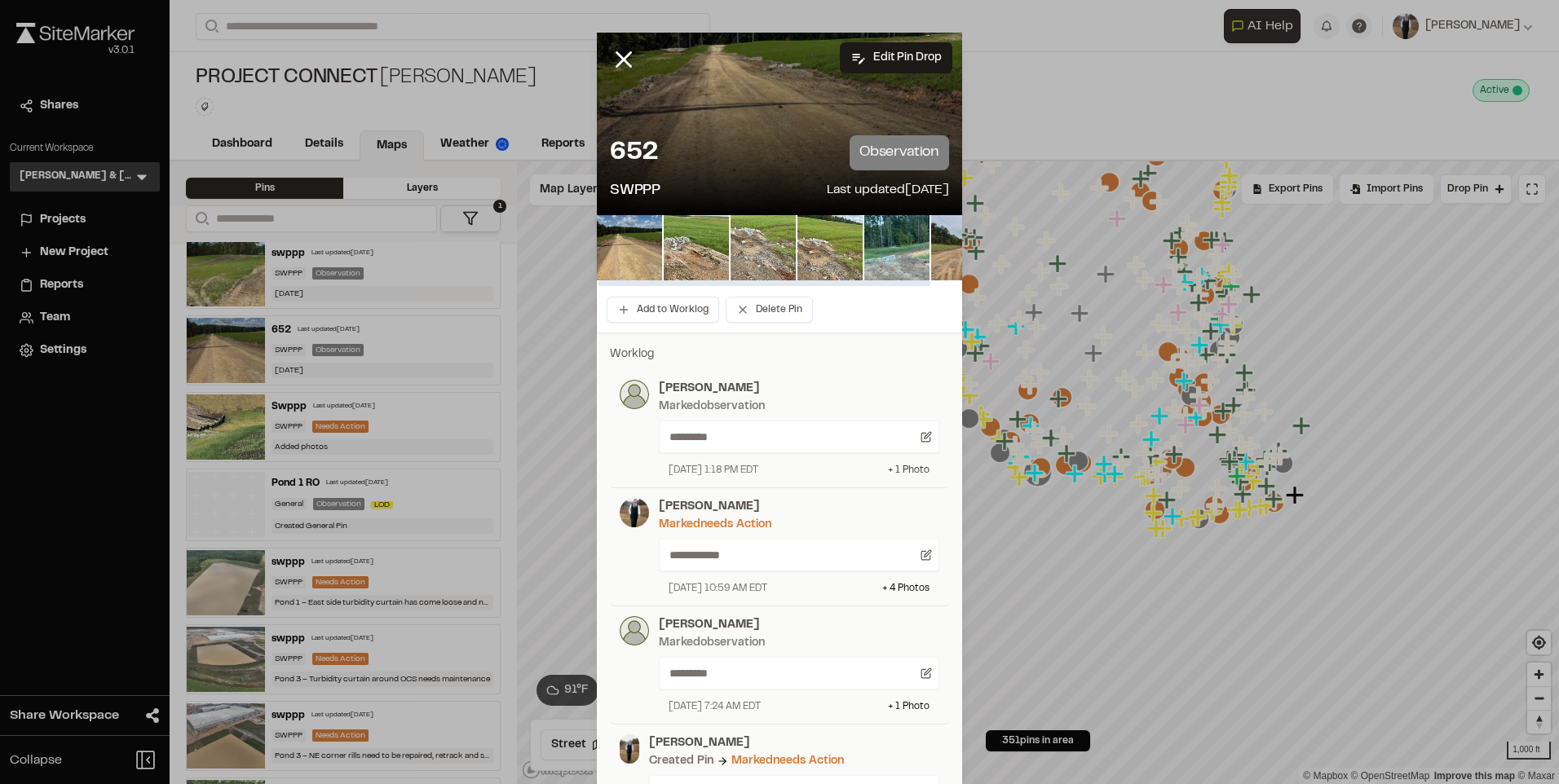
click at [912, 472] on div "+ 1 Photo" at bounding box center [909, 470] width 42 height 15
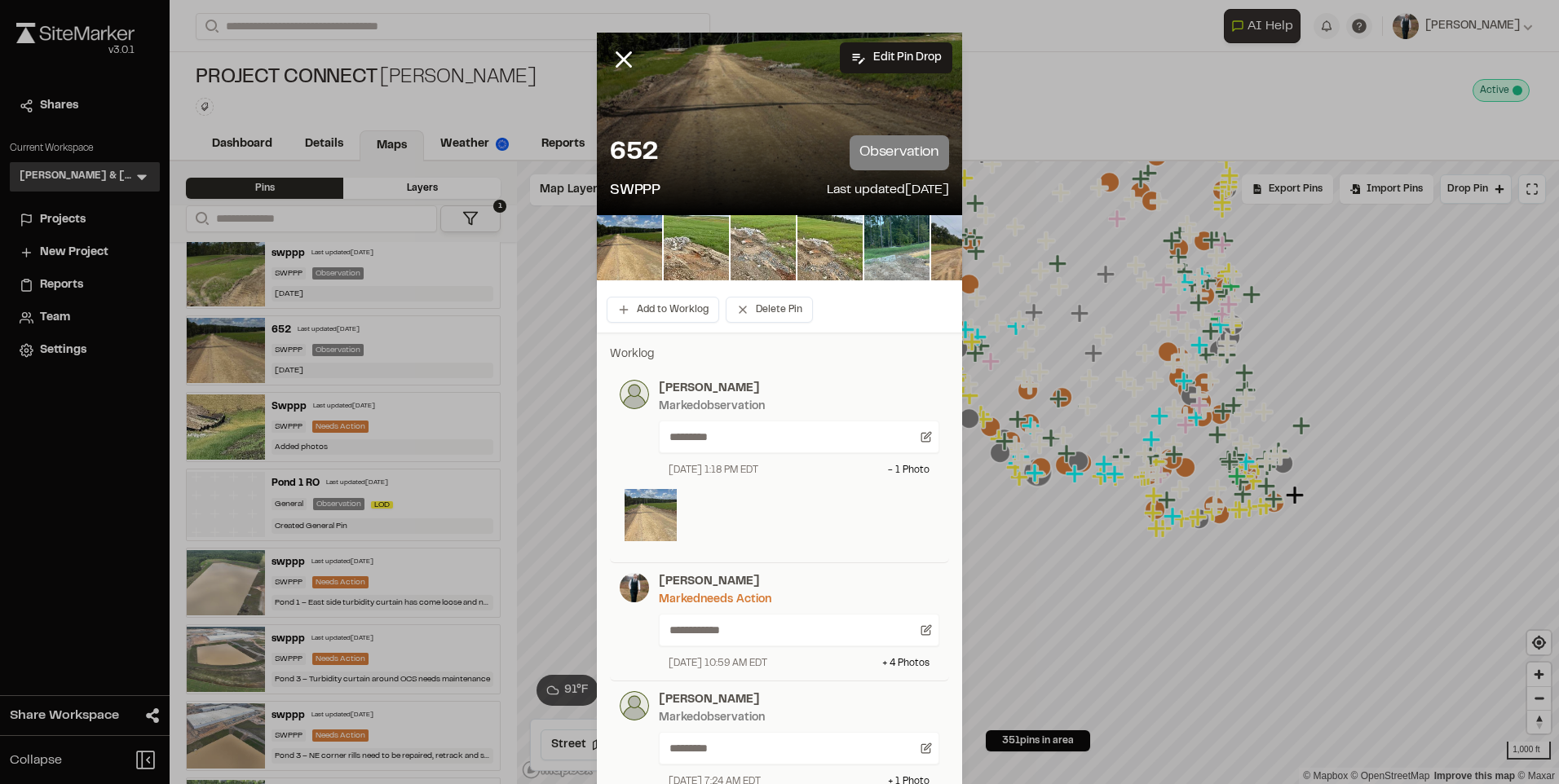
click at [637, 519] on img at bounding box center [650, 514] width 52 height 52
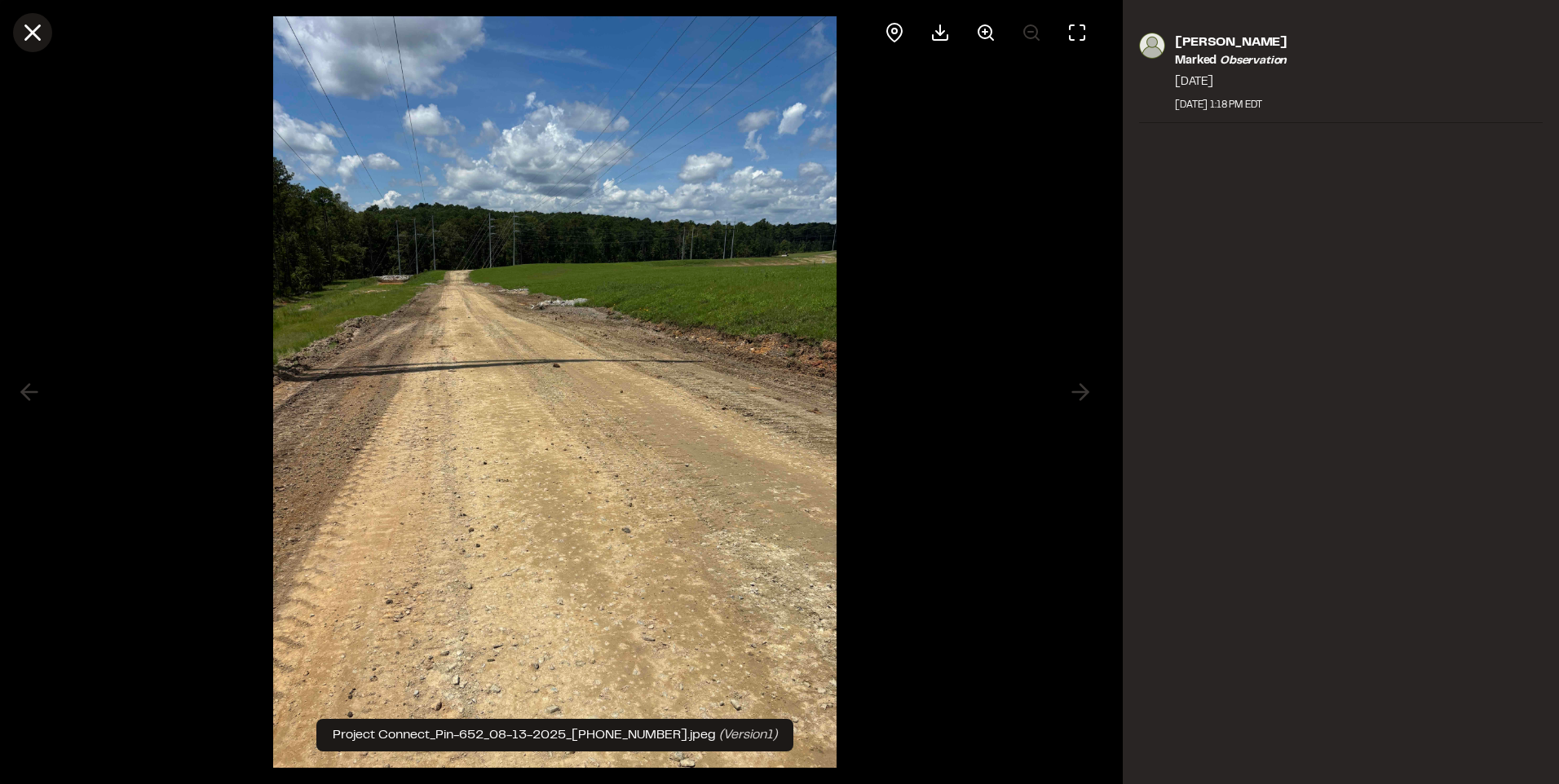
click at [28, 31] on icon at bounding box center [33, 33] width 28 height 28
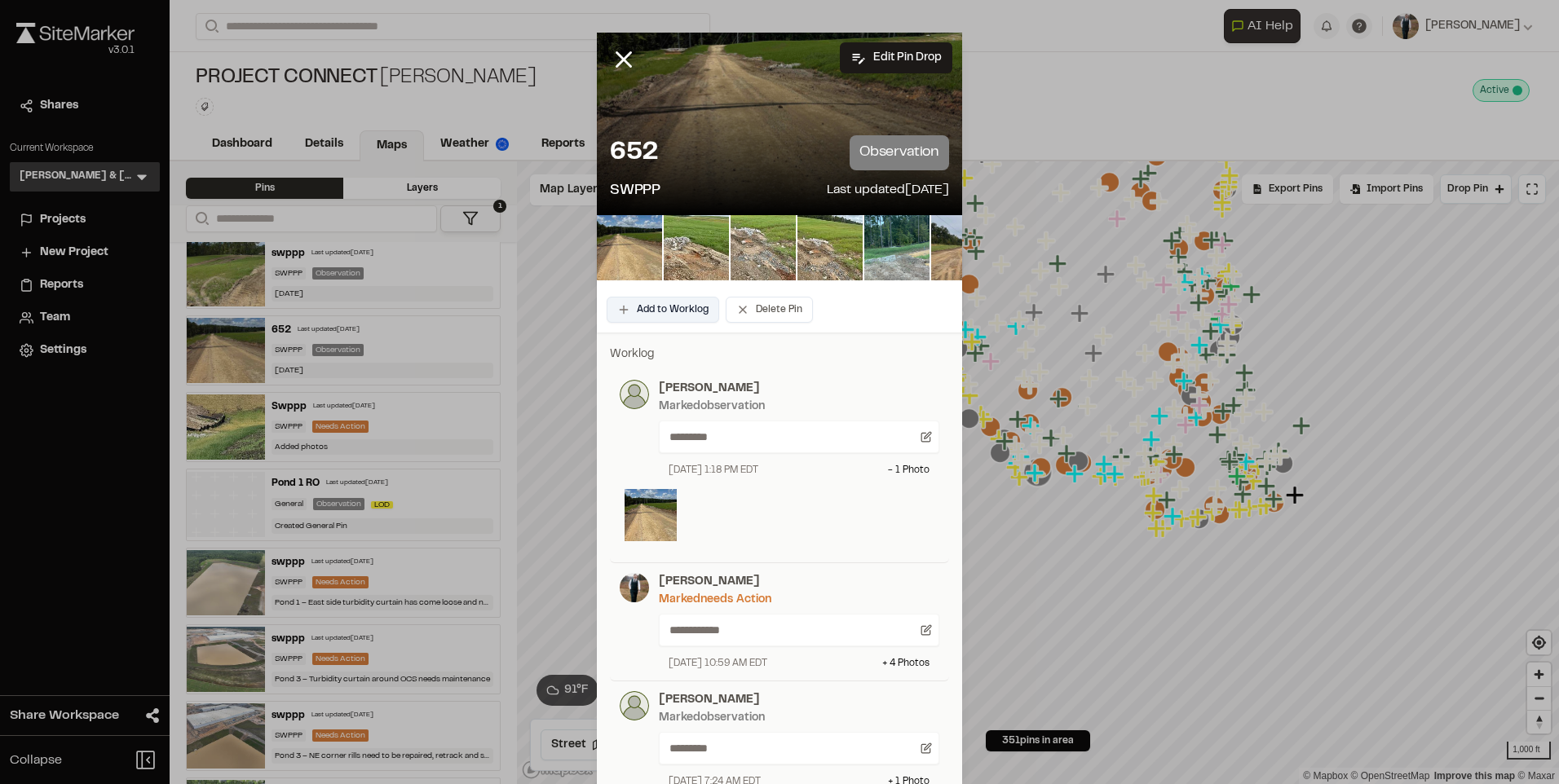
click at [674, 311] on button "Add to Worklog" at bounding box center [662, 309] width 112 height 26
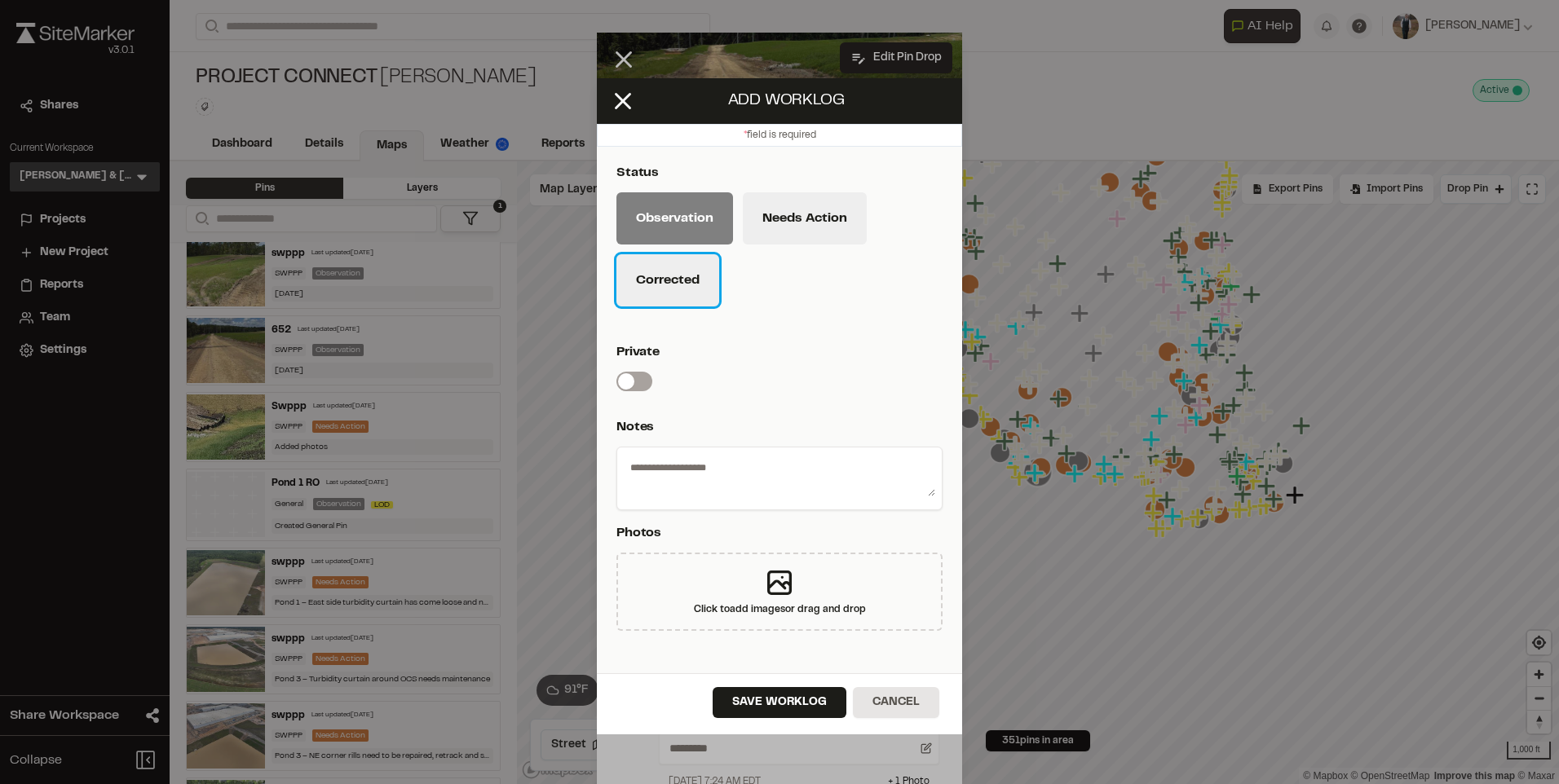
click at [673, 287] on button "Corrected" at bounding box center [667, 280] width 103 height 52
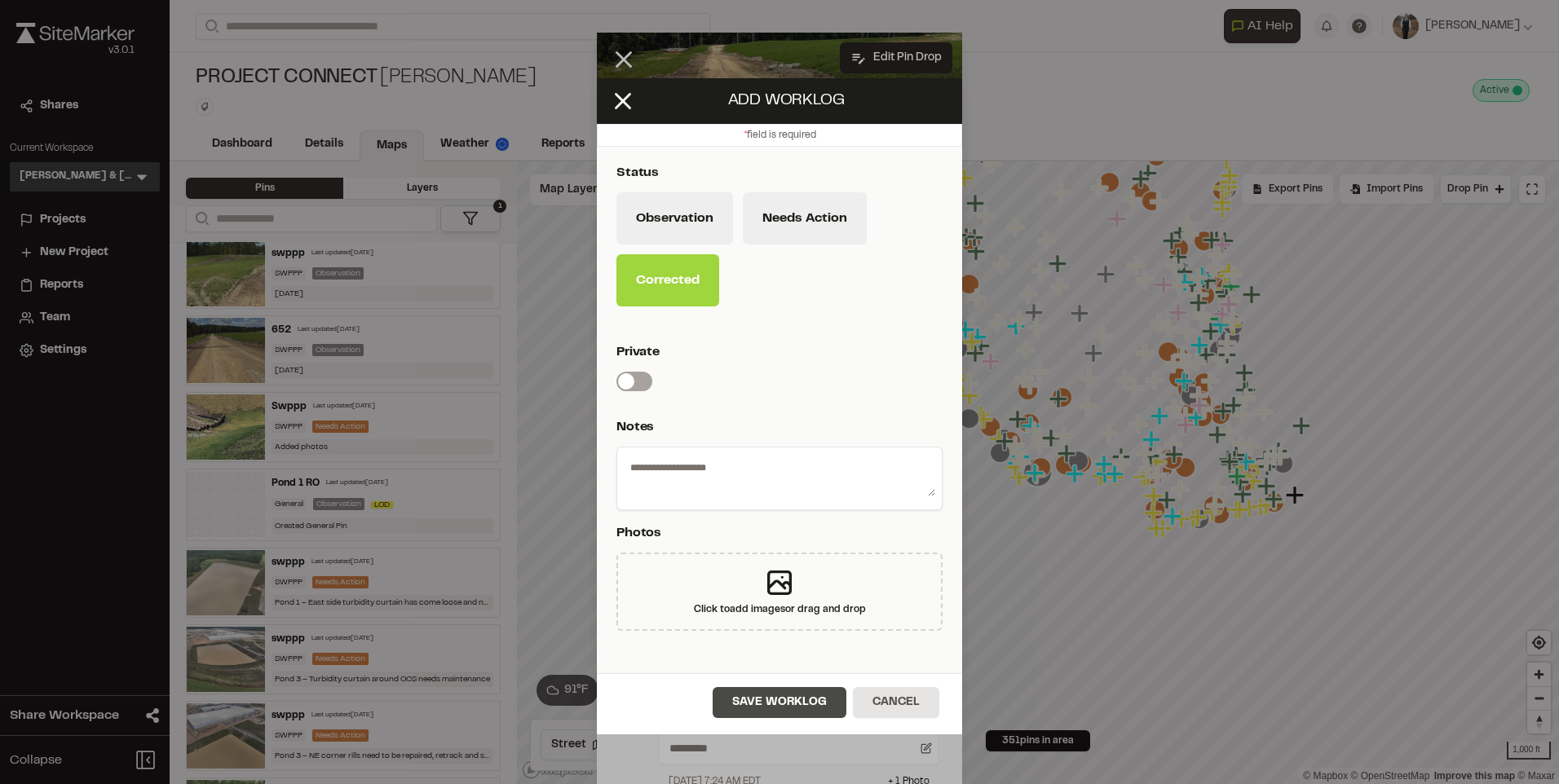
click at [782, 703] on button "Save Worklog" at bounding box center [780, 701] width 133 height 31
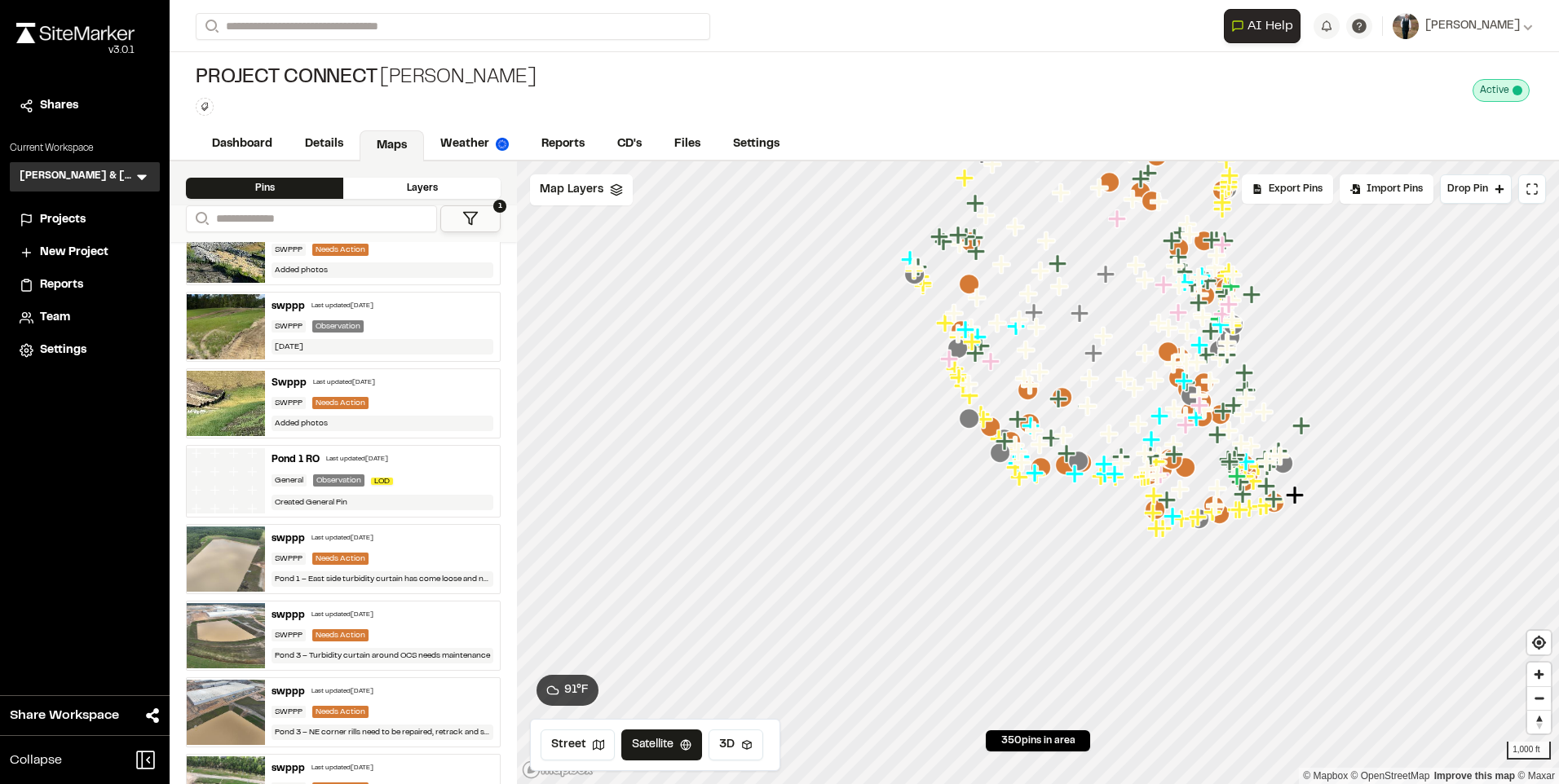
scroll to position [82, 0]
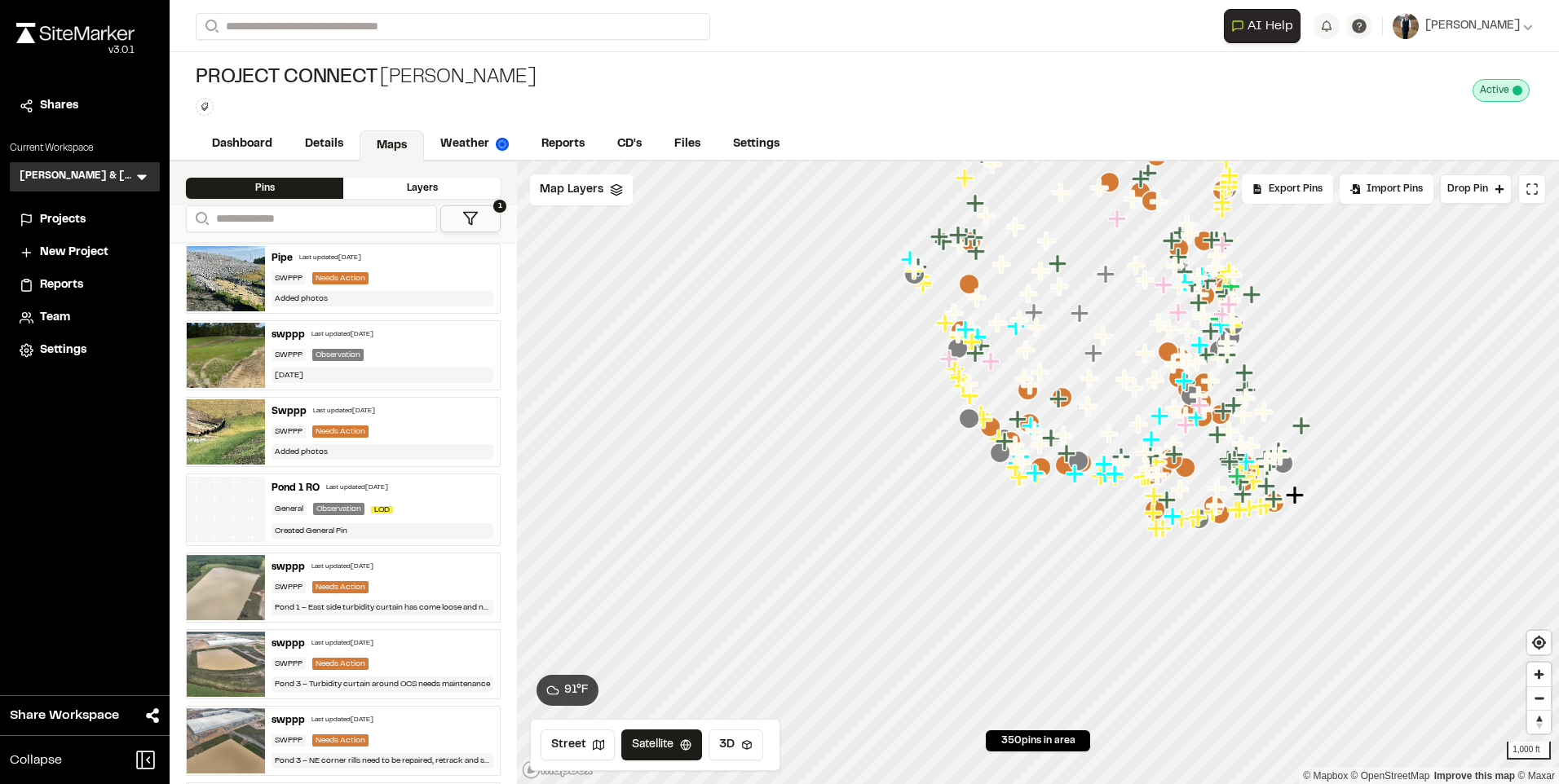
click at [336, 340] on div "swppp Last updated [DATE] SWPPP Observation [DATE]" at bounding box center [382, 355] width 235 height 69
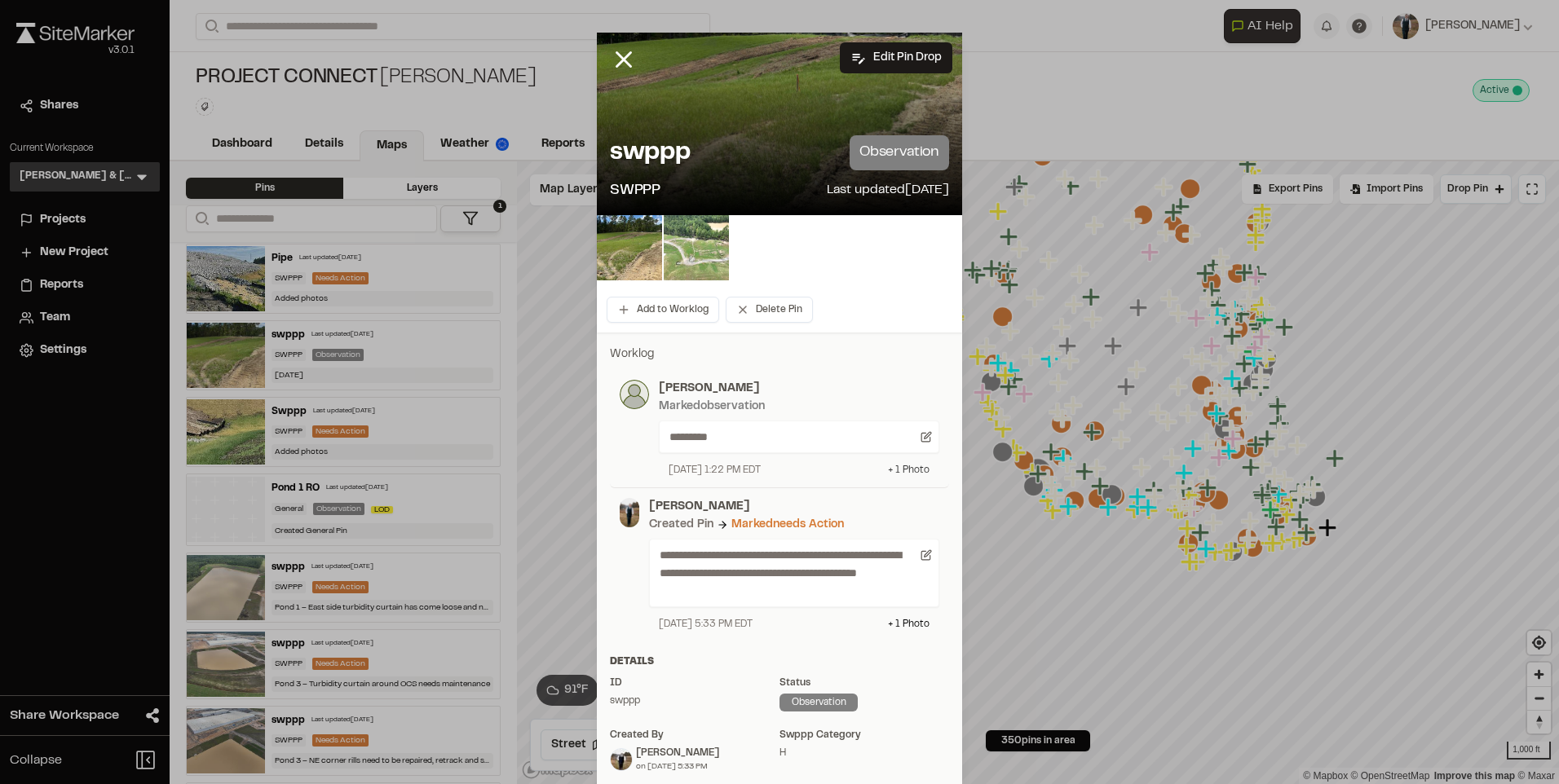
click at [902, 470] on div "+ 1 Photo" at bounding box center [909, 470] width 42 height 15
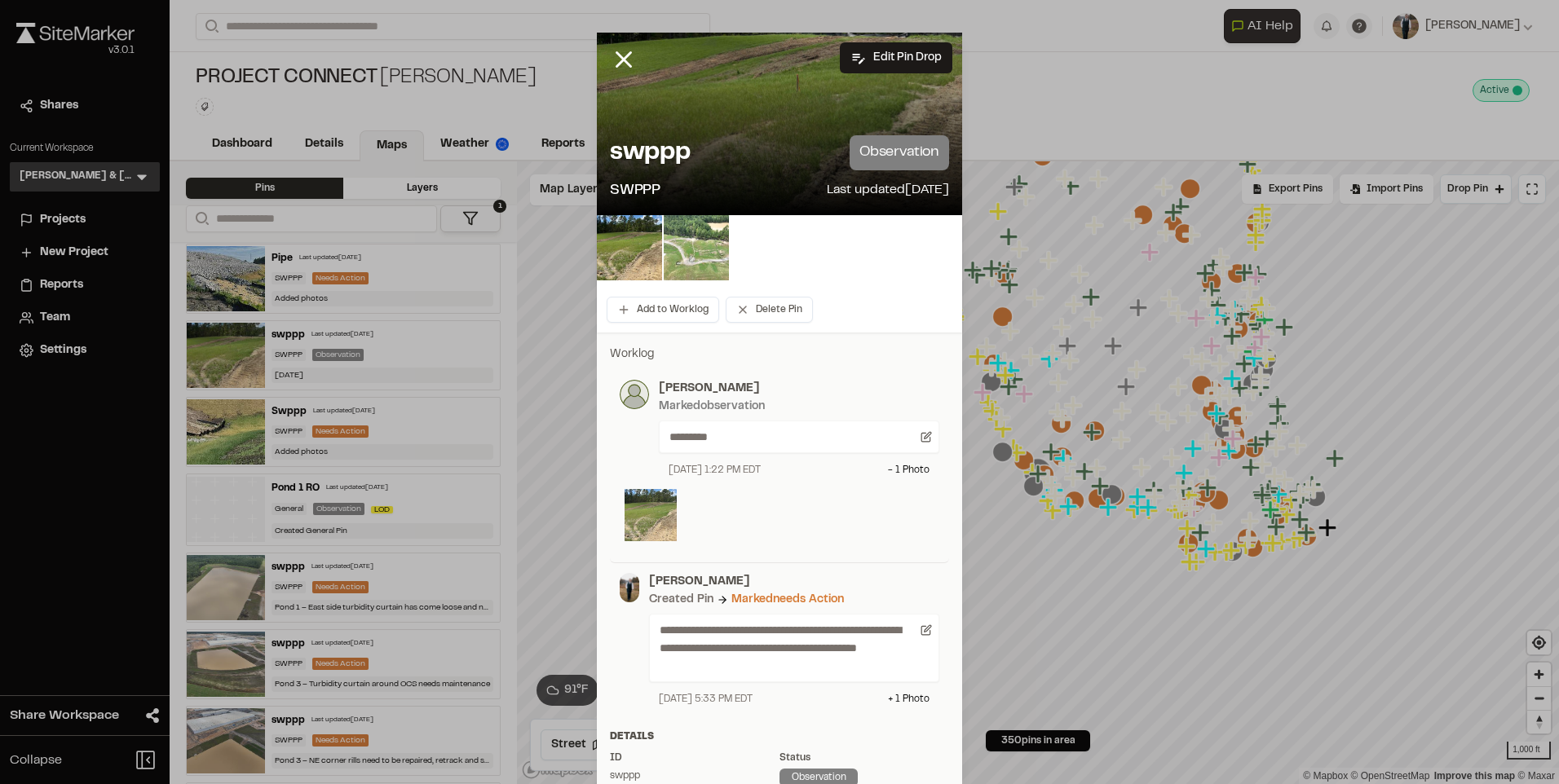
click at [637, 511] on img at bounding box center [650, 514] width 52 height 52
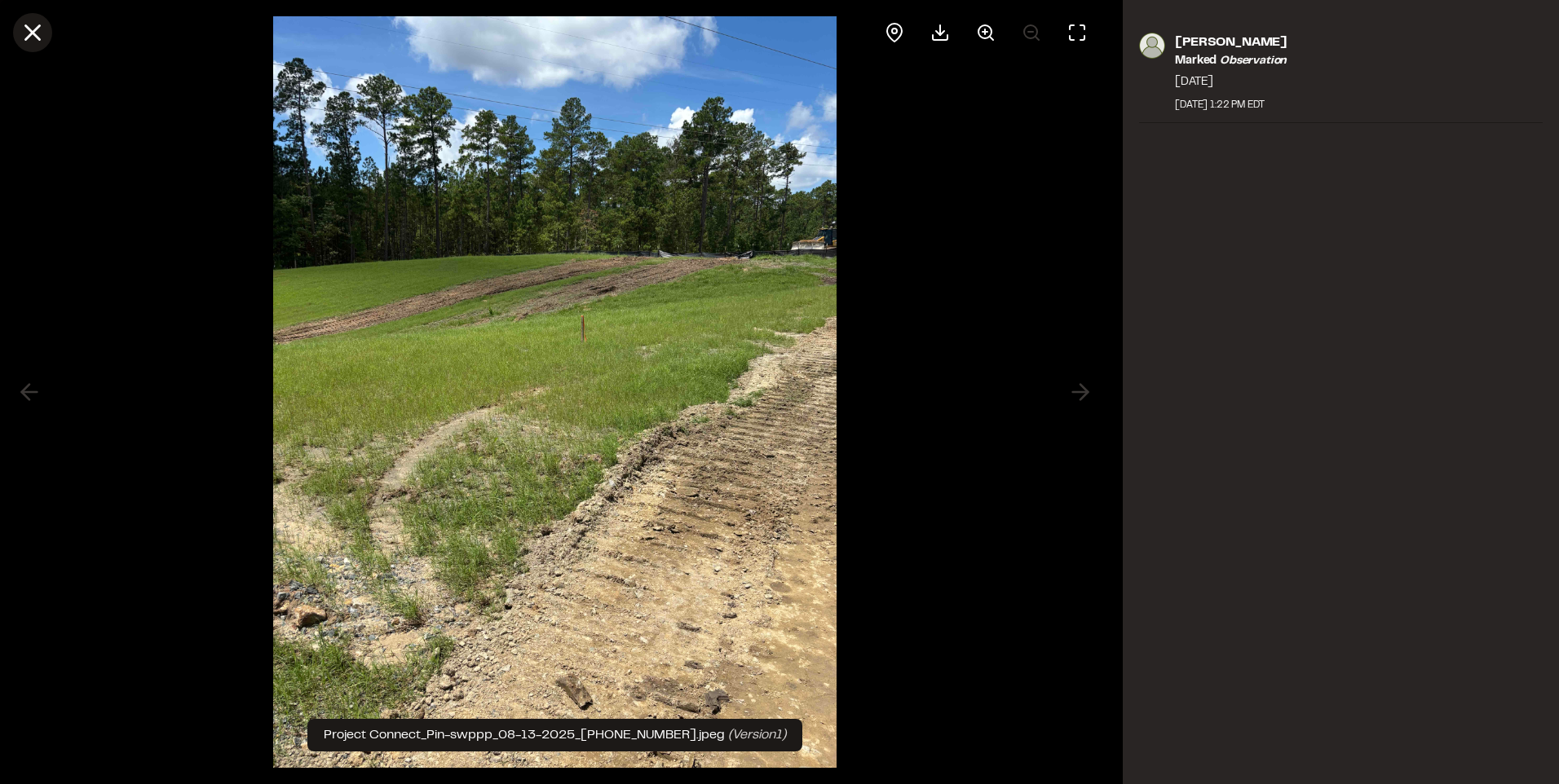
click at [30, 36] on line at bounding box center [33, 33] width 14 height 14
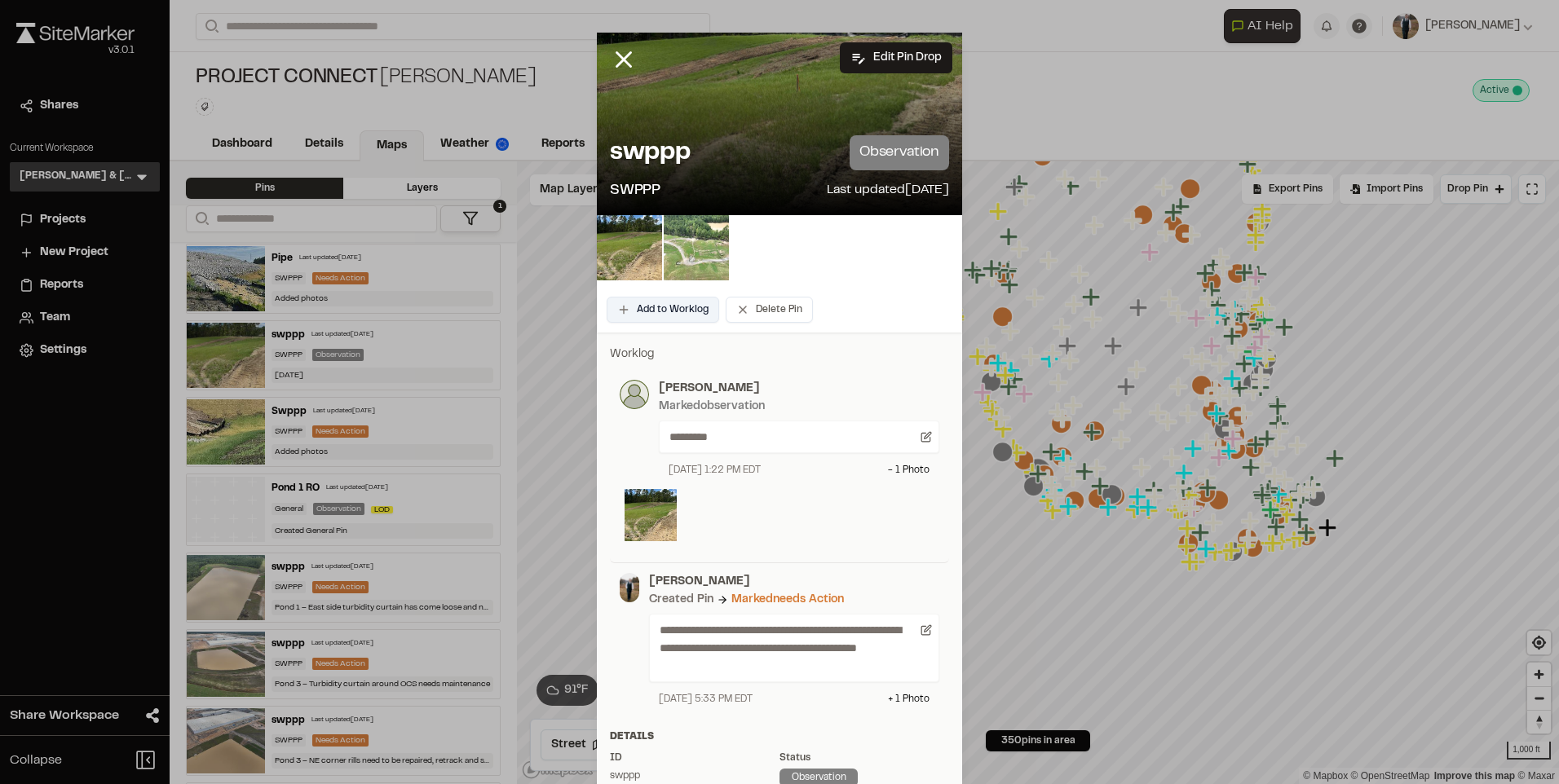
click at [650, 306] on button "Add to Worklog" at bounding box center [662, 309] width 112 height 26
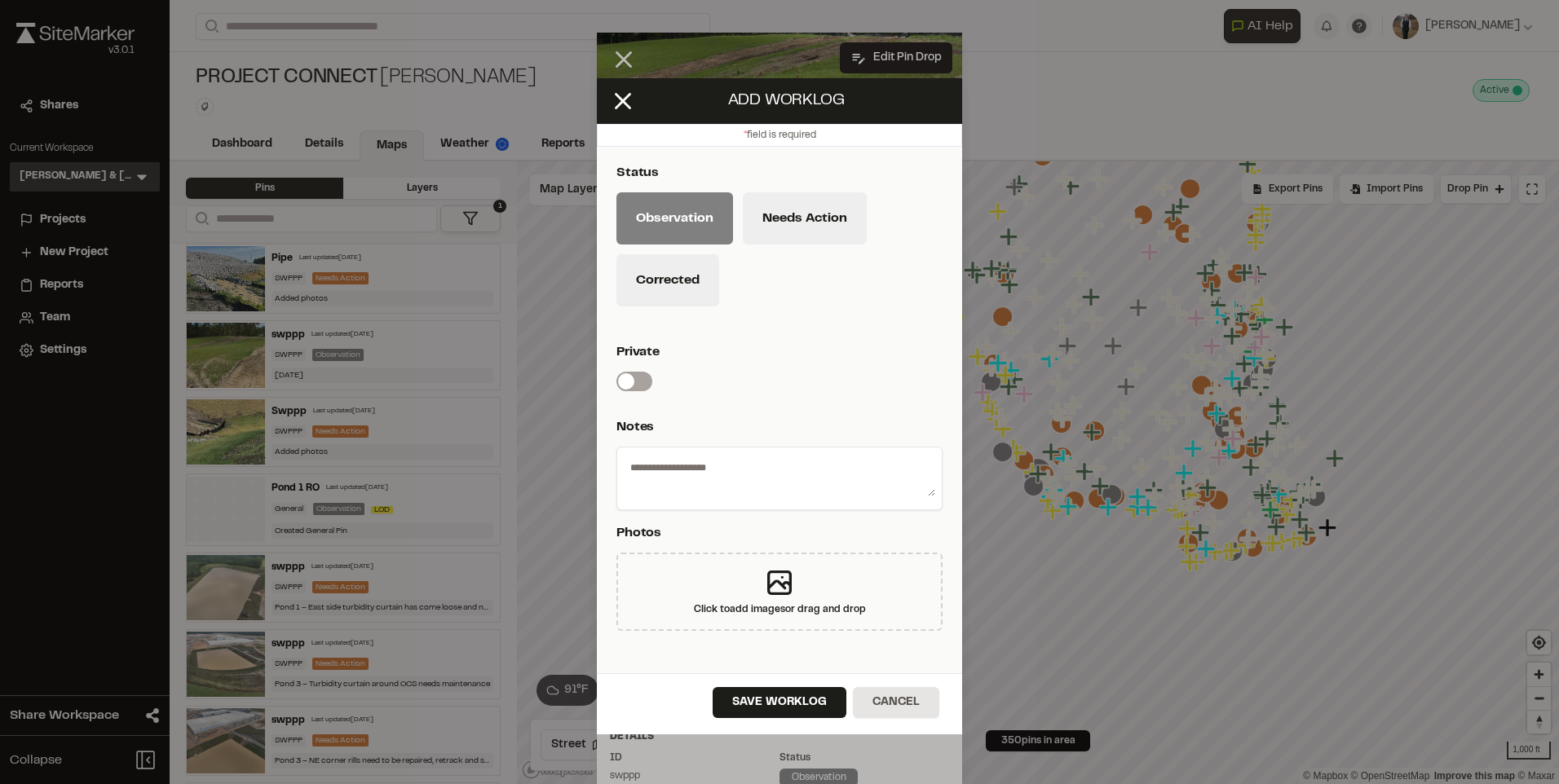
click at [740, 486] on textarea at bounding box center [779, 475] width 312 height 43
click at [668, 304] on button "Corrected" at bounding box center [667, 280] width 103 height 52
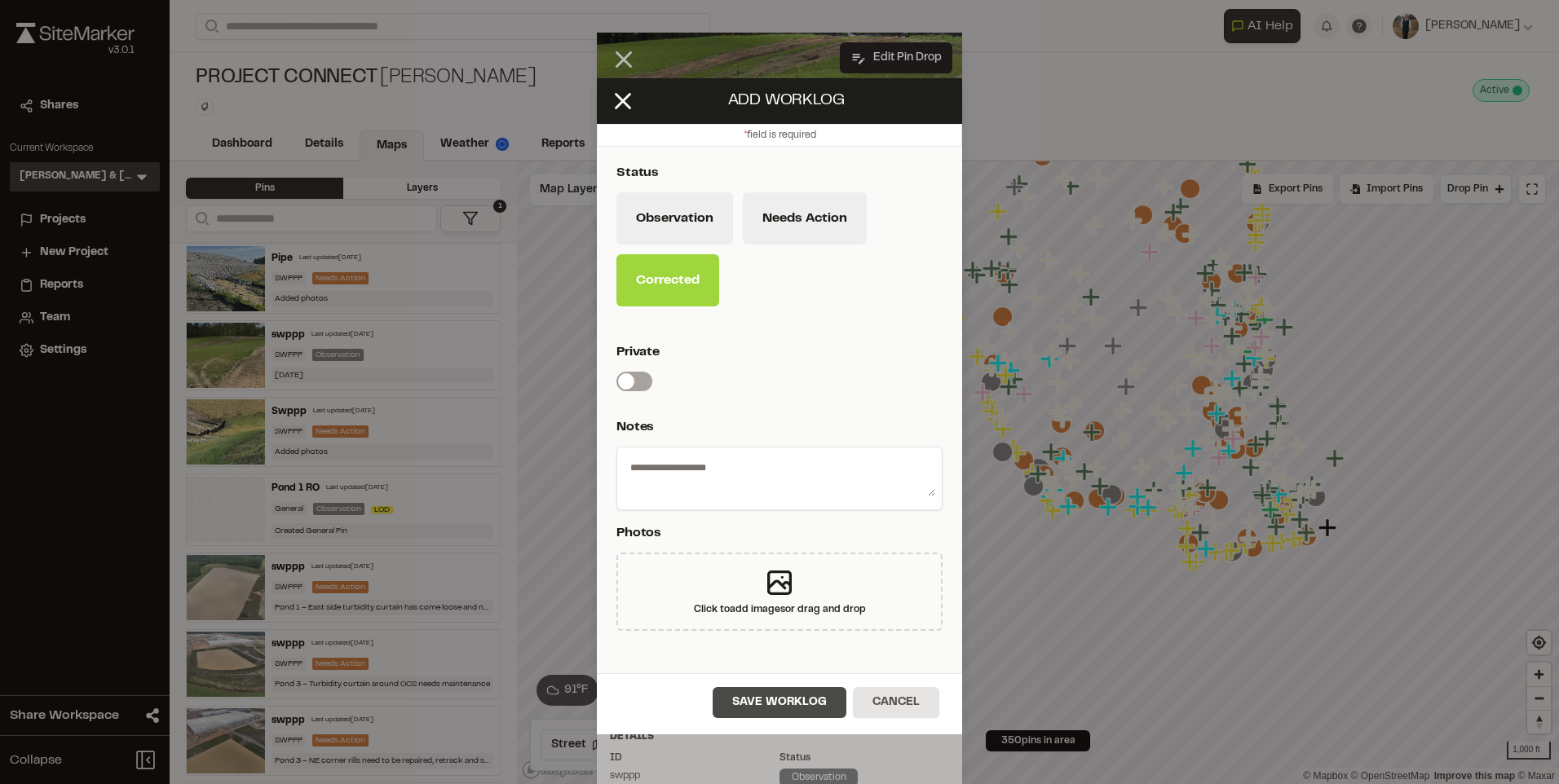
click at [743, 699] on button "Save Worklog" at bounding box center [780, 701] width 133 height 31
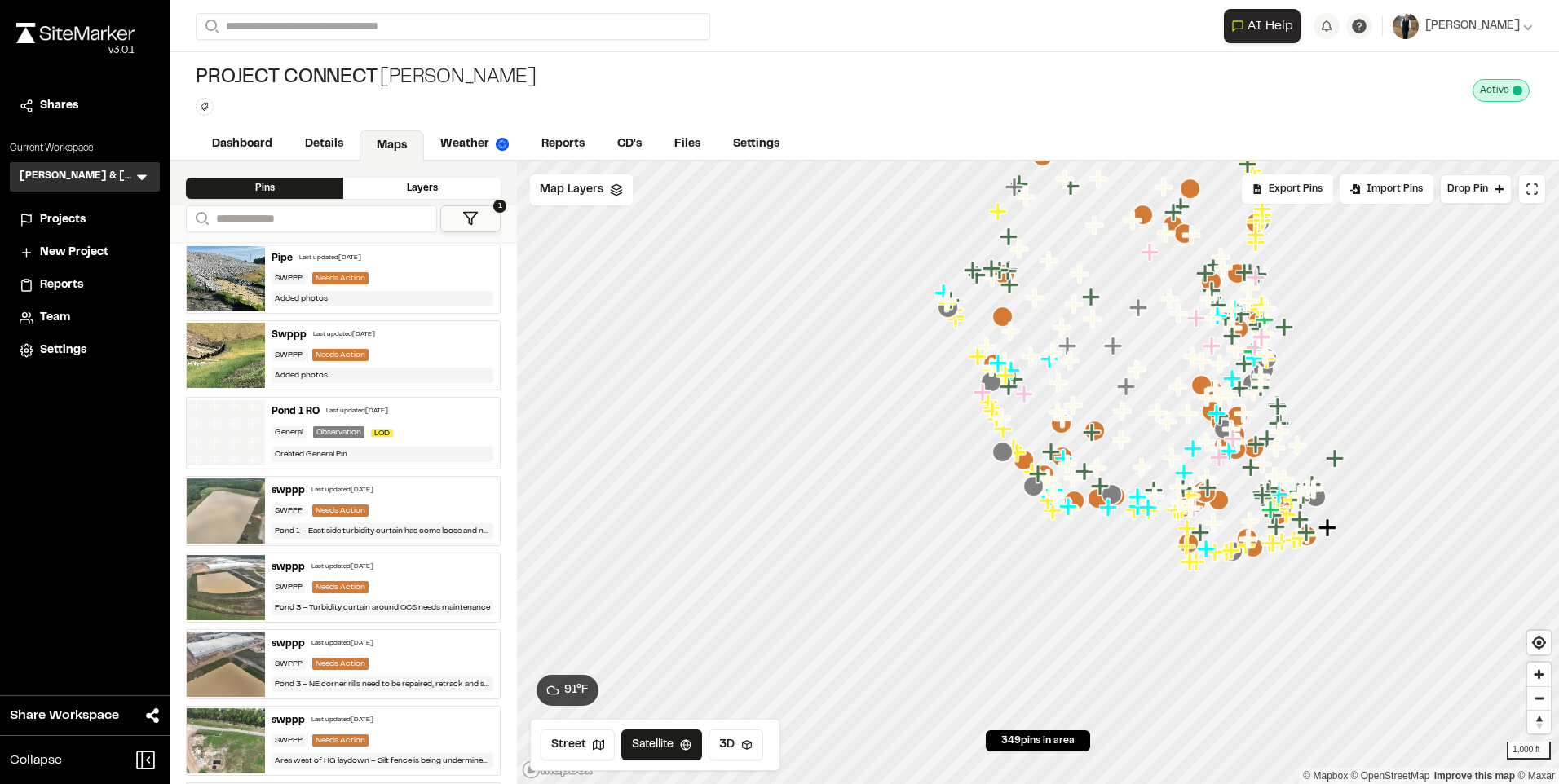
scroll to position [0, 0]
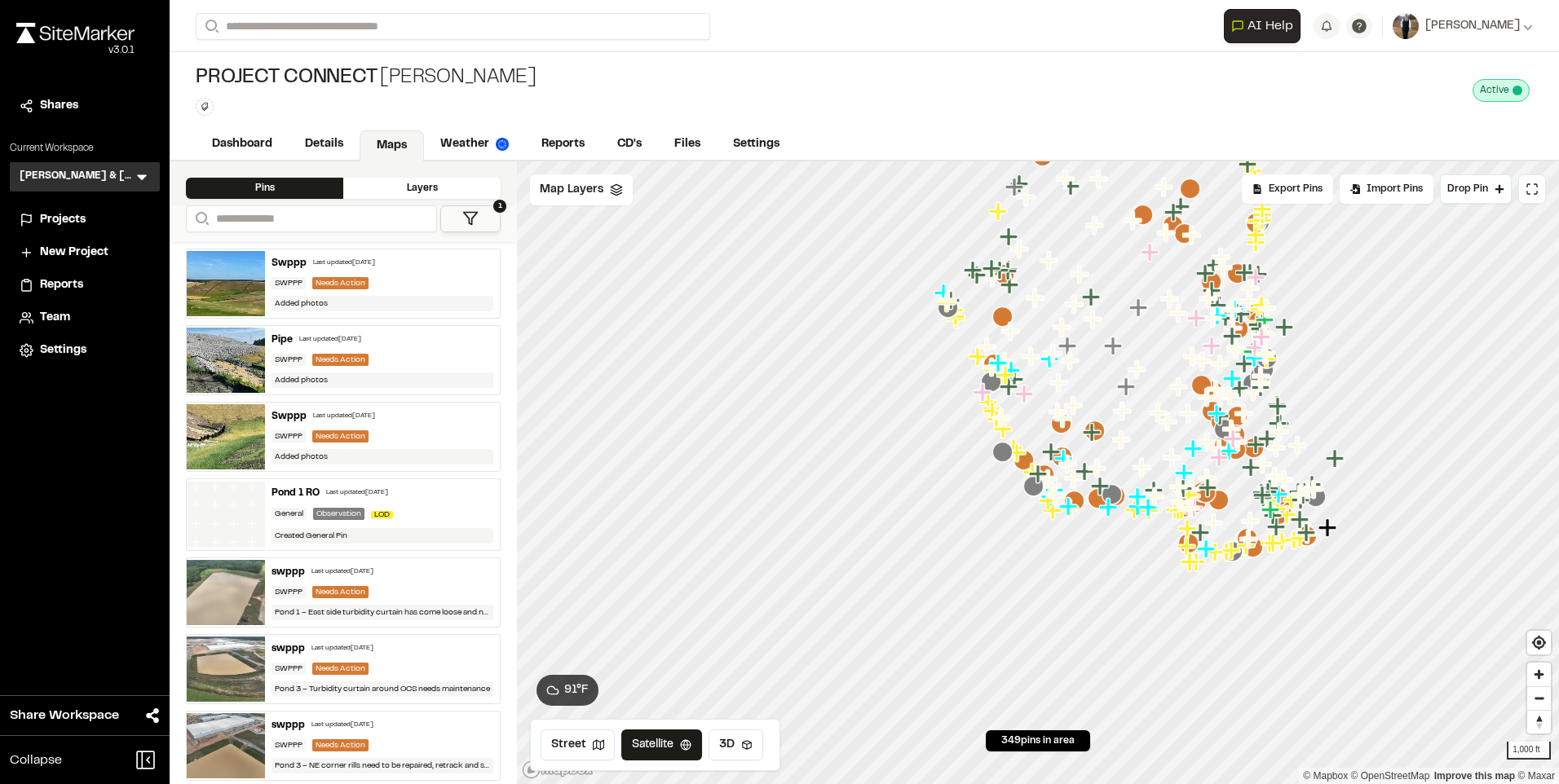
click at [357, 259] on div "Last updated [DATE]" at bounding box center [343, 264] width 62 height 10
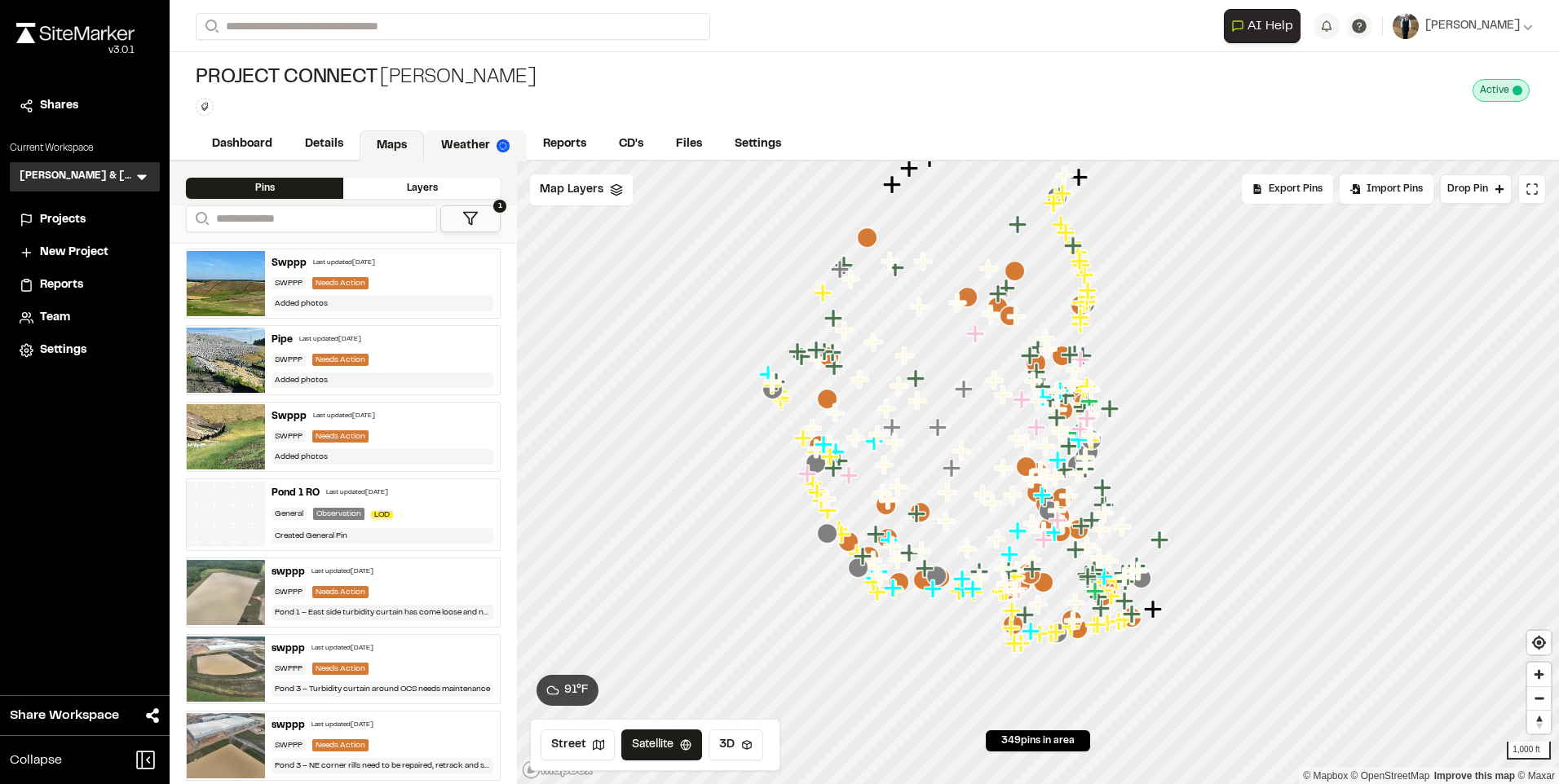
click at [481, 138] on link "Weather" at bounding box center [475, 145] width 103 height 31
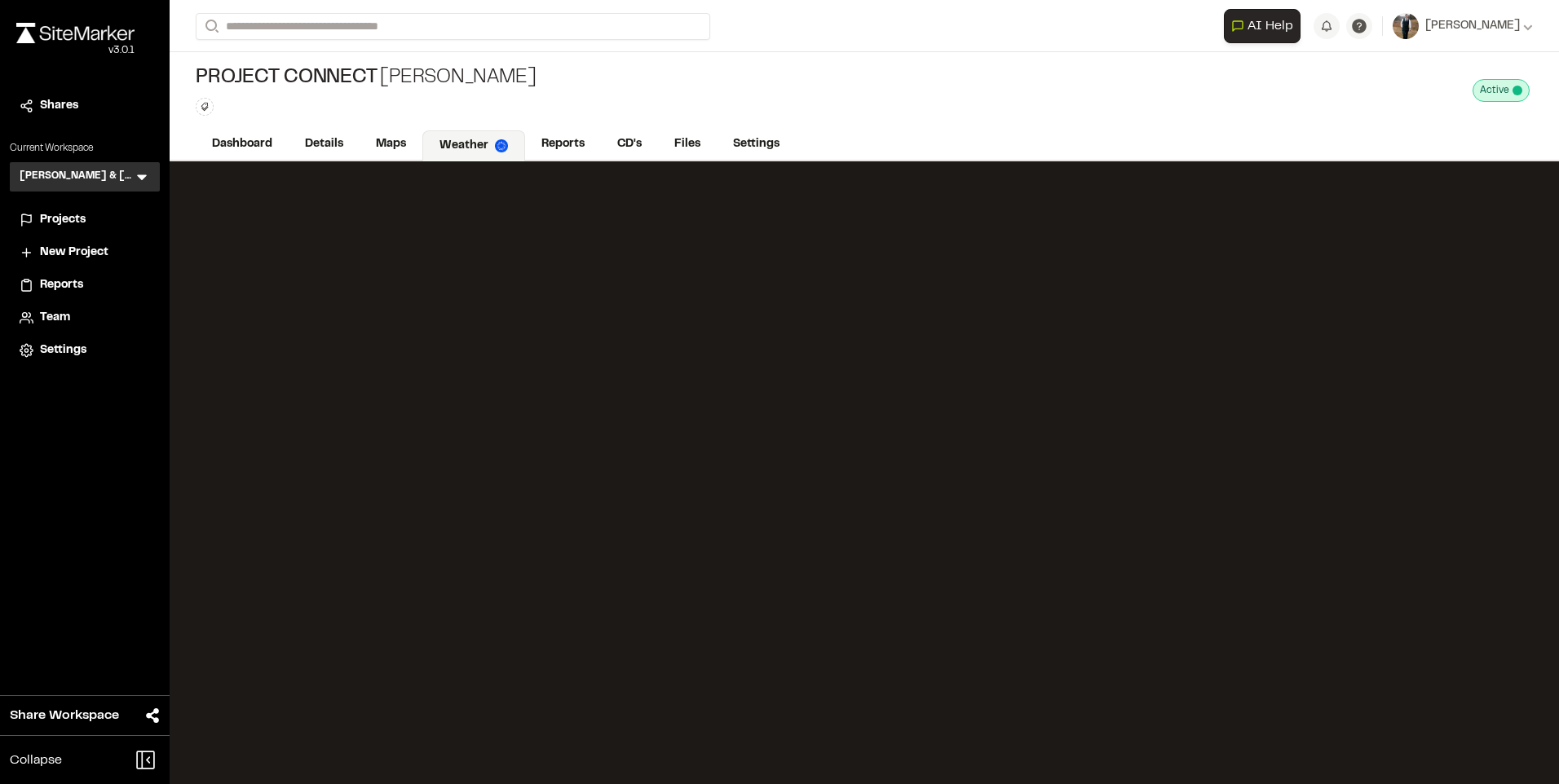
drag, startPoint x: 510, startPoint y: 147, endPoint x: 516, endPoint y: 111, distance: 36.5
click at [516, 111] on div "Type Enter or comma to add tag." at bounding box center [365, 106] width 339 height 18
click at [378, 124] on div "Project Connect [PERSON_NAME] Type Enter or comma to add tag. Active Deactivate…" at bounding box center [863, 90] width 1389 height 77
click at [394, 149] on link "Maps" at bounding box center [391, 145] width 65 height 31
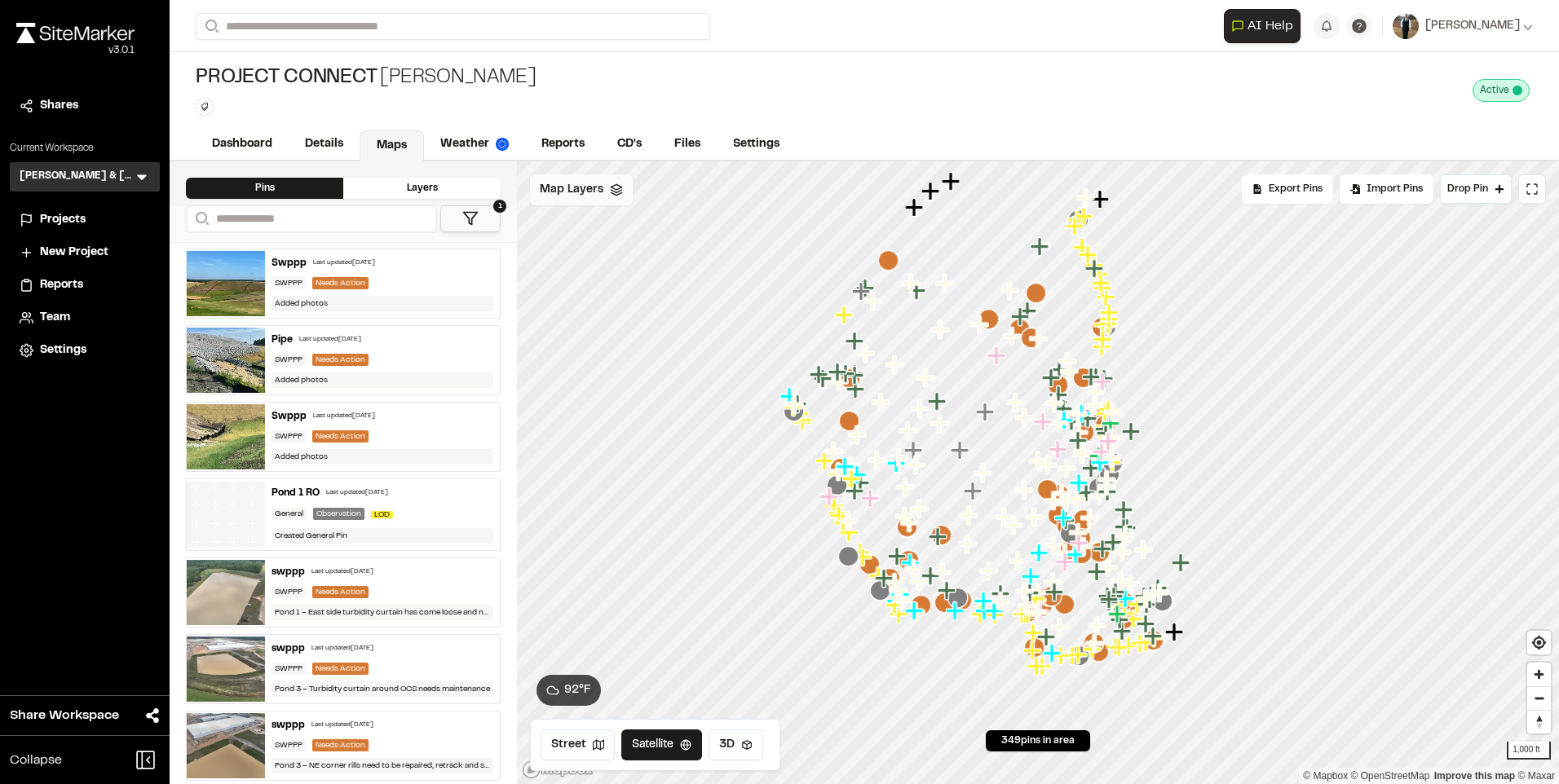
click at [587, 202] on div "Map Layers" at bounding box center [580, 189] width 103 height 31
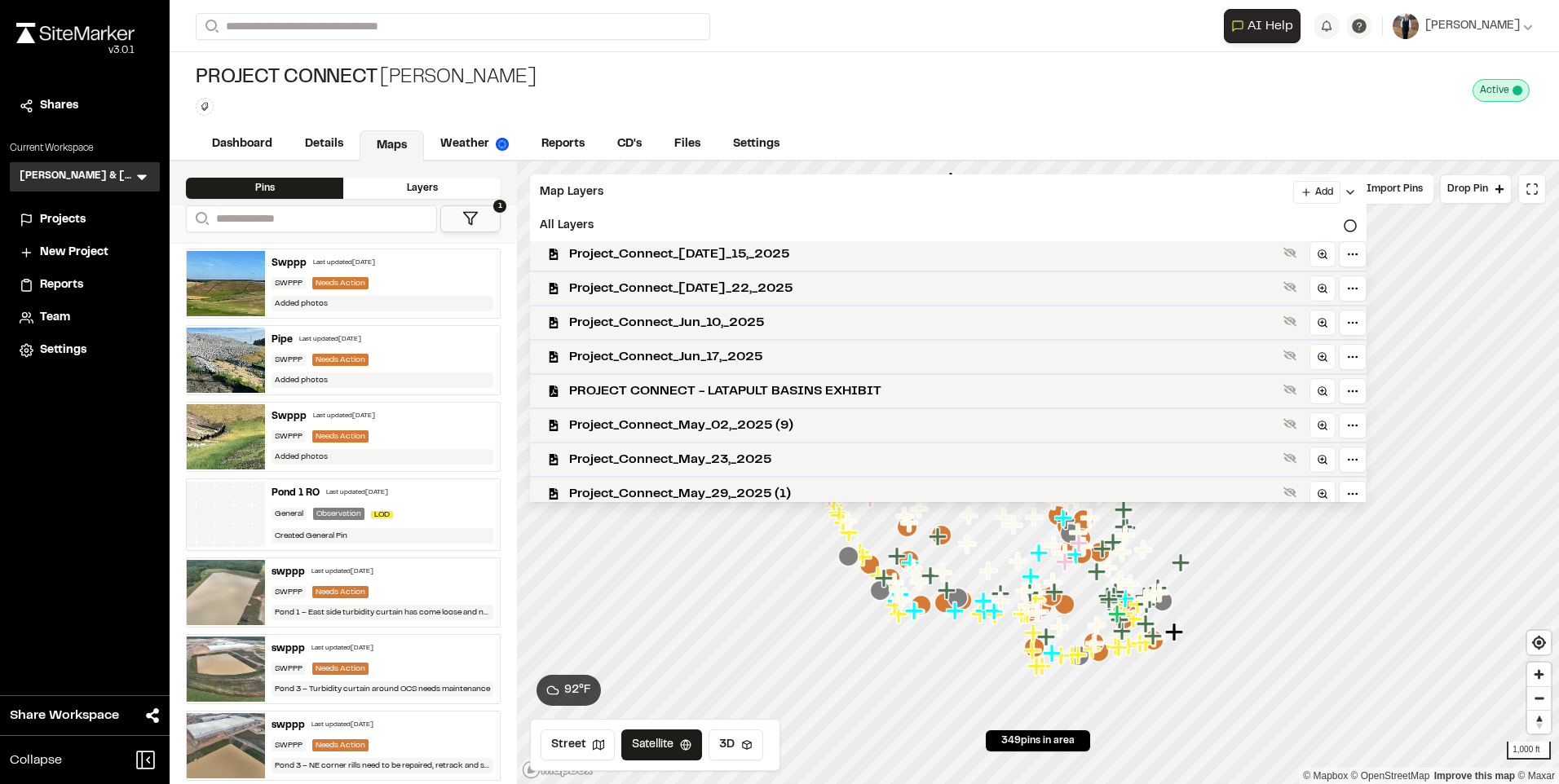
scroll to position [570, 0]
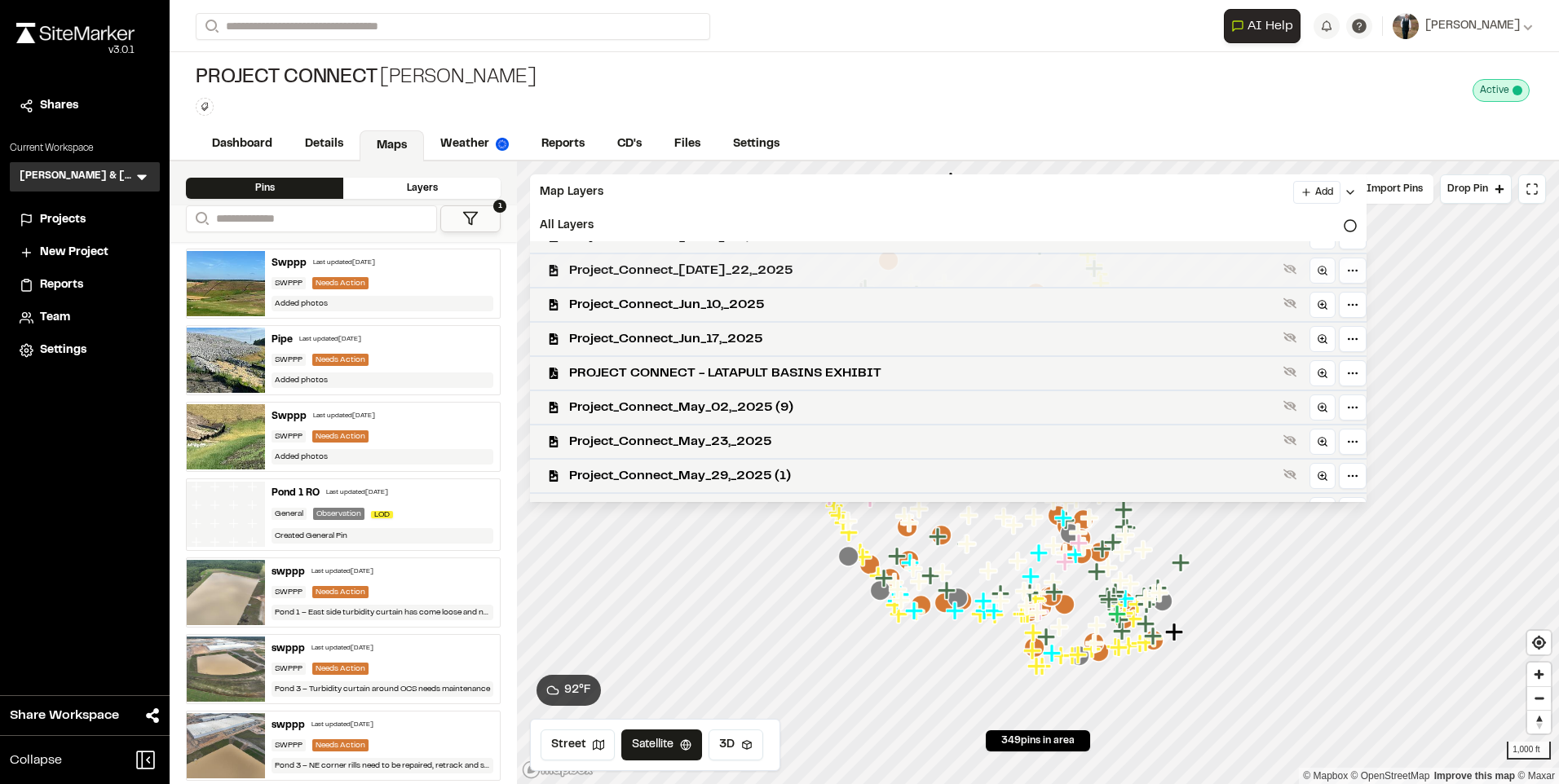
click at [737, 280] on span "Project_Connect_[DATE]_22,_2025" at bounding box center [923, 271] width 708 height 20
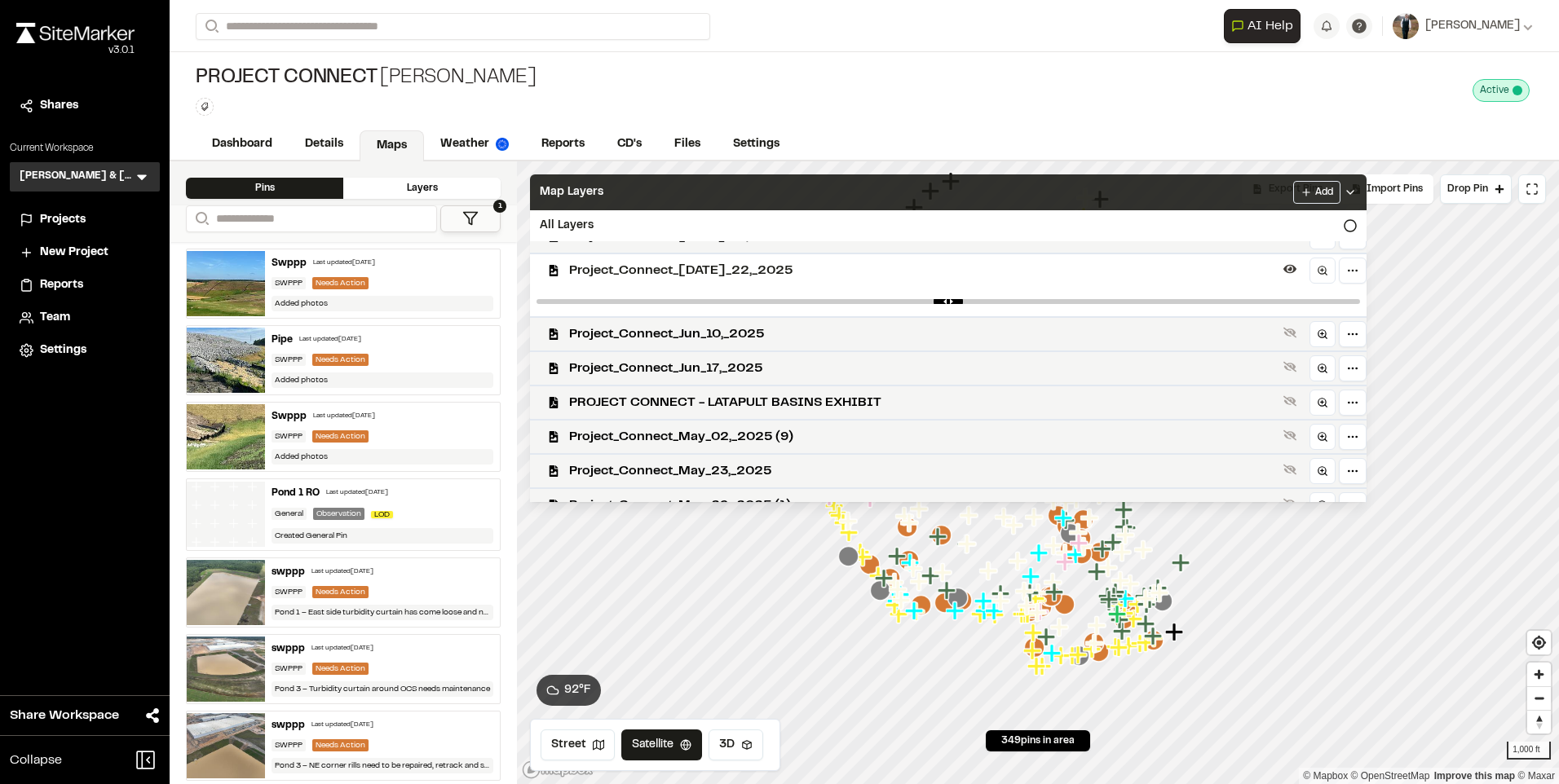
click at [753, 196] on div "Map Layers Add" at bounding box center [948, 192] width 836 height 36
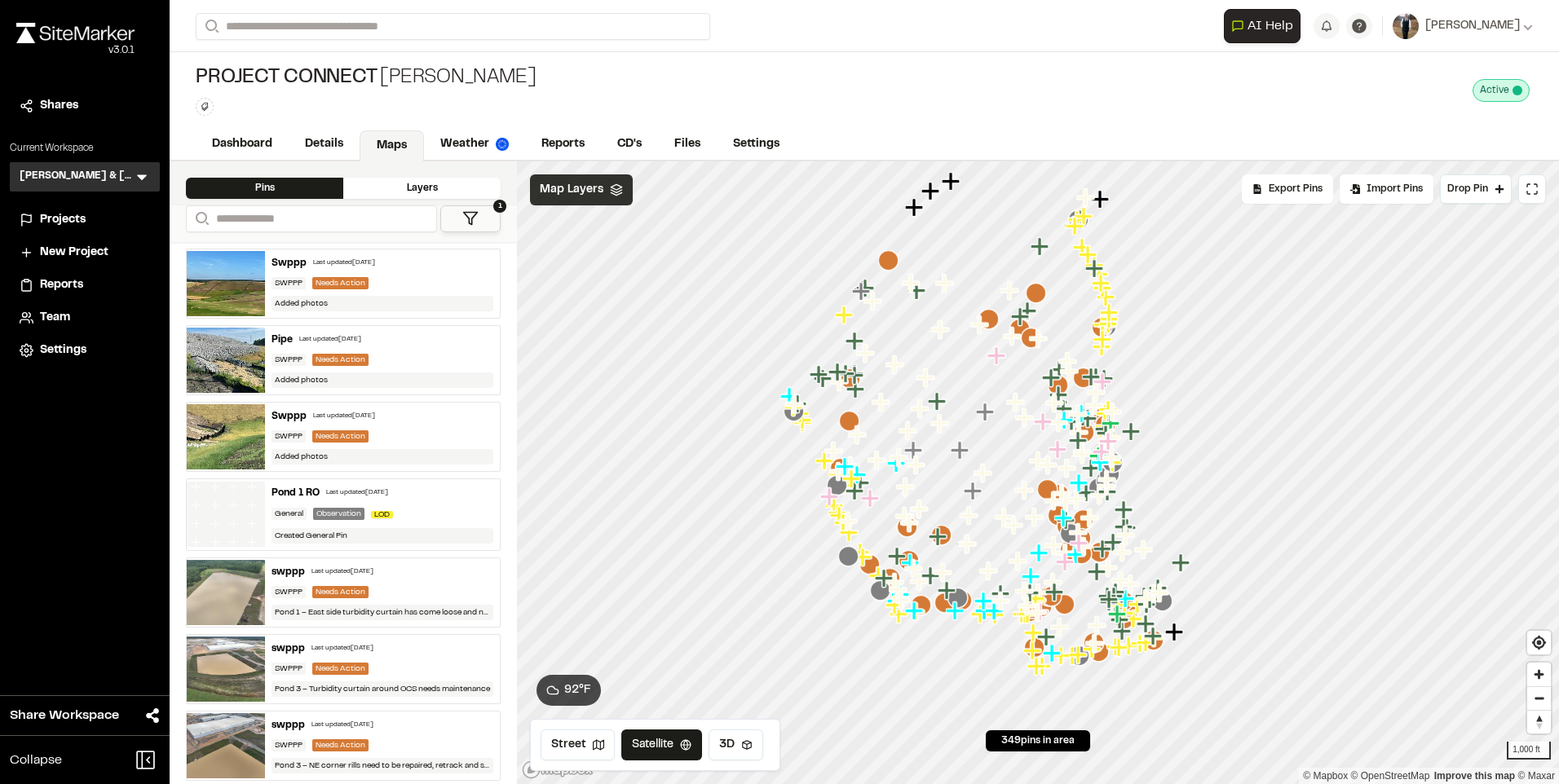
scroll to position [0, 0]
